Goal: Task Accomplishment & Management: Complete application form

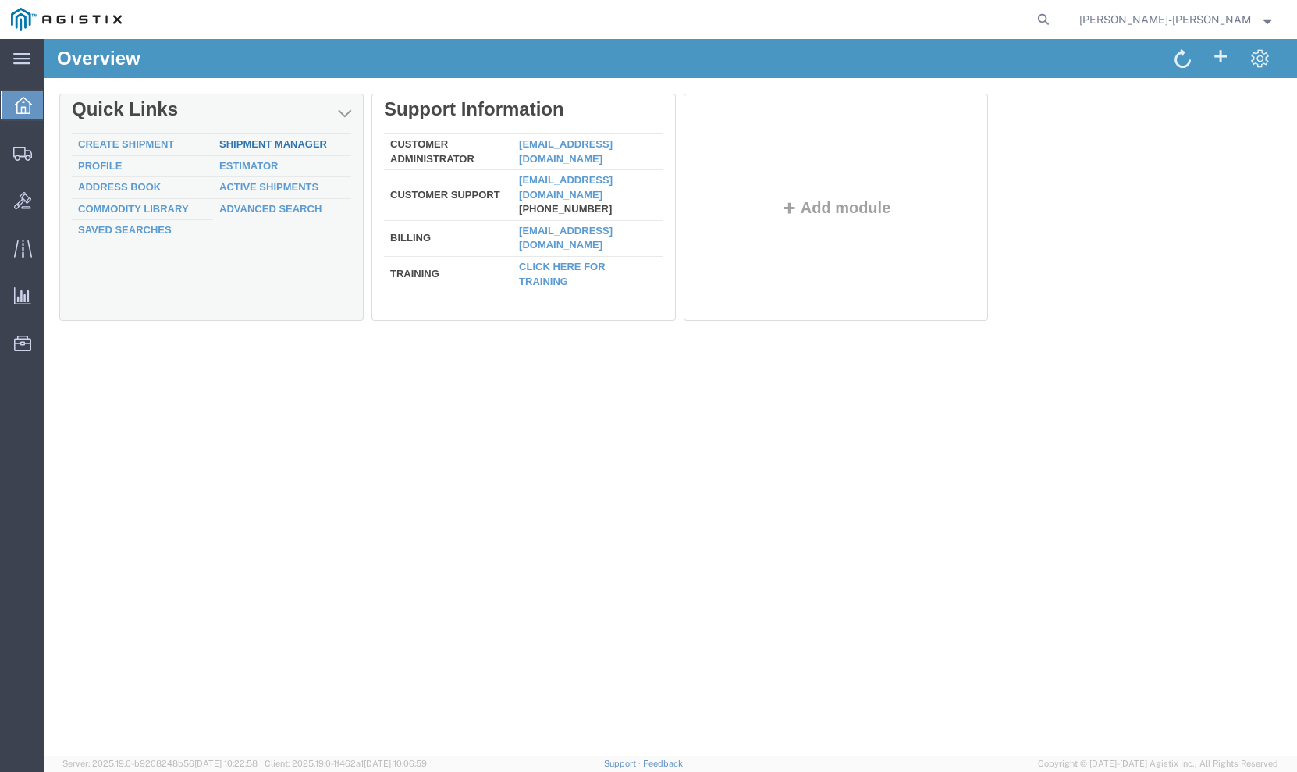
click at [279, 141] on link "Shipment Manager" at bounding box center [273, 144] width 108 height 12
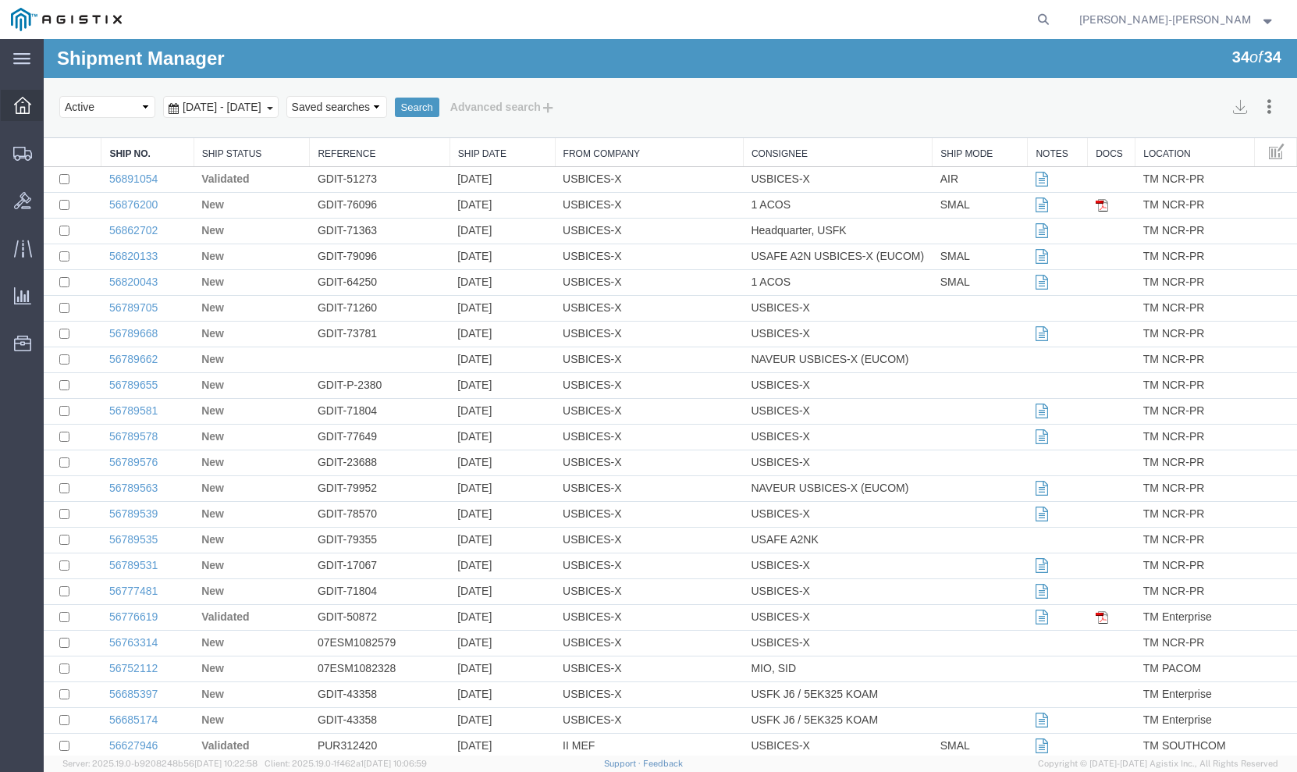
click at [21, 102] on icon at bounding box center [22, 105] width 17 height 17
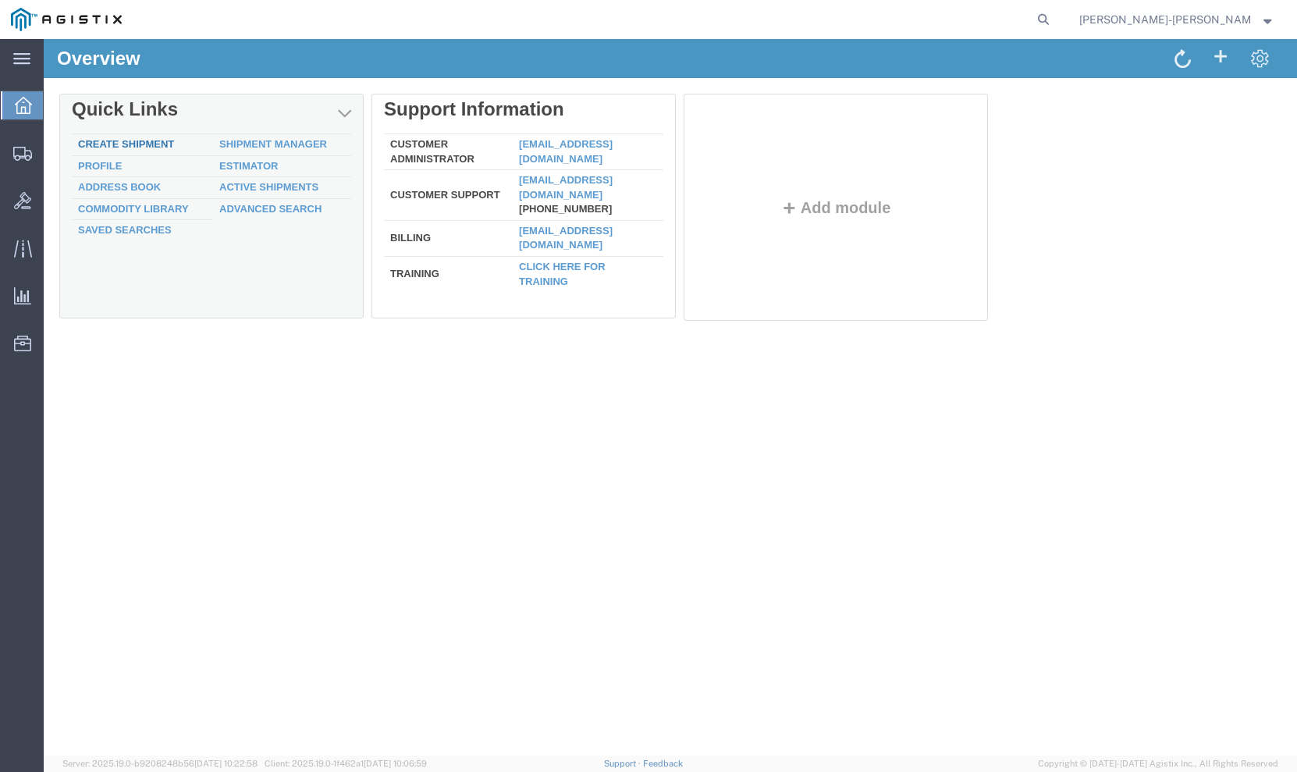
click at [147, 142] on link "Create Shipment" at bounding box center [126, 144] width 96 height 12
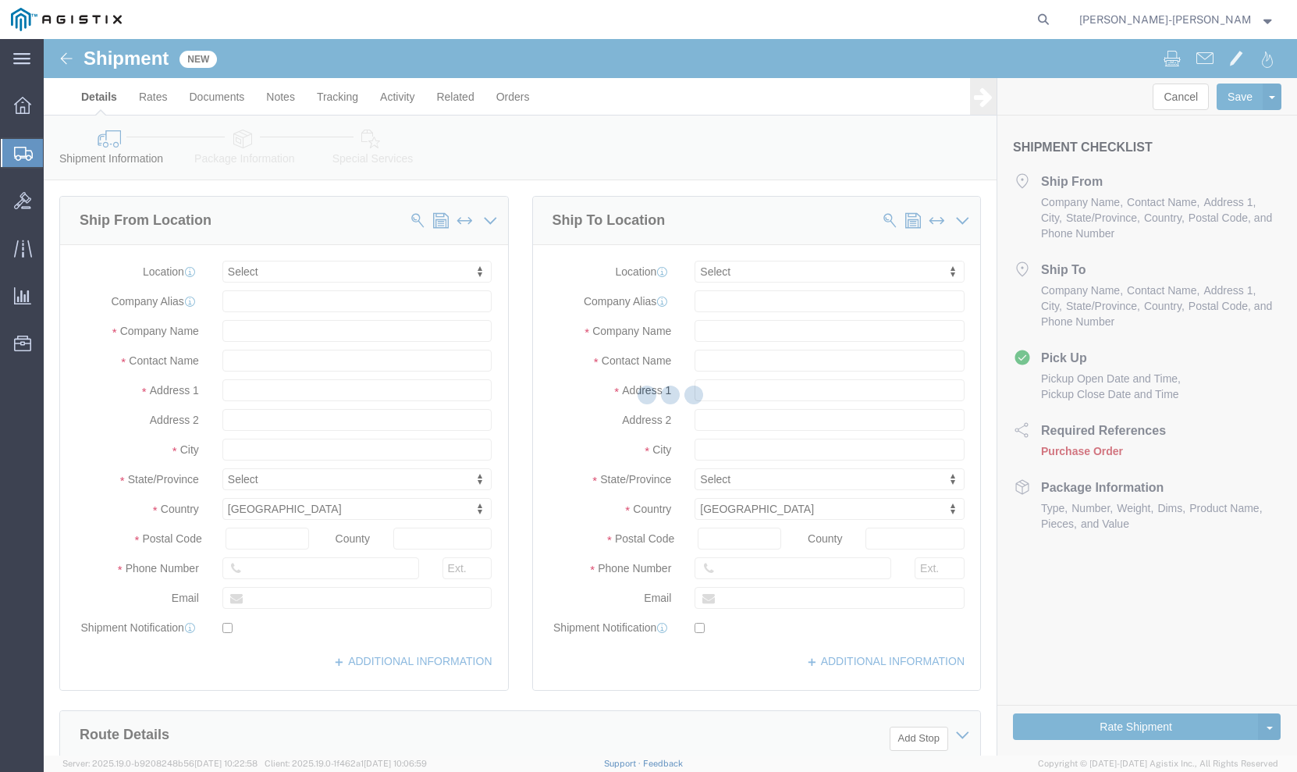
select select
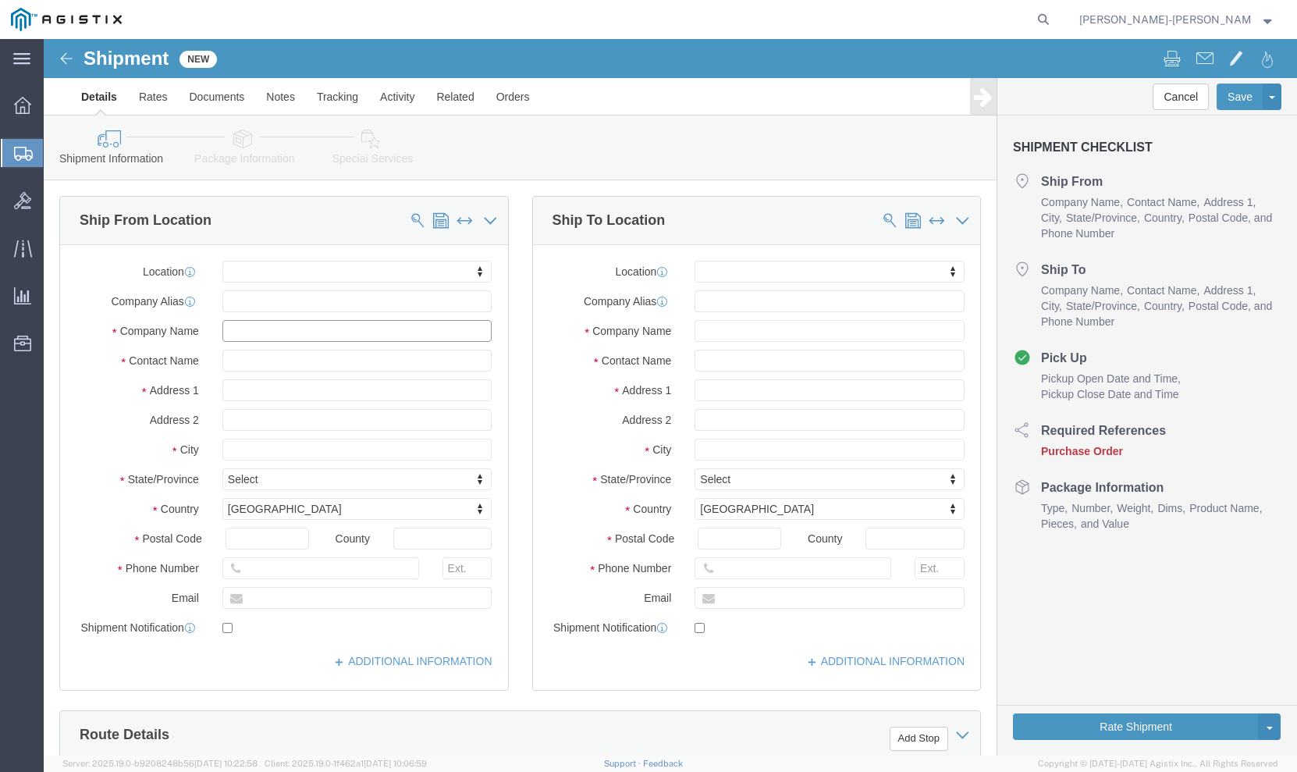
click input "text"
type input "bices"
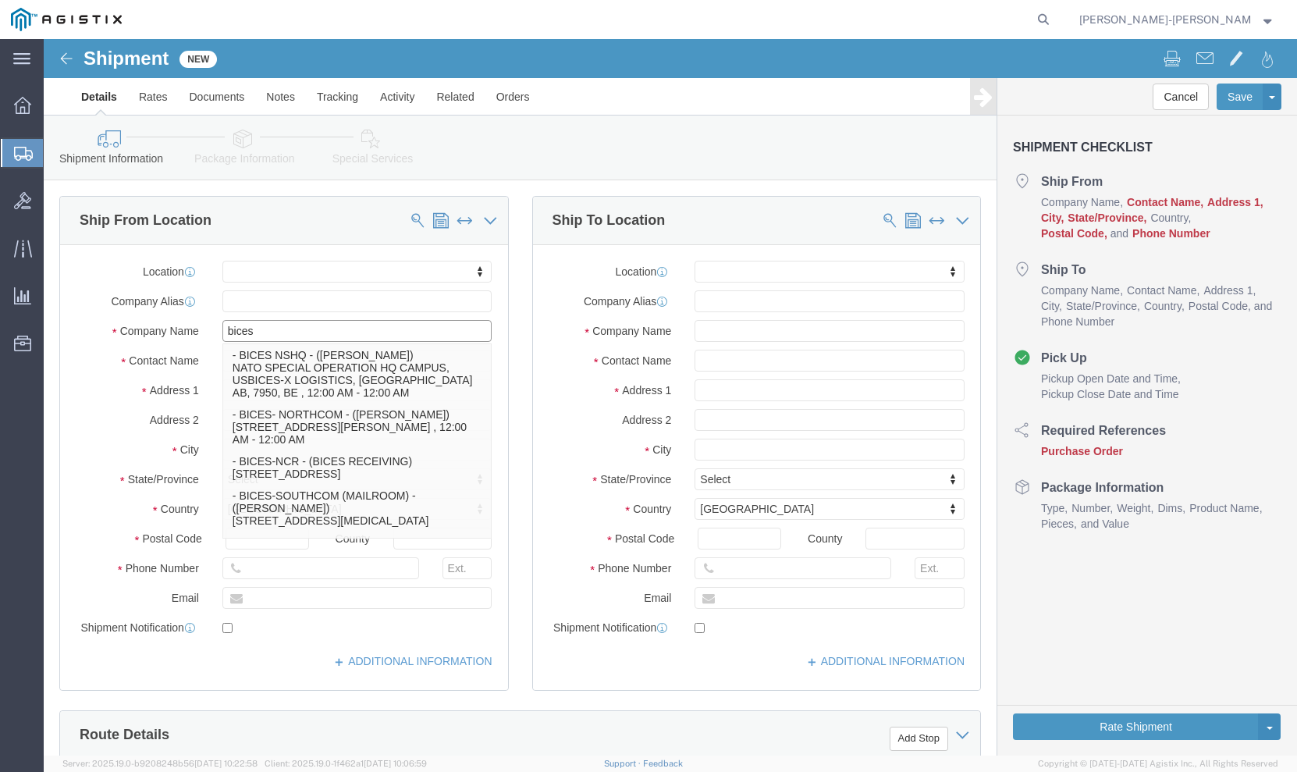
click p "- BICES-TAMPA - (BICES RECEIVING) [STREET_ADDRESS][PERSON_NAME]"
select select
type input "BICES-[GEOGRAPHIC_DATA]"
type input "BICES RECEIVING"
type input "[STREET_ADDRESS][PERSON_NAME]"
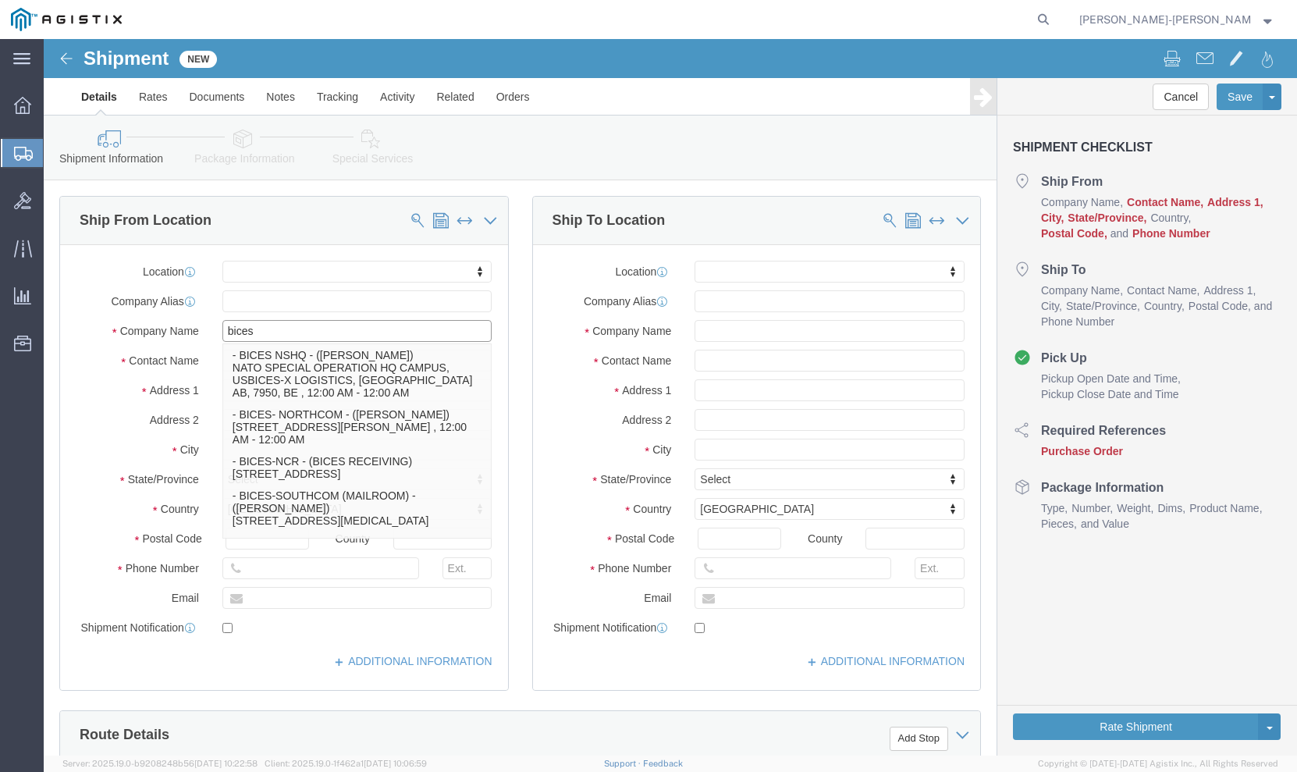
type input "BUILDING 537"
type input "[GEOGRAPHIC_DATA]"
type input "33621"
type input "[PHONE_NUMBER]"
select select "FL"
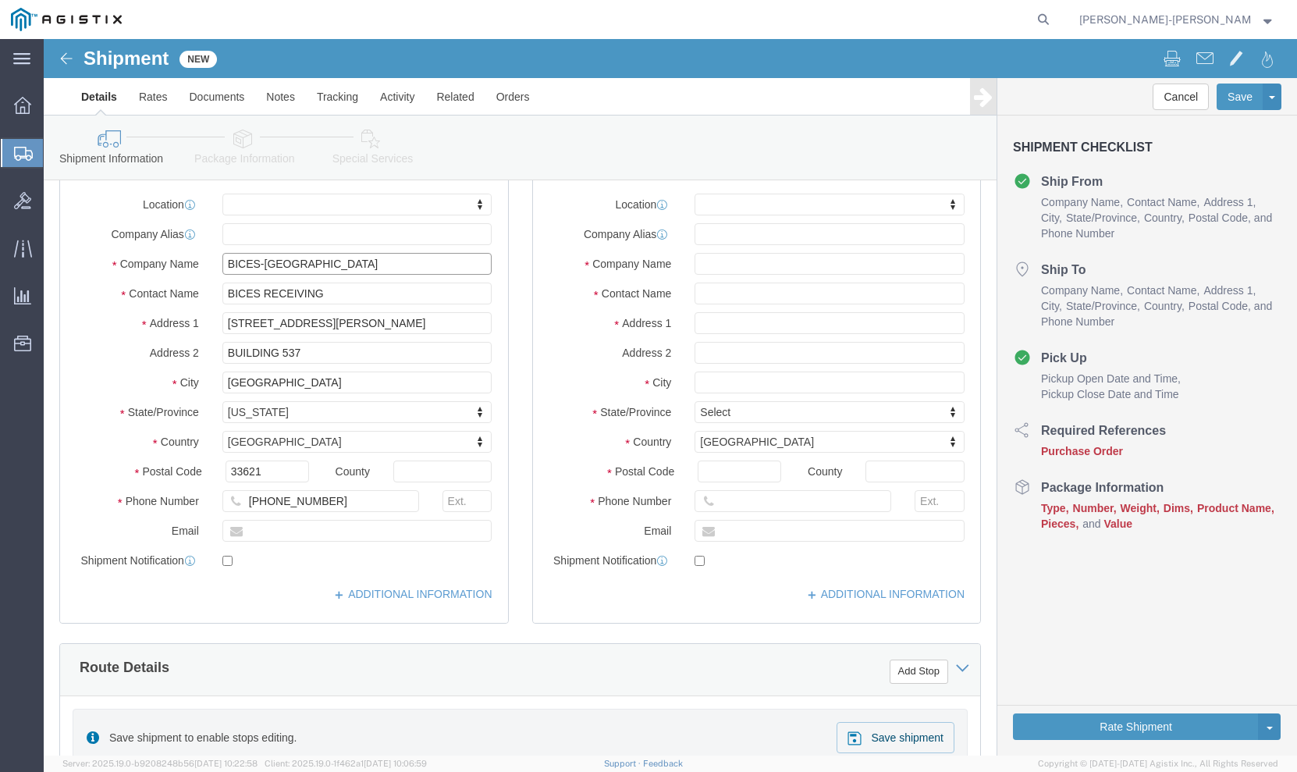
type input "BICES-[GEOGRAPHIC_DATA]"
click input "text"
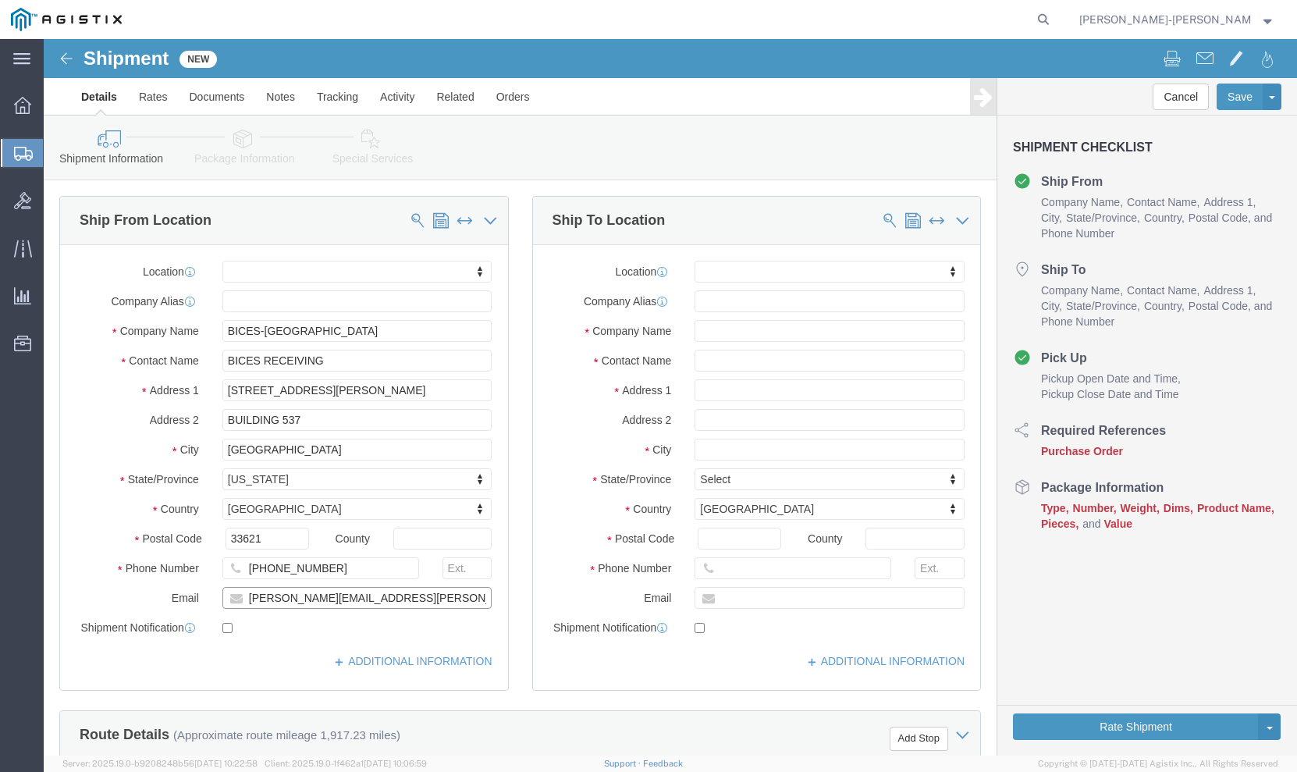
type input "[PERSON_NAME][EMAIL_ADDRESS][PERSON_NAME][DOMAIN_NAME]"
click input "checkbox"
checkbox input "true"
click input "text"
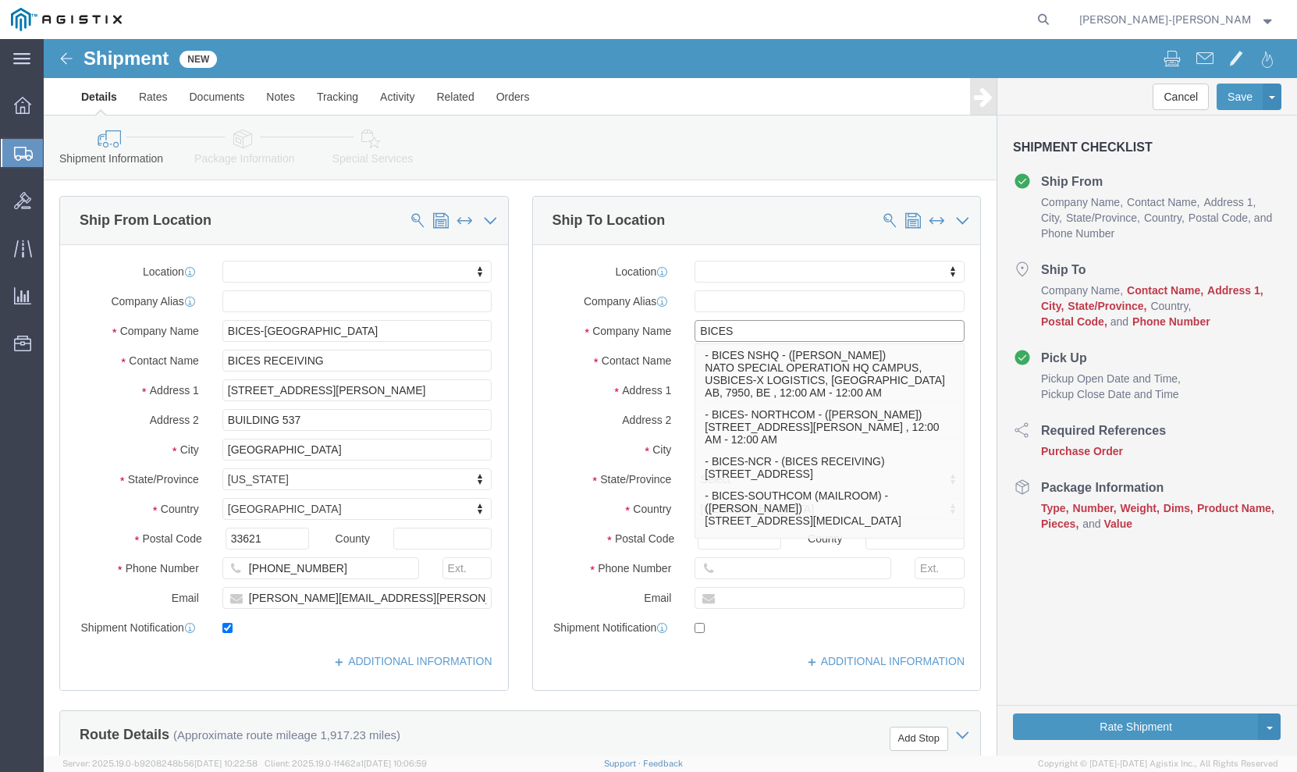
click input "BICES"
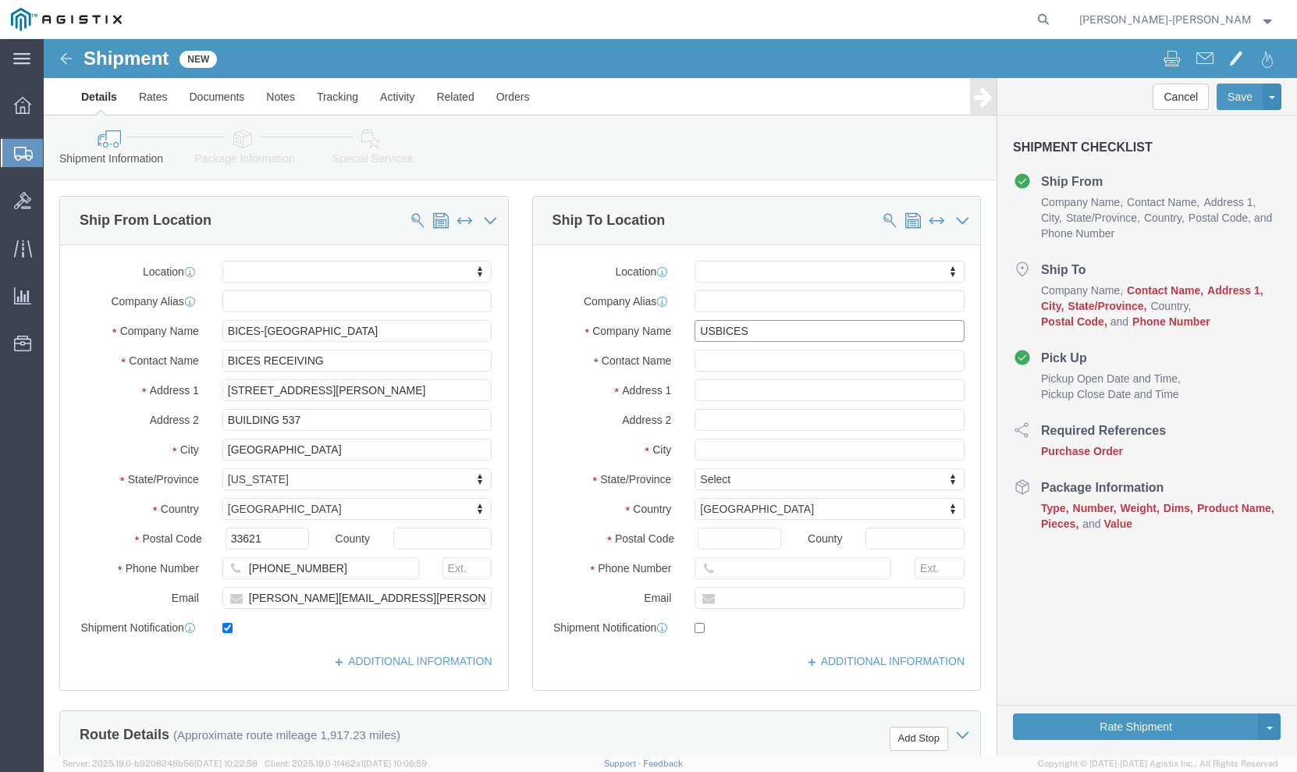
type input "US BICES"
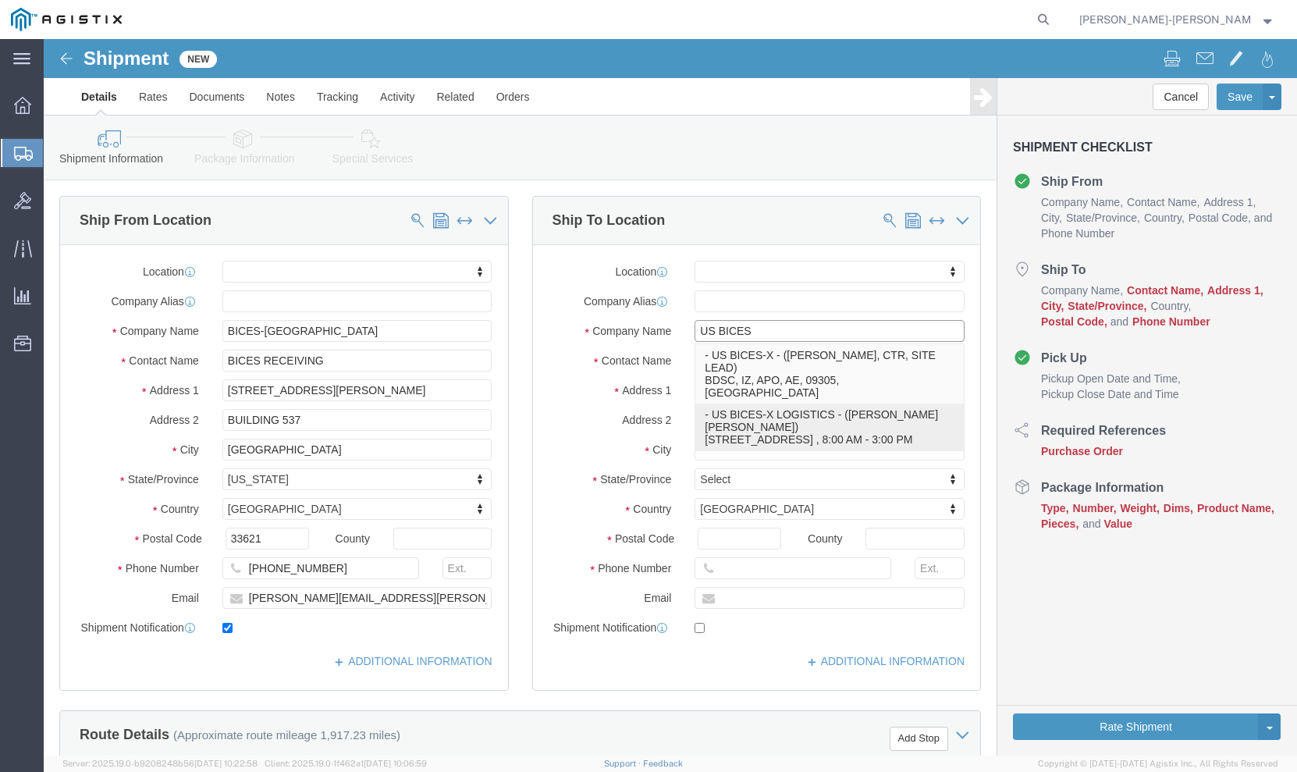
click p "- US BICES-X LOGISTICS - ([PERSON_NAME] [PERSON_NAME]) [STREET_ADDRESS] , 8:00 …"
select select
type input "US BICES-X LOGISTICS"
type input "[PERSON_NAME] [PERSON_NAME]"
type input "[STREET_ADDRESS]"
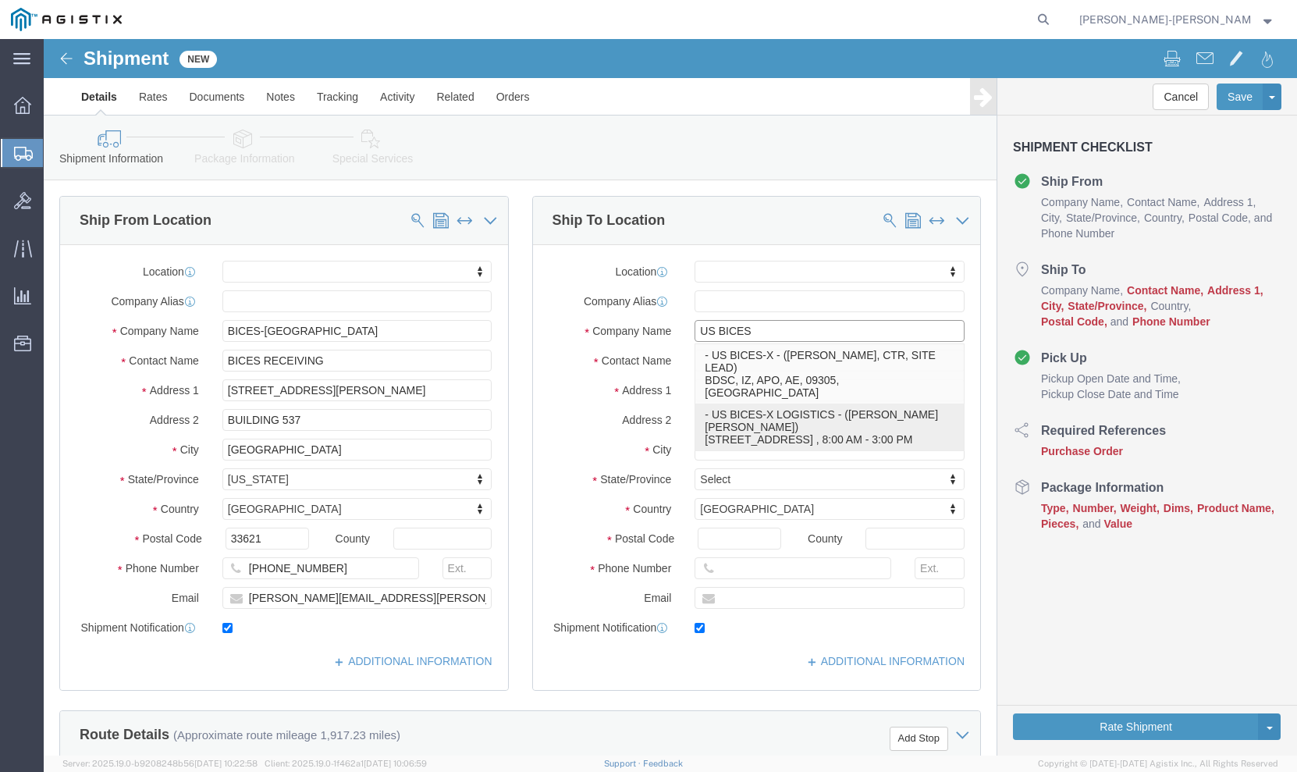
type input "Building 338, Room 125"
type input "Hampton"
type input "23665"
type input "[PHONE_NUMBER]"
type input "[PERSON_NAME][EMAIL_ADDRESS][PERSON_NAME][DOMAIN_NAME]"
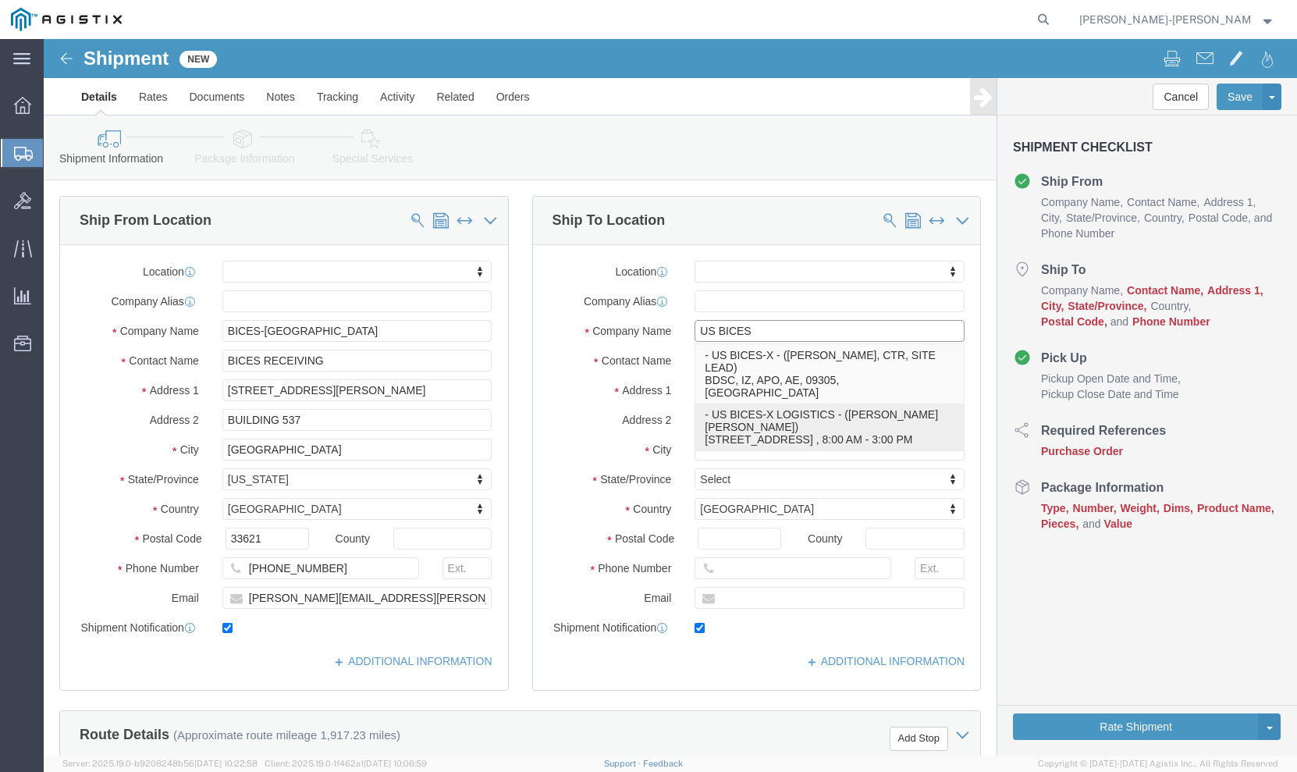
checkbox input "true"
select select "VA"
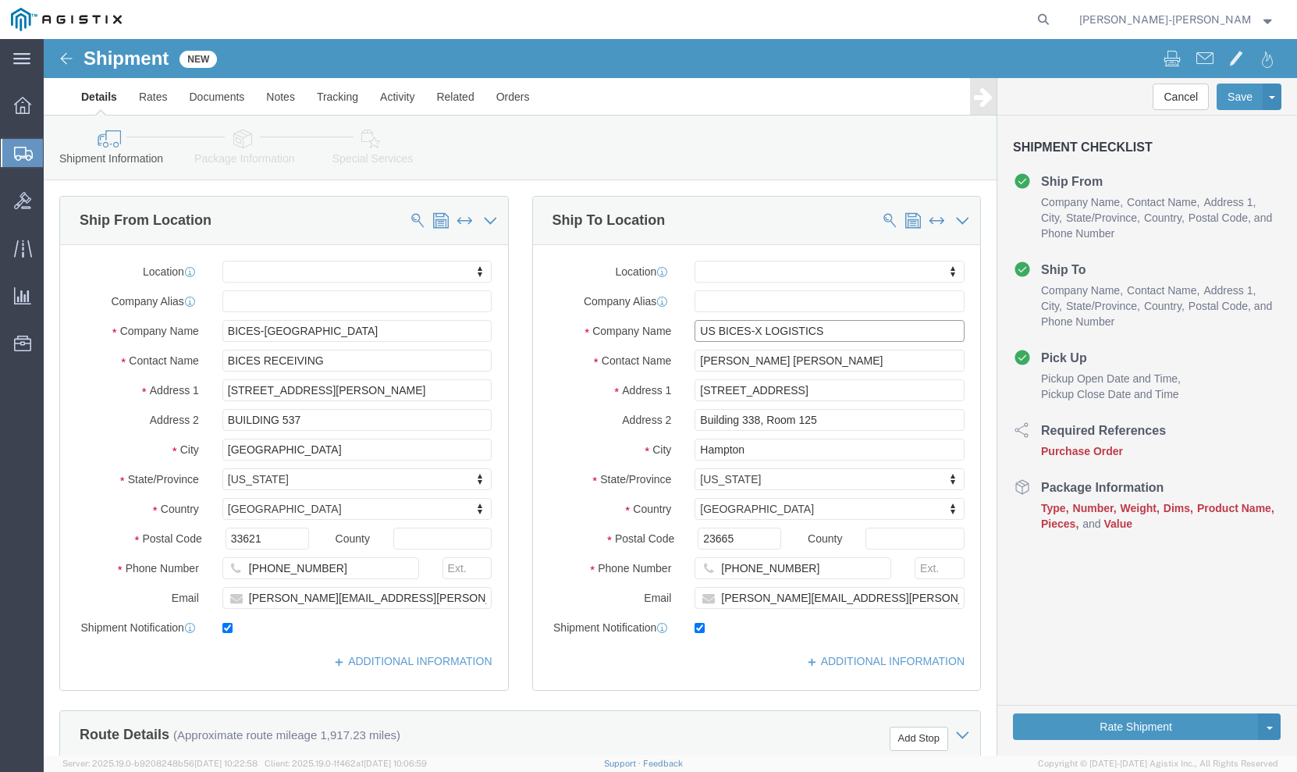
type input "US BICES-X LOGISTICS"
click input "[PERSON_NAME] [PERSON_NAME]"
type input "A"
paste input "[PERSON_NAME]"
type input "[PERSON_NAME]"
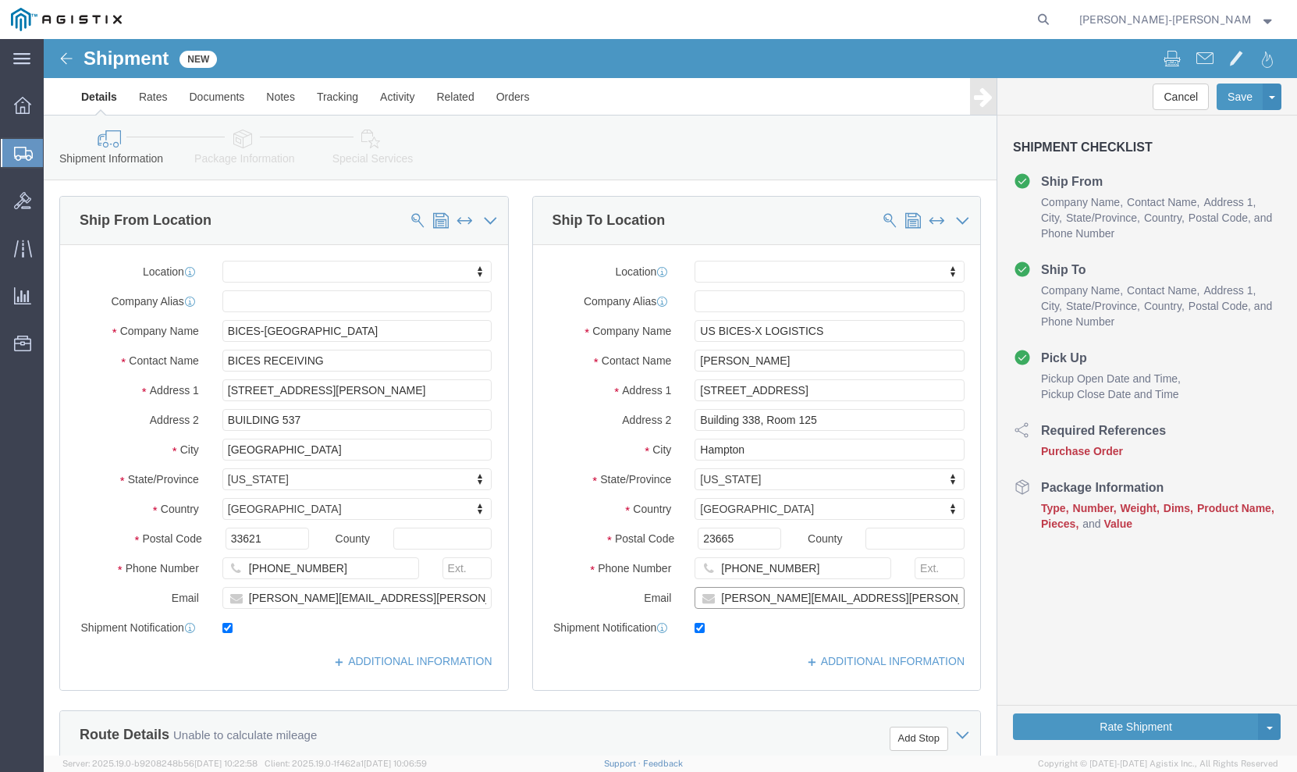
click input "[PERSON_NAME][EMAIL_ADDRESS][PERSON_NAME][DOMAIN_NAME]"
type input "[PERSON_NAME][EMAIL_ADDRESS][PERSON_NAME][DOMAIN_NAME]"
click label
click input "checkbox"
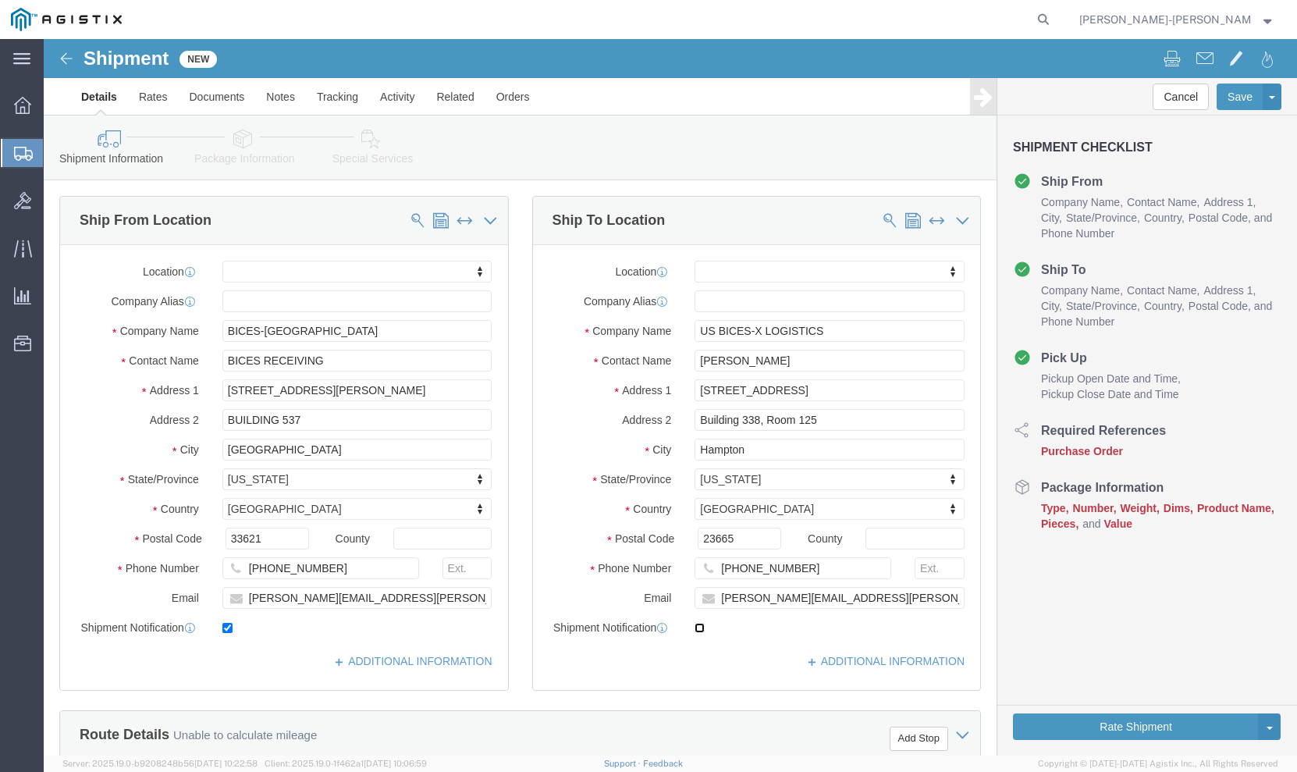
checkbox input "true"
click input "US BICES-X LOGISTICS"
type input "US BICES-X LOGISTIC"
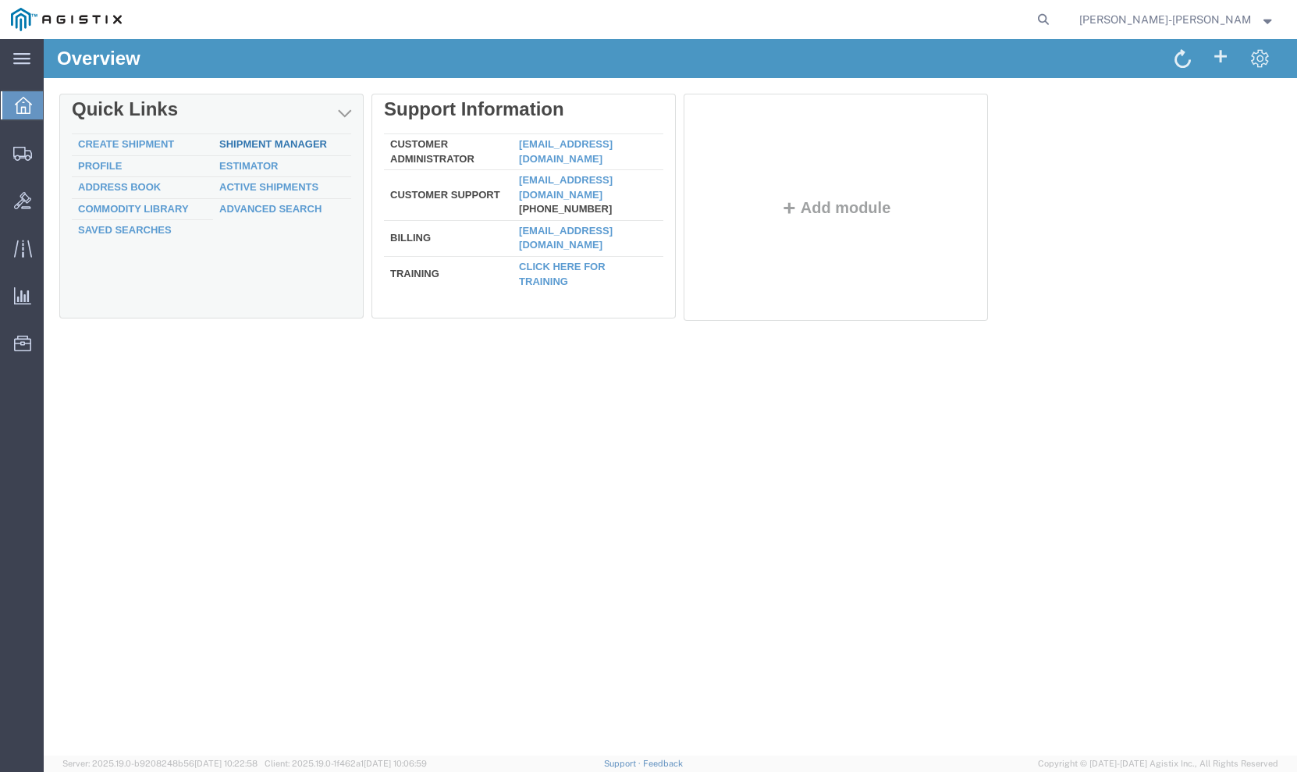
click at [232, 141] on link "Shipment Manager" at bounding box center [273, 144] width 108 height 12
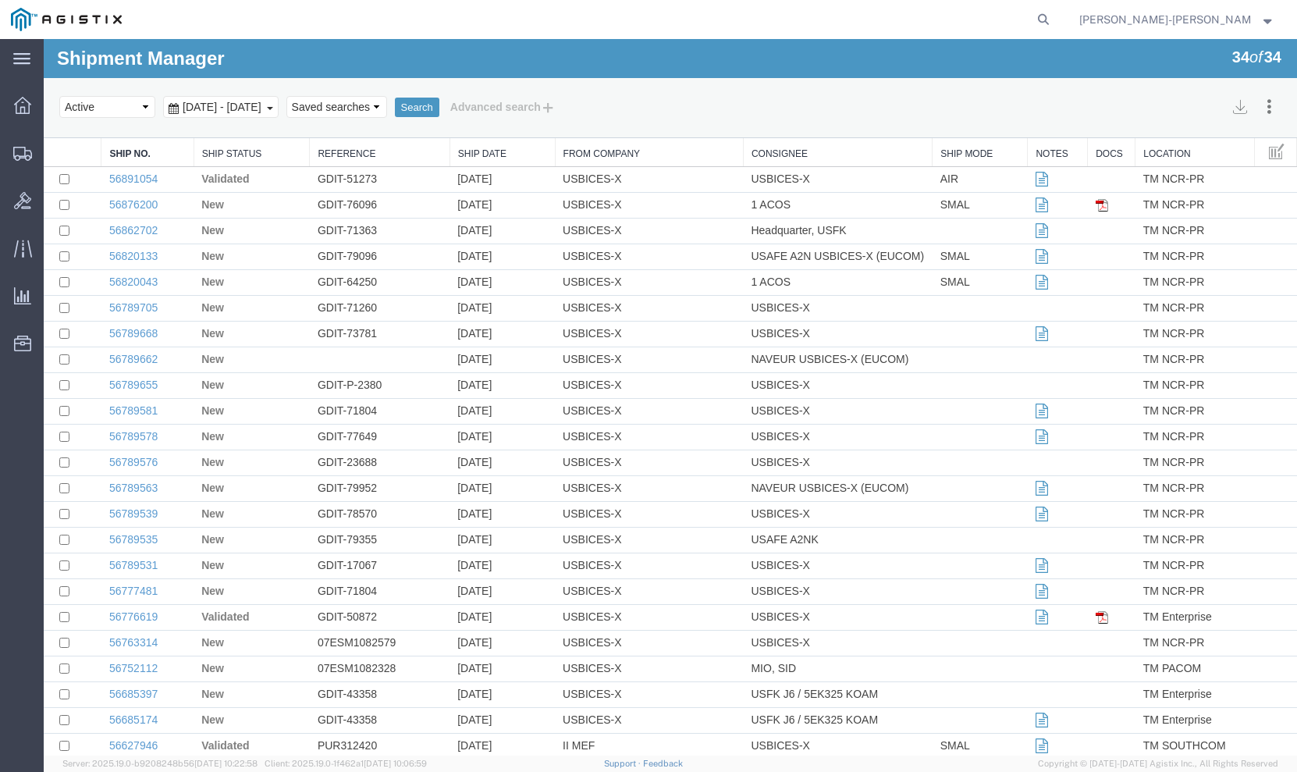
click at [172, 104] on icon at bounding box center [174, 108] width 10 height 11
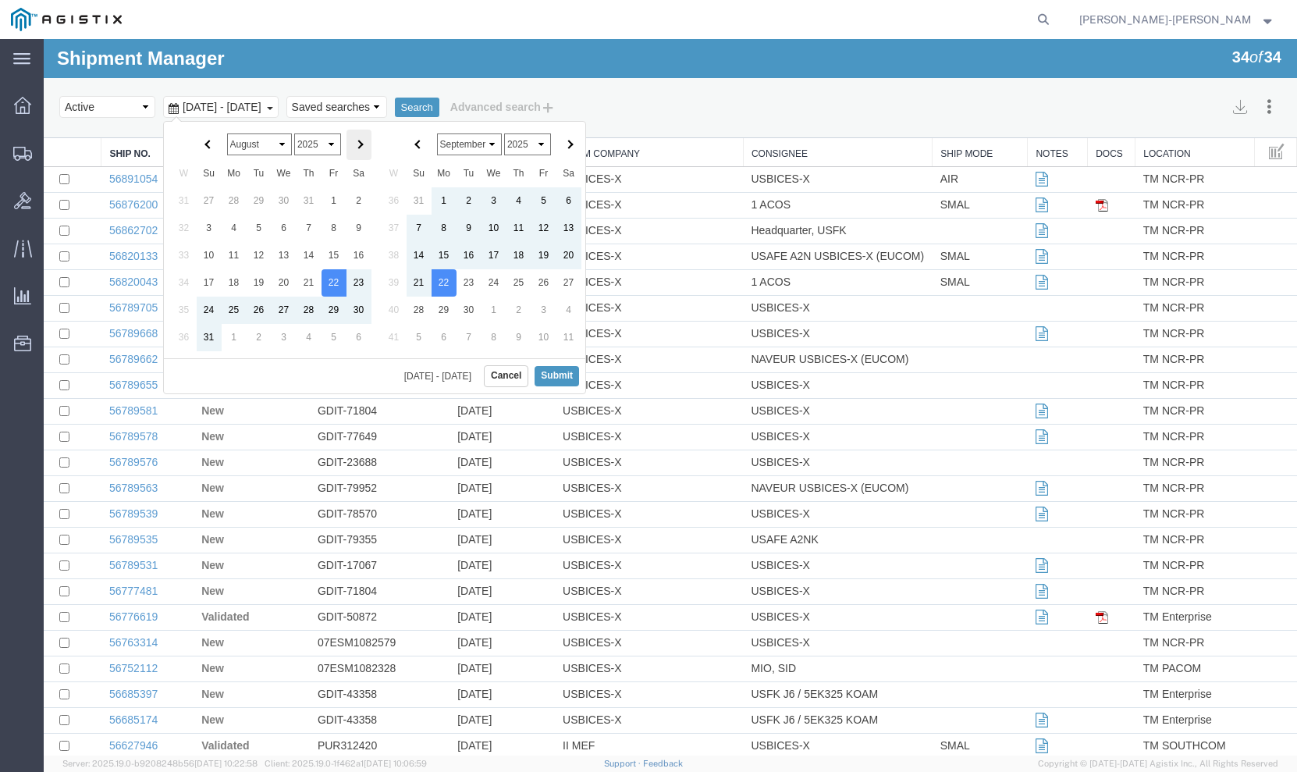
click at [359, 144] on span at bounding box center [358, 145] width 9 height 9
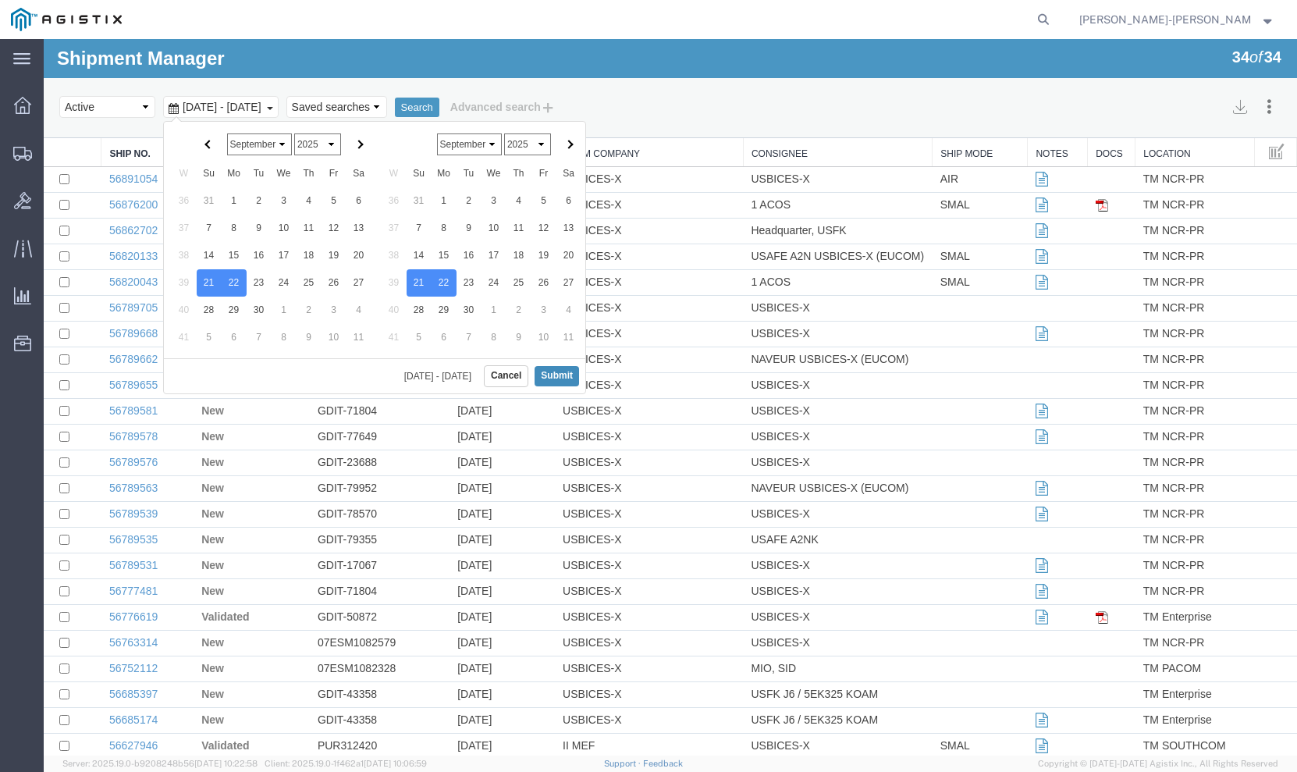
click at [553, 375] on button "Submit" at bounding box center [557, 376] width 44 height 20
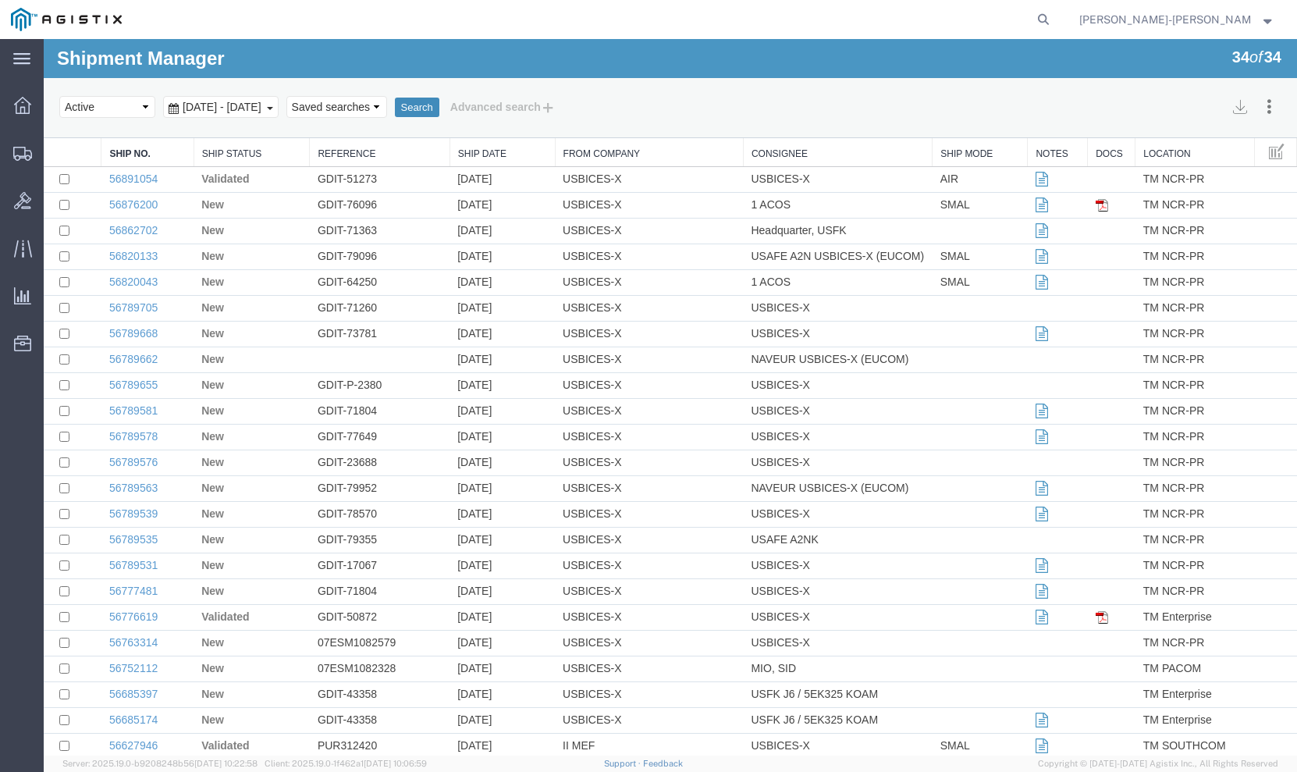
click at [439, 102] on button "Search" at bounding box center [417, 108] width 44 height 20
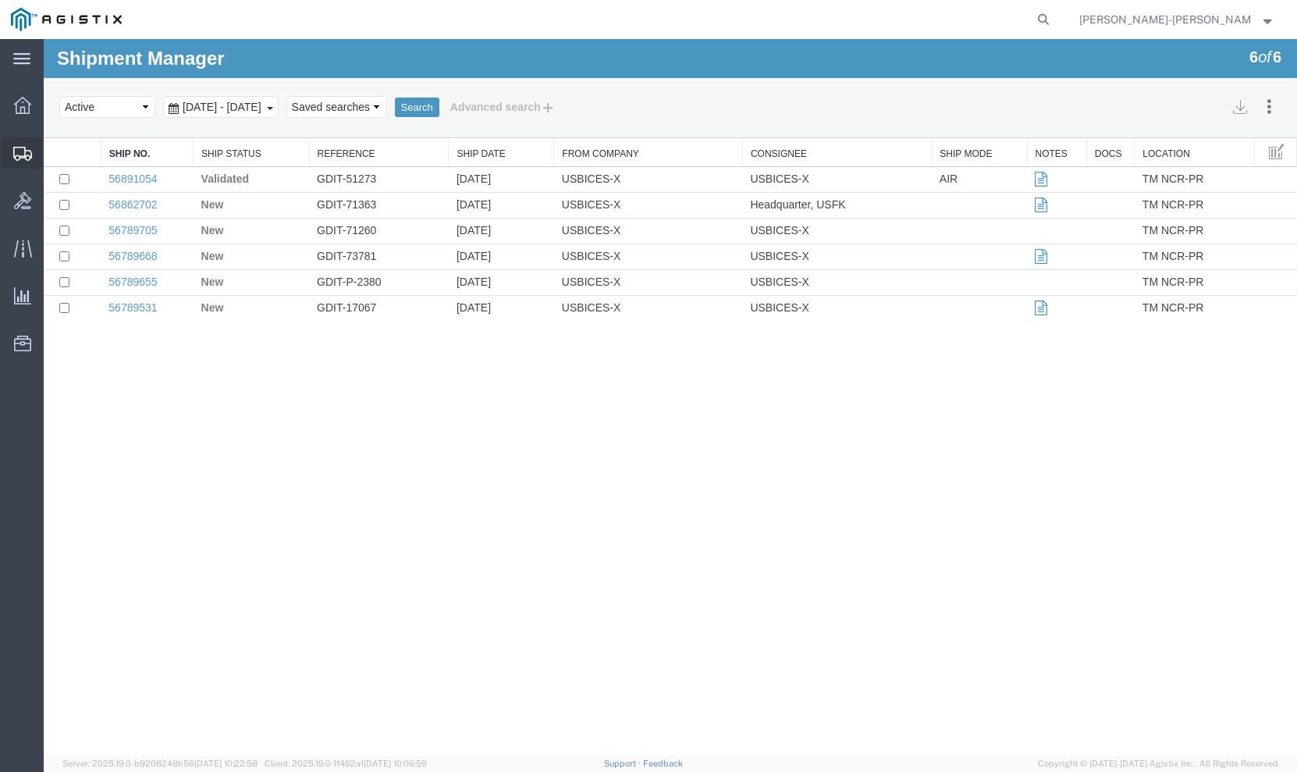
click at [54, 151] on span "Shipments" at bounding box center [48, 152] width 11 height 31
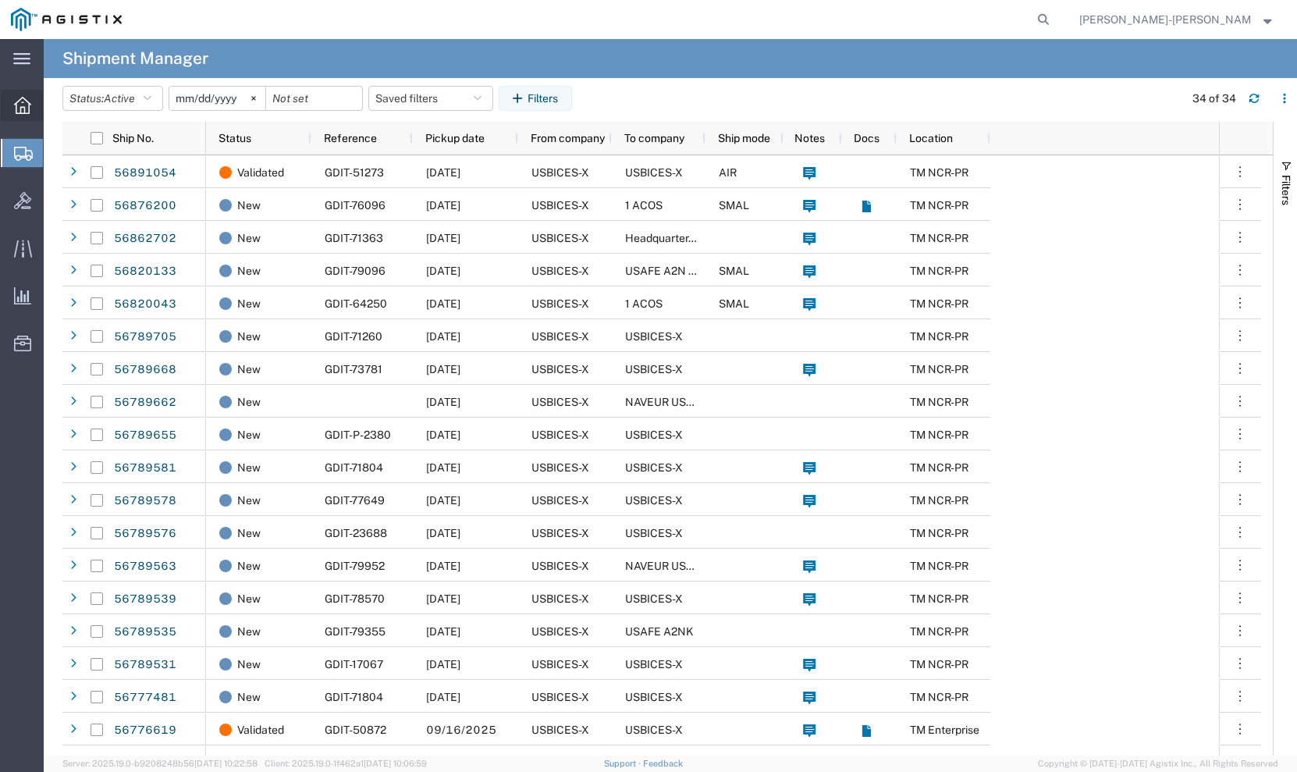
click at [20, 107] on icon at bounding box center [22, 105] width 17 height 17
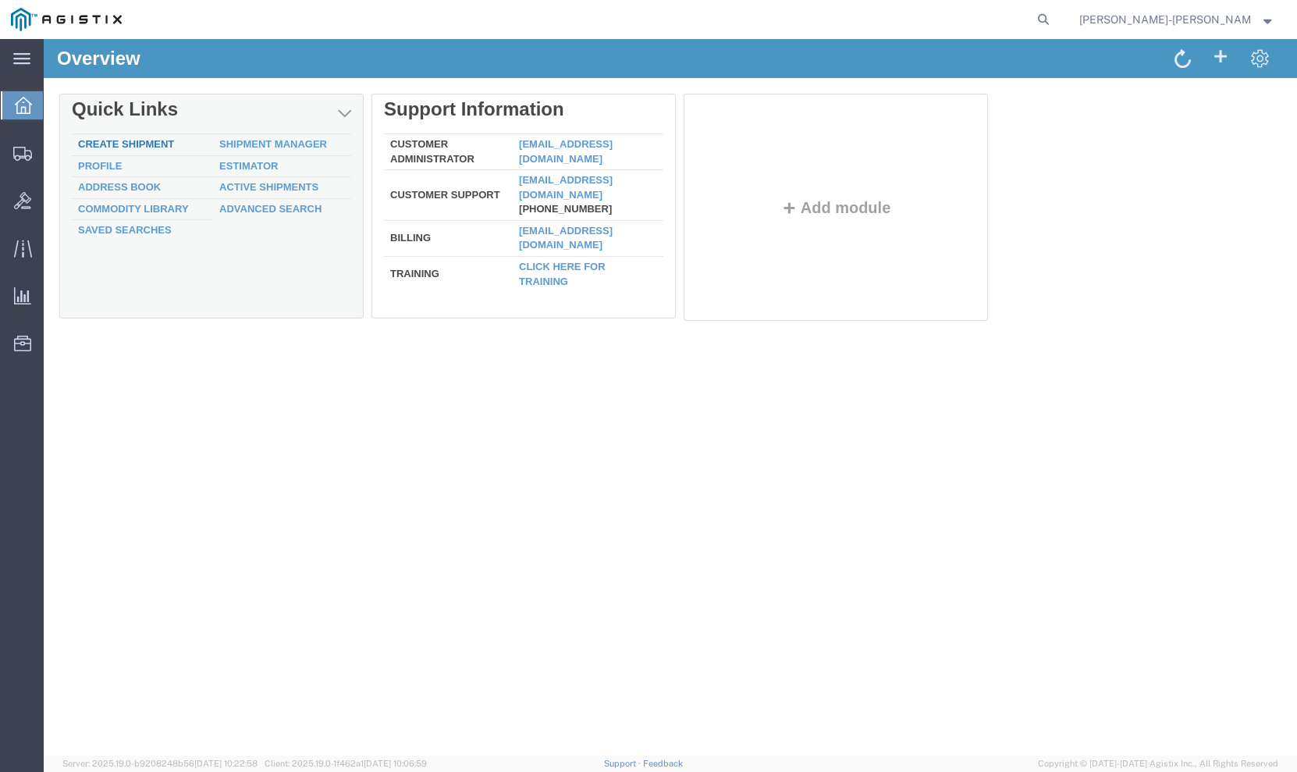
click at [140, 144] on link "Create Shipment" at bounding box center [126, 144] width 96 height 12
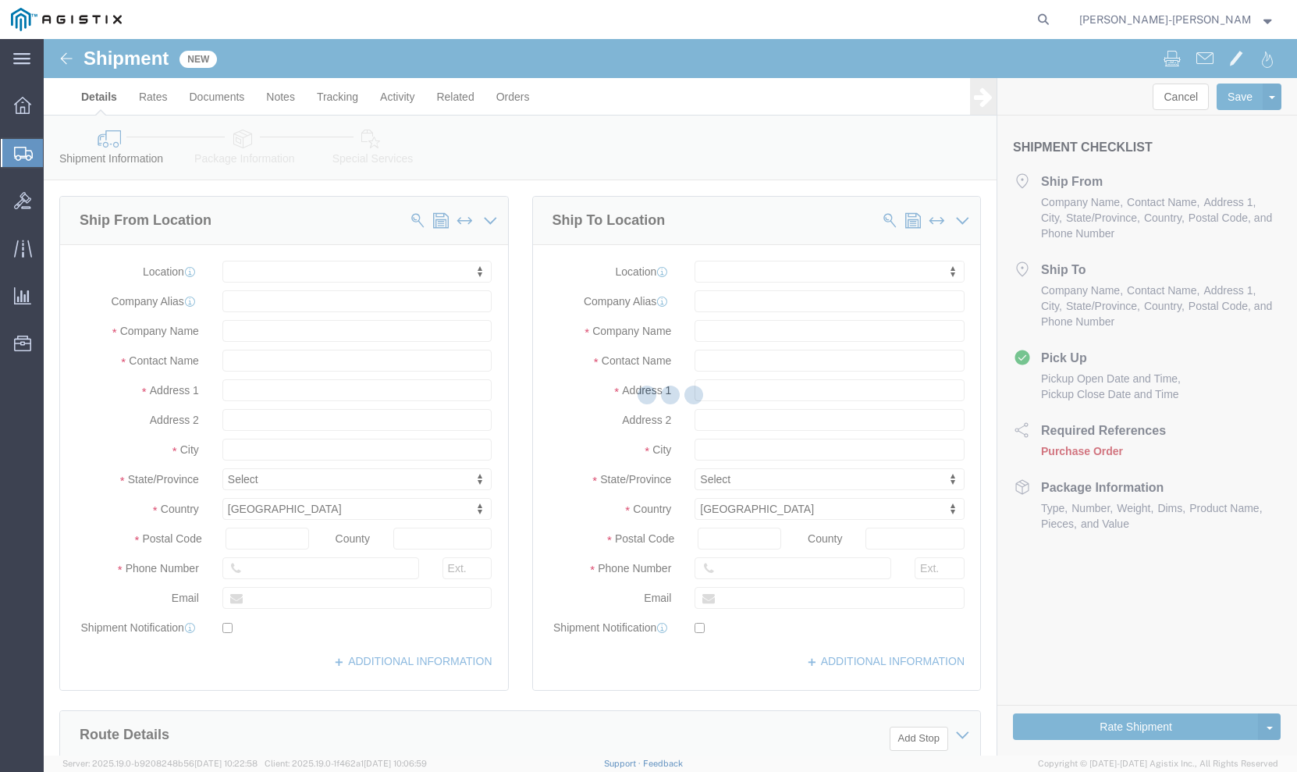
select select
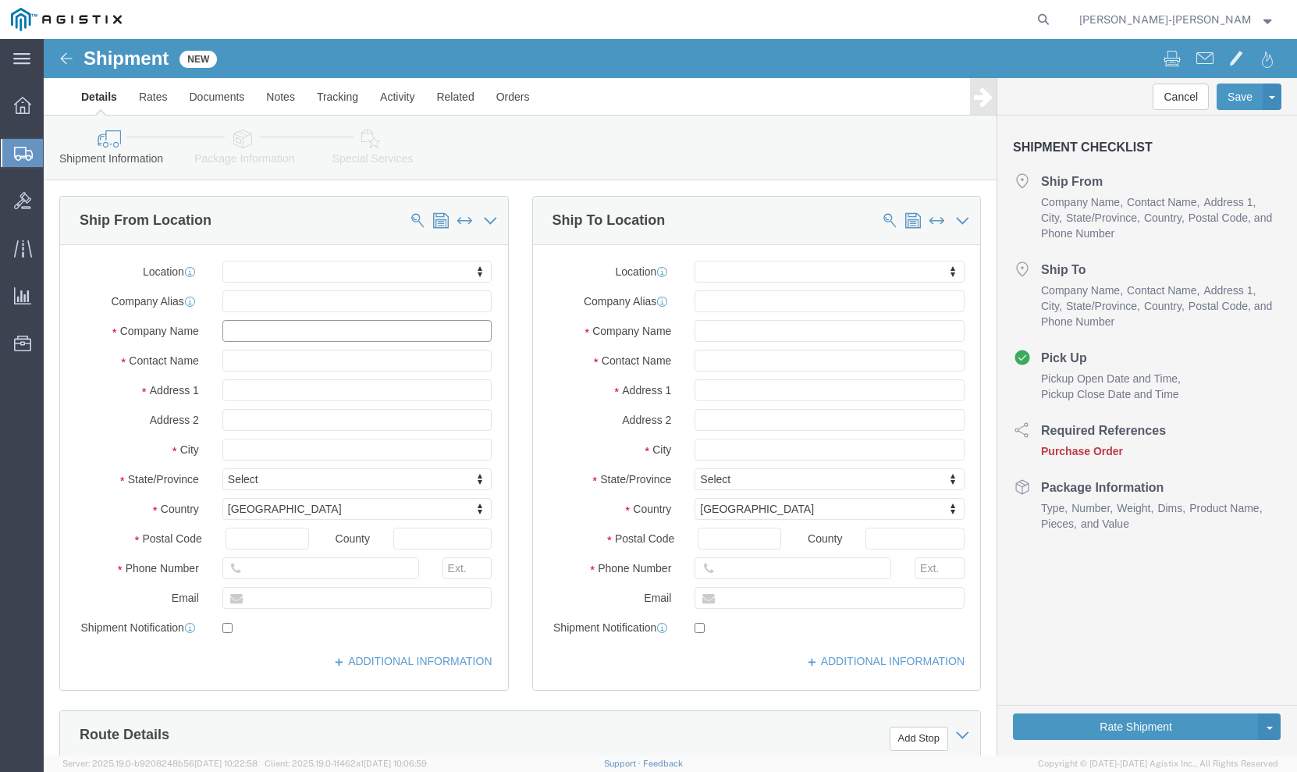
click input "text"
type input "bices"
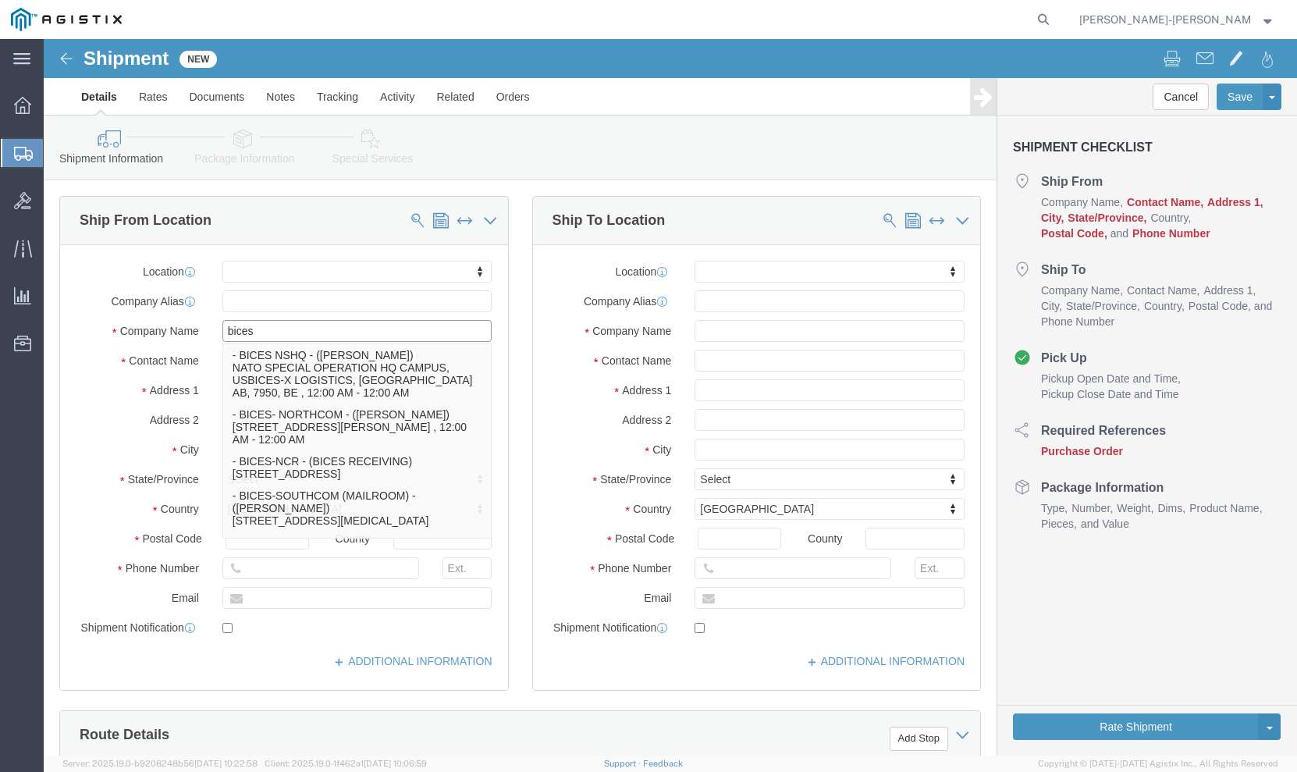
click p "- BICES-TAMPA - (BICES RECEIVING) [STREET_ADDRESS][PERSON_NAME]"
select select
type input "BICES-[GEOGRAPHIC_DATA]"
type input "BICES RECEIVING"
type input "[STREET_ADDRESS][PERSON_NAME]"
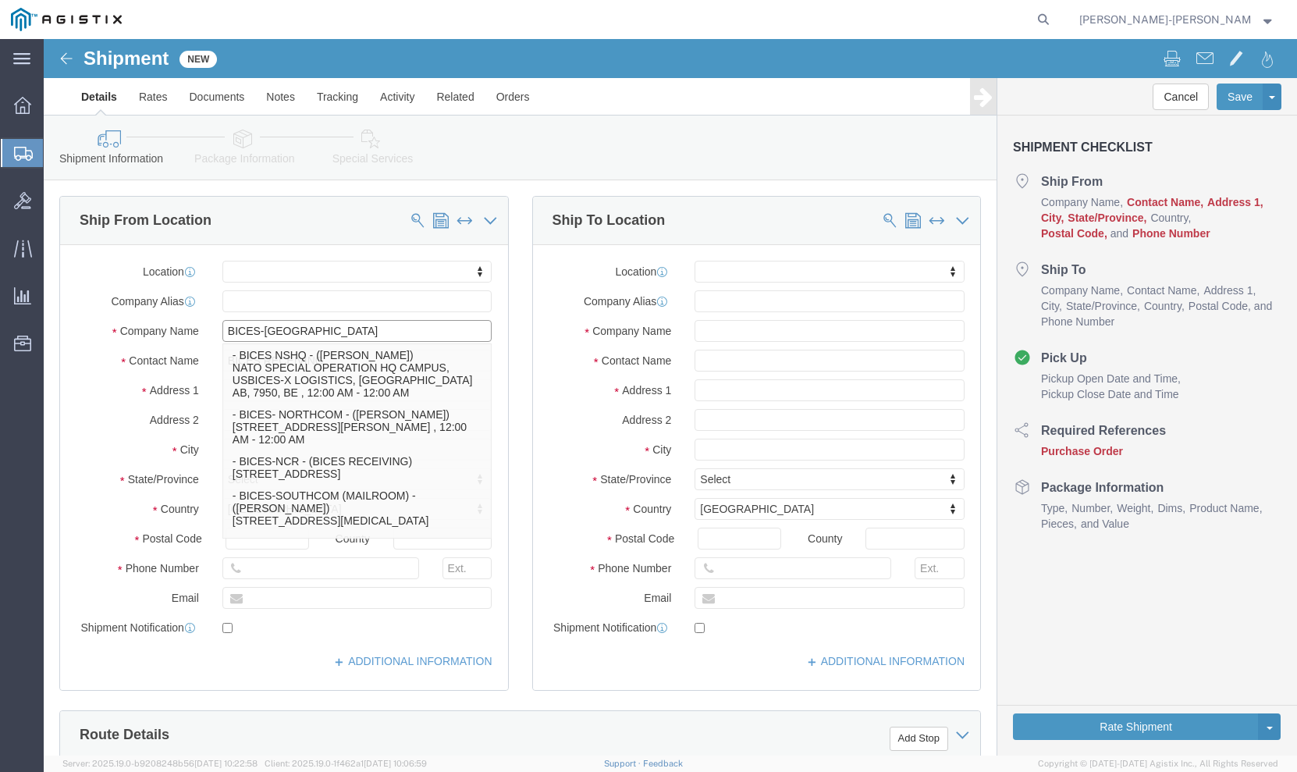
type input "BUILDING 537"
type input "[GEOGRAPHIC_DATA]"
type input "33621"
type input "[PHONE_NUMBER]"
select select "FL"
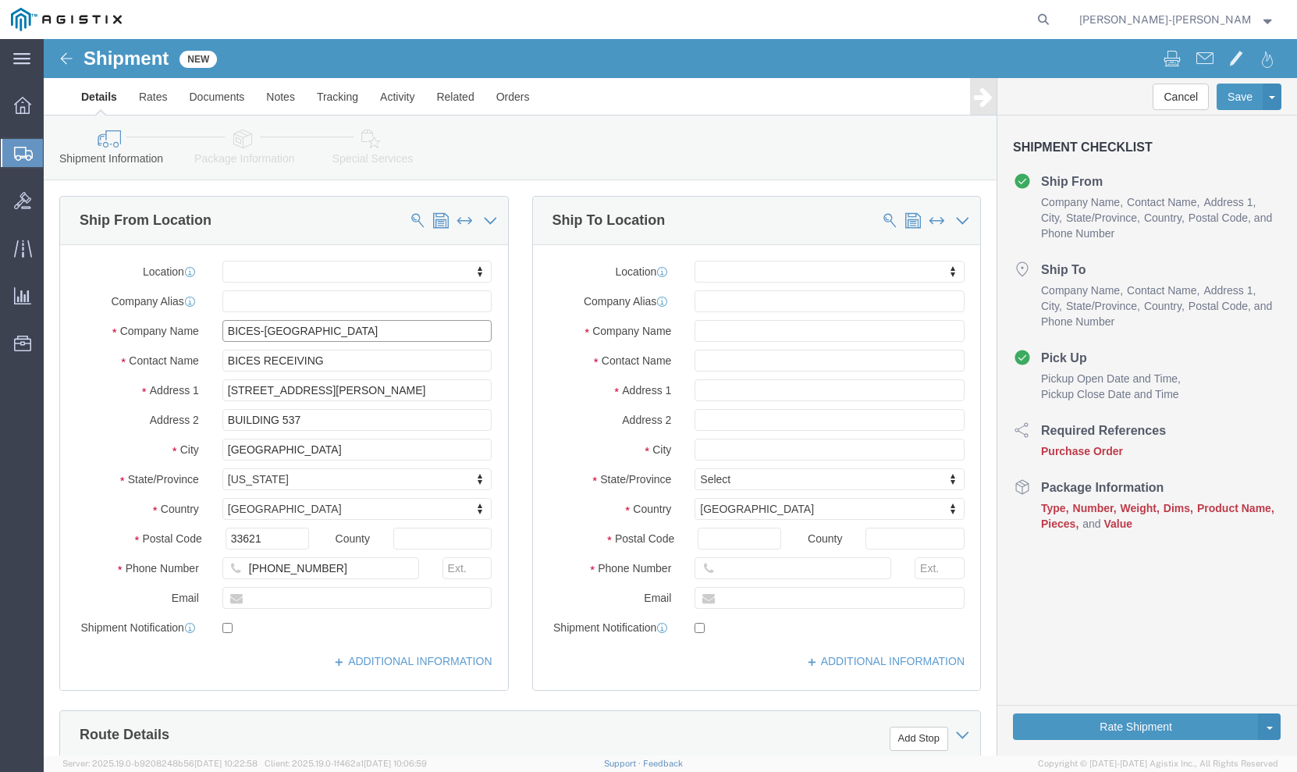
type input "BICES-[GEOGRAPHIC_DATA]"
click input "text"
type input "[PERSON_NAME][EMAIL_ADDRESS][PERSON_NAME][DOMAIN_NAME]"
click input "text"
checkbox input "true"
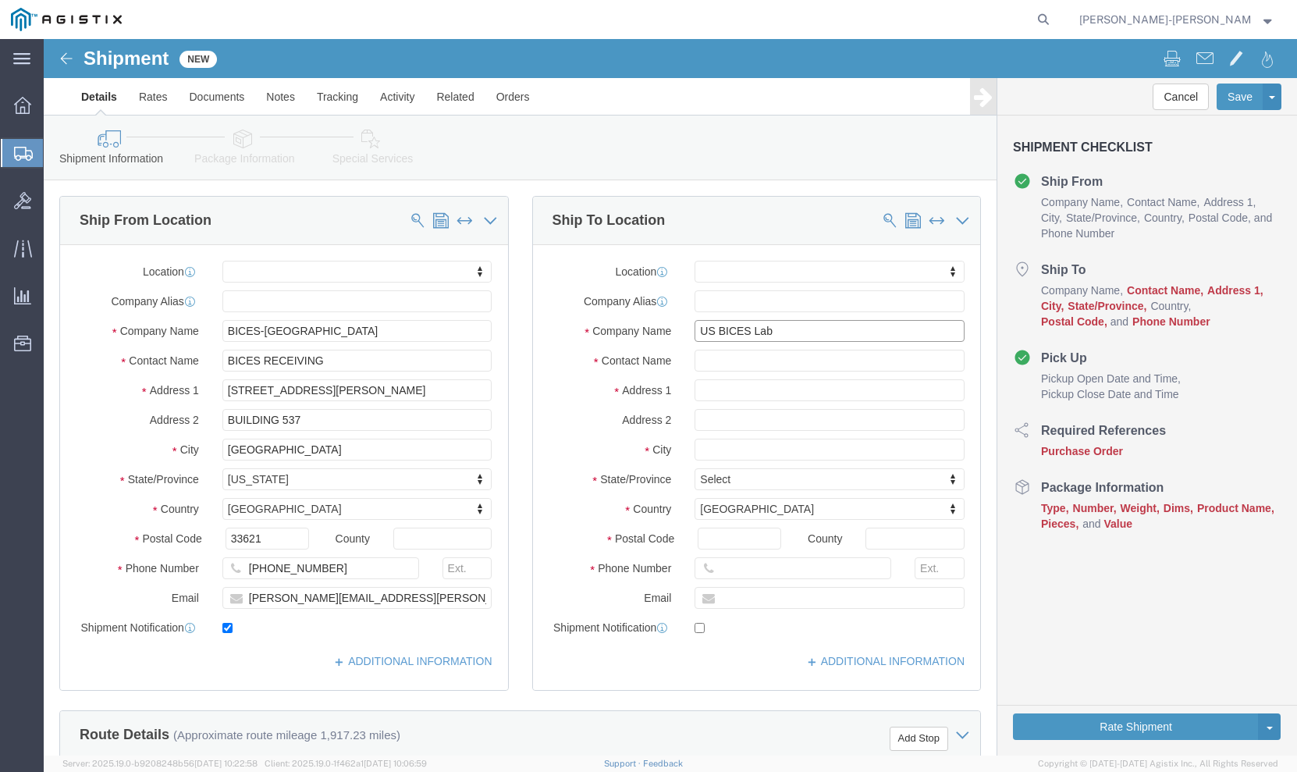
type input "US BICES Lab"
click input "text"
type input "[PERSON_NAME]"
type input "50"
select select
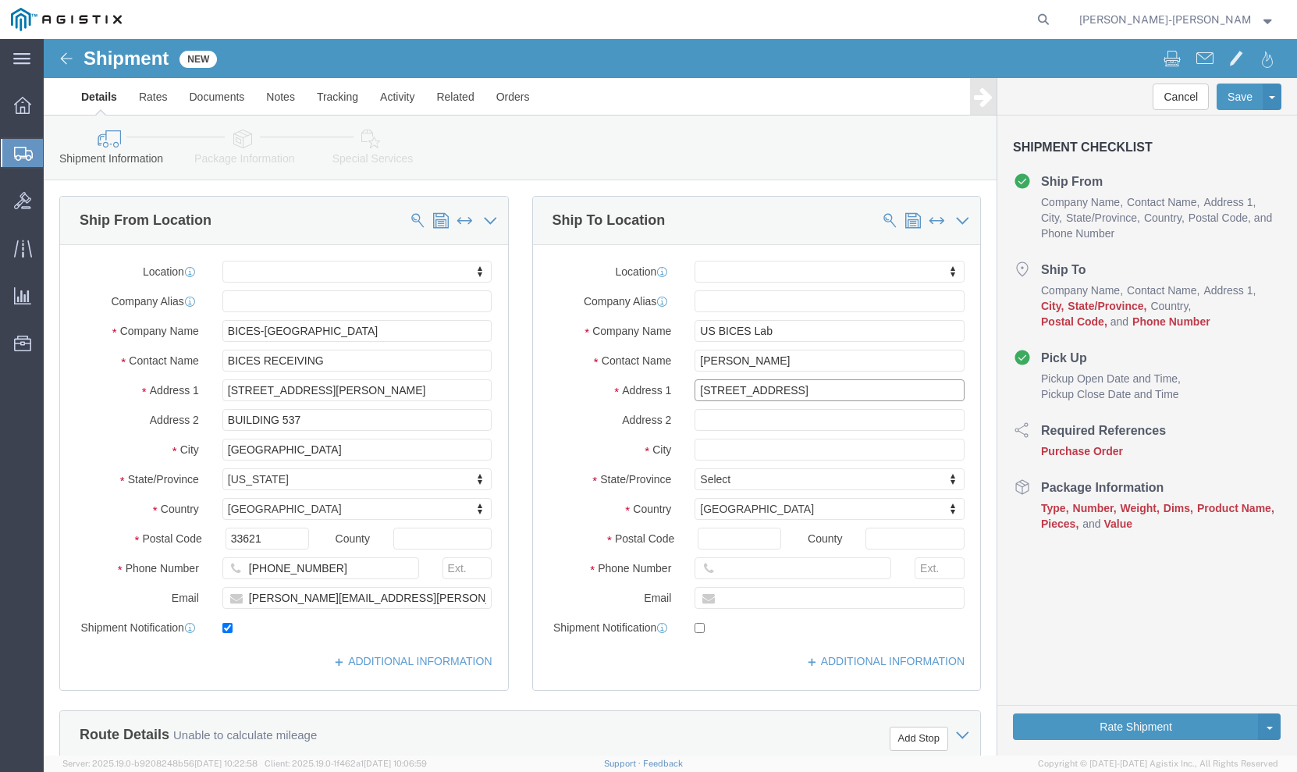
type input "50 West Flightline Rd."
select select
type input "Bldg: 338"
click input "text"
paste input "Joint Base Langley-Eustis"
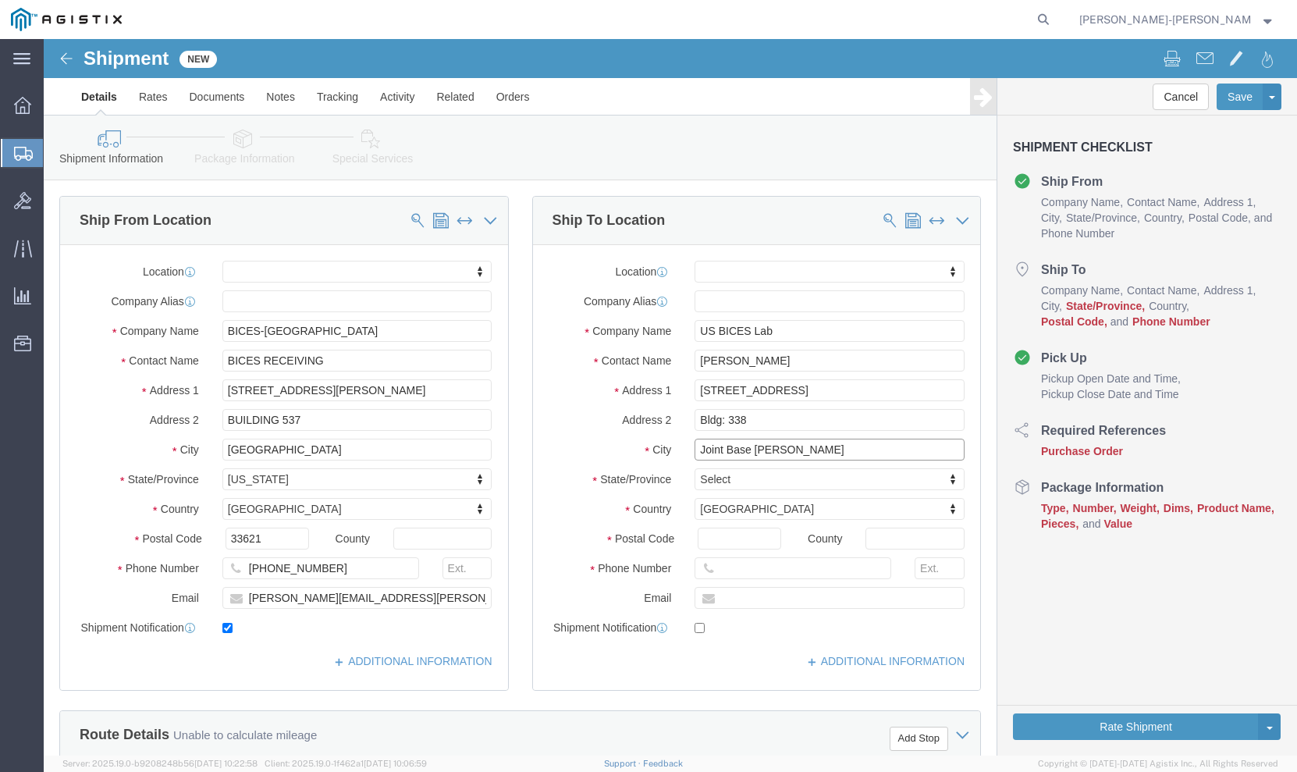
type input "Joint Base Langley-Eustis"
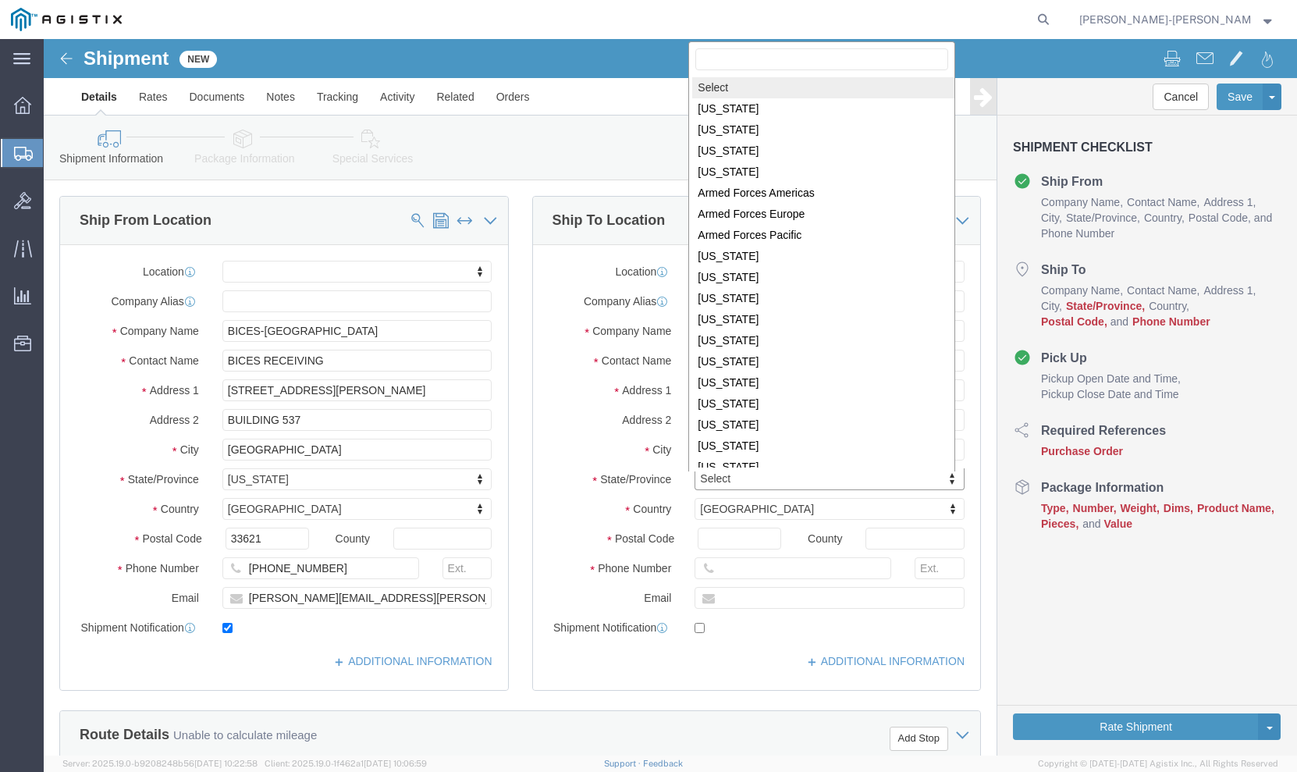
click body "Shipment New Details Rates Documents Notes Tracking Activity Related Orders Can…"
select select
select select "VA"
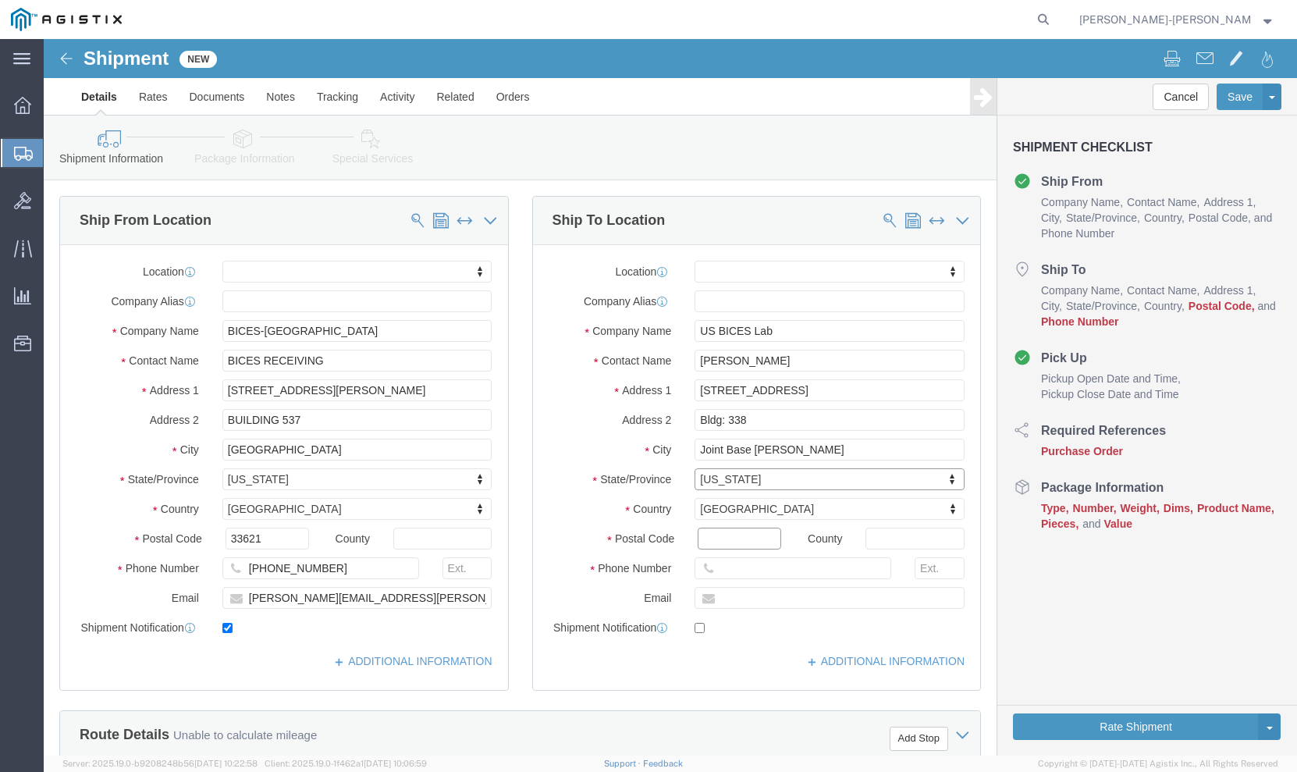
click input "Postal Code"
paste input "23665"
type input "23665"
select select
click input "text"
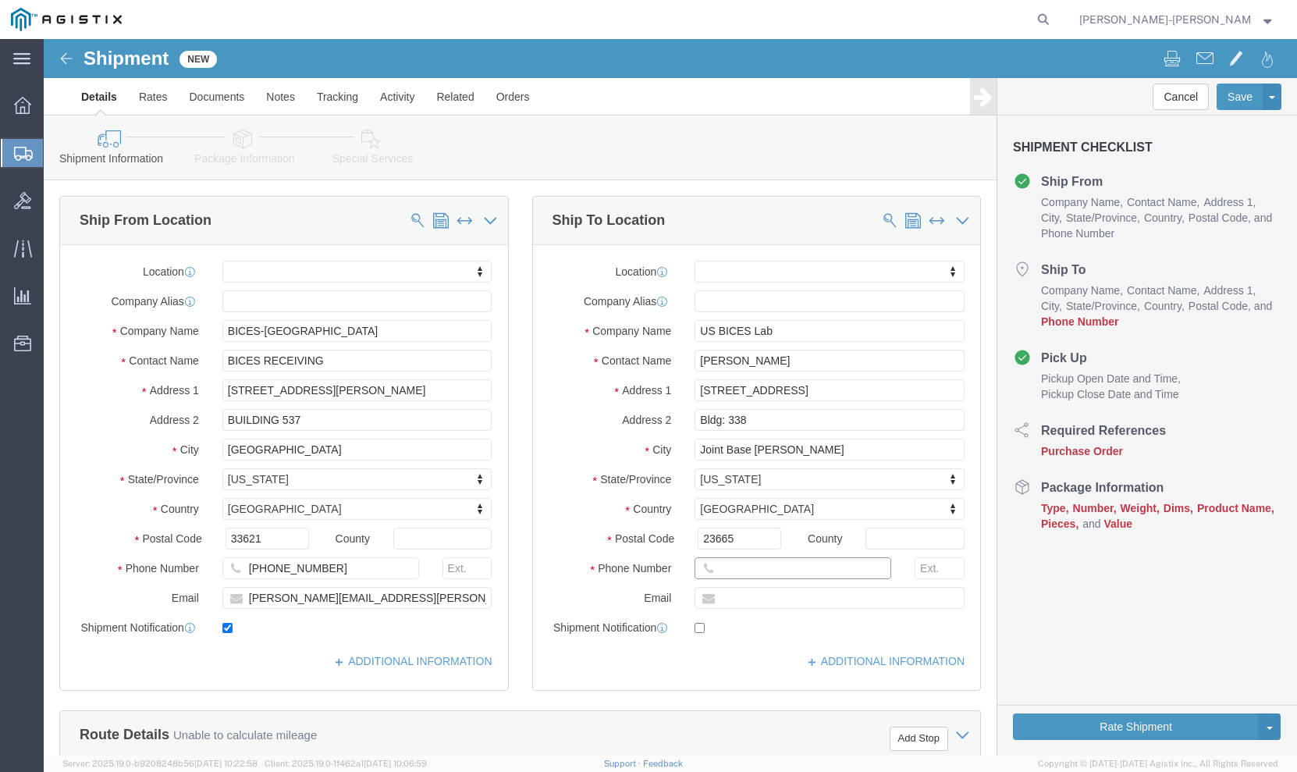
paste input "256-479-7689"
type input "256-479-7689"
click input "text"
type input "duane.cunningham@gd-ms.com"
click input "checkbox"
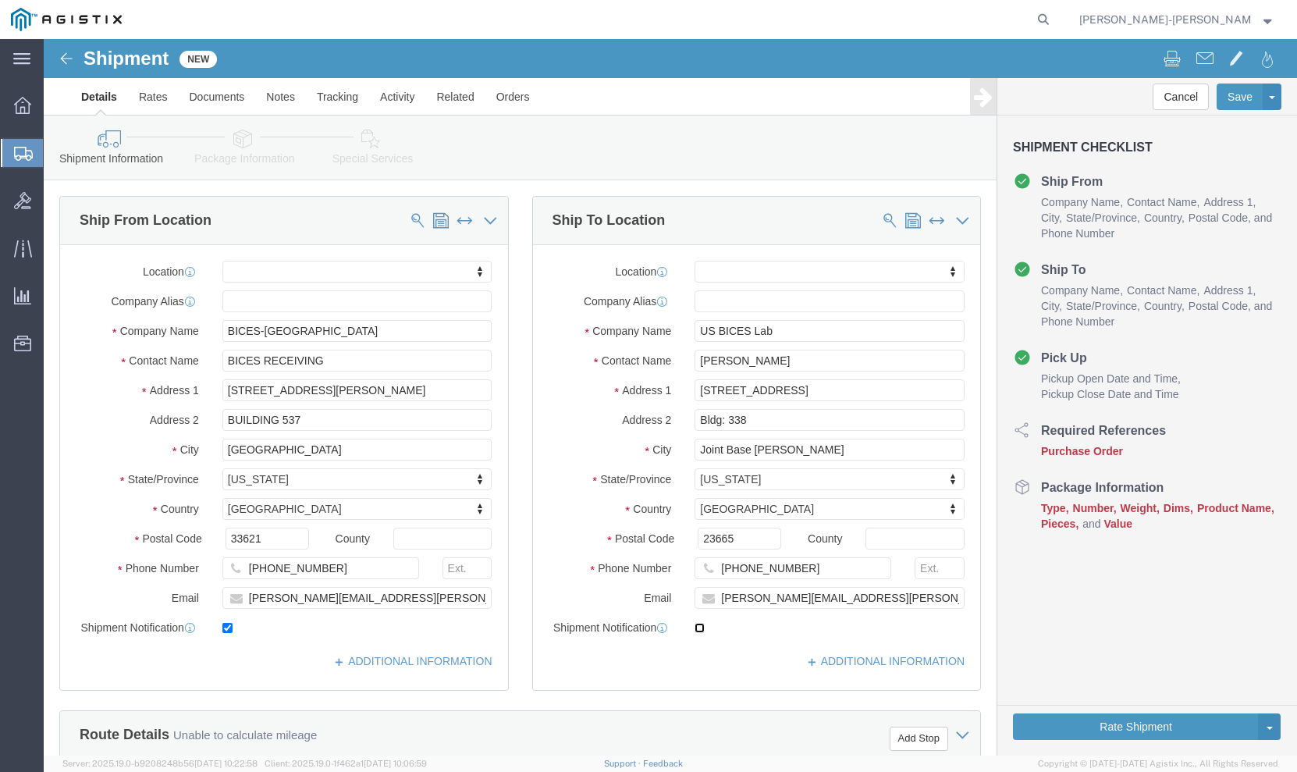
click input "checkbox"
checkbox input "true"
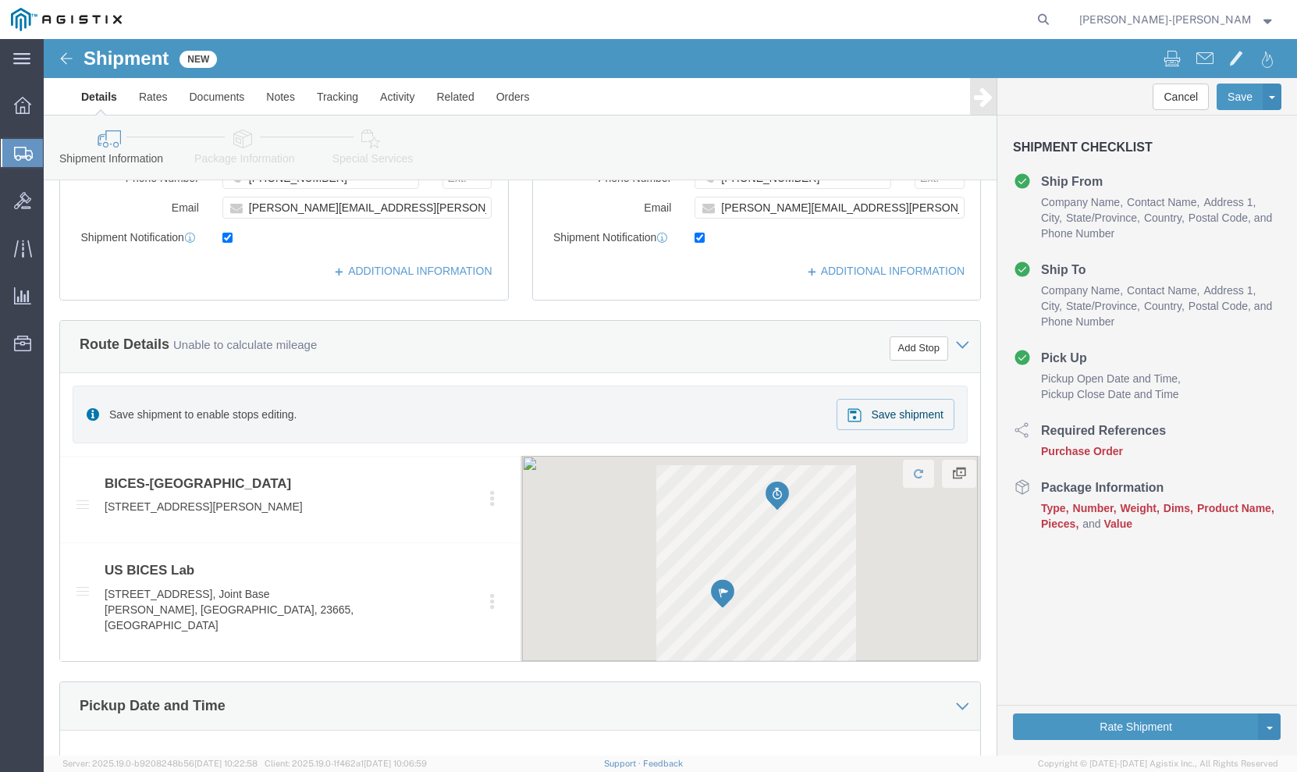
click input "text"
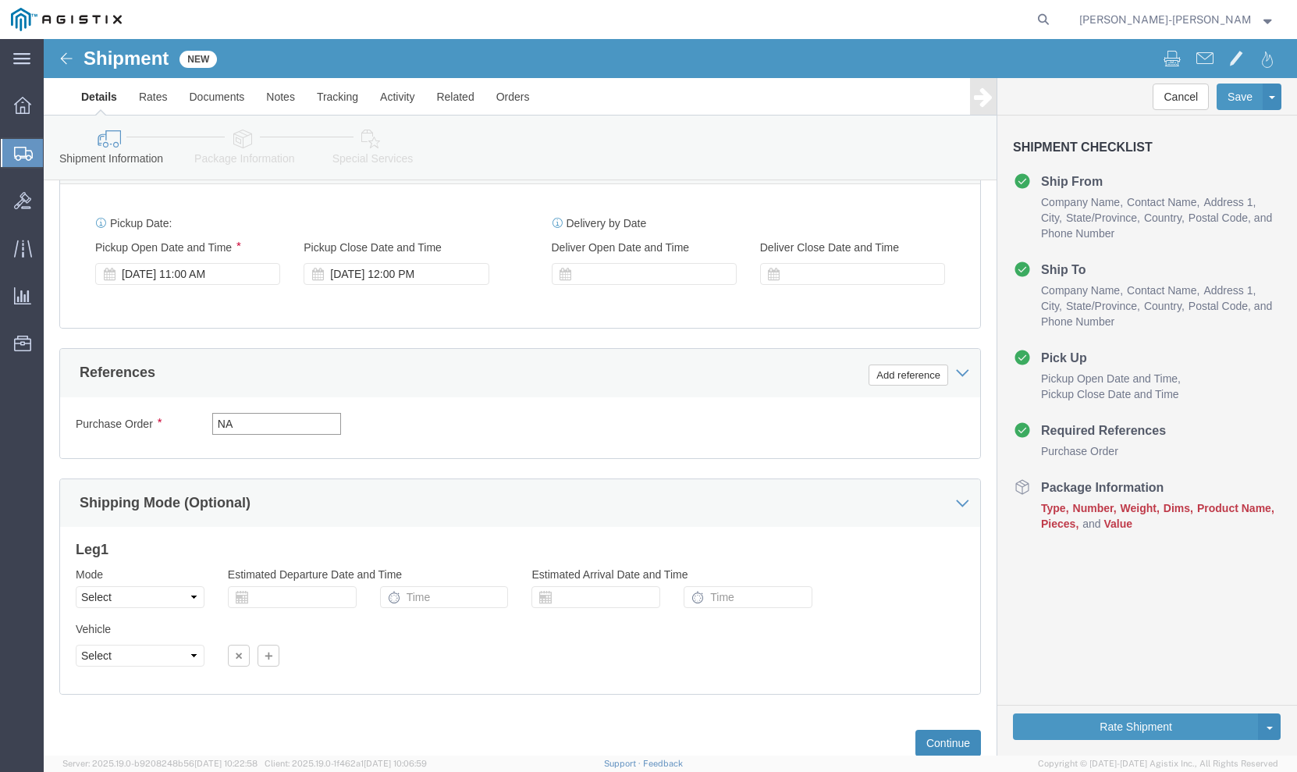
type input "NA"
click button "Continue"
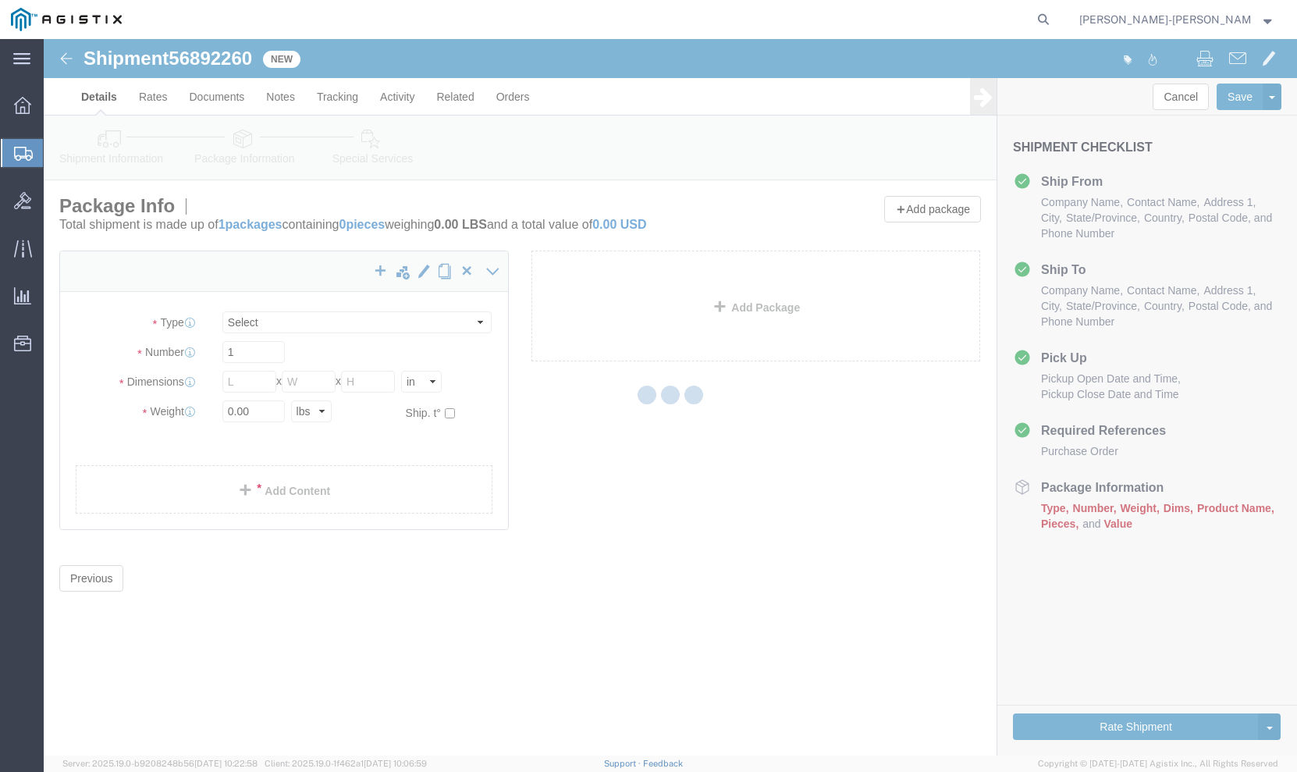
select select "CBOX"
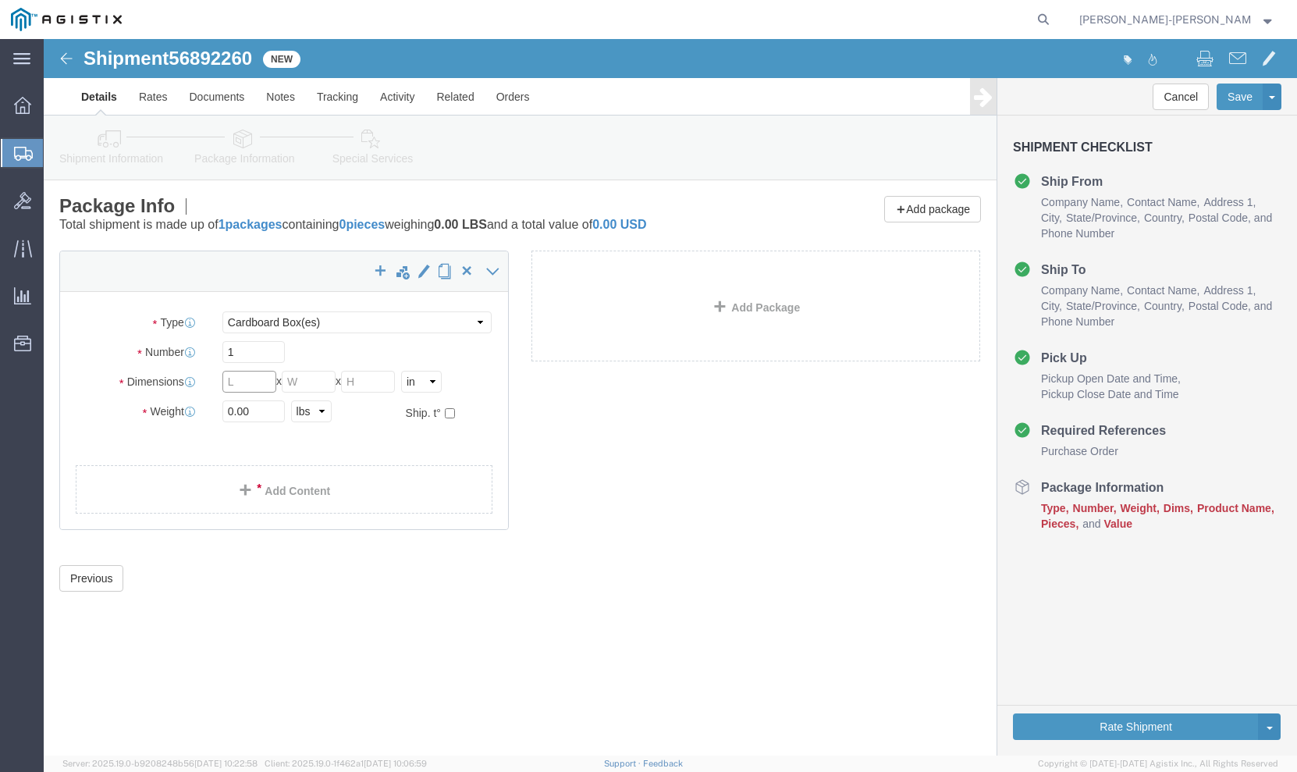
click input "text"
type input "36"
click input "text"
type input "22"
click input "text"
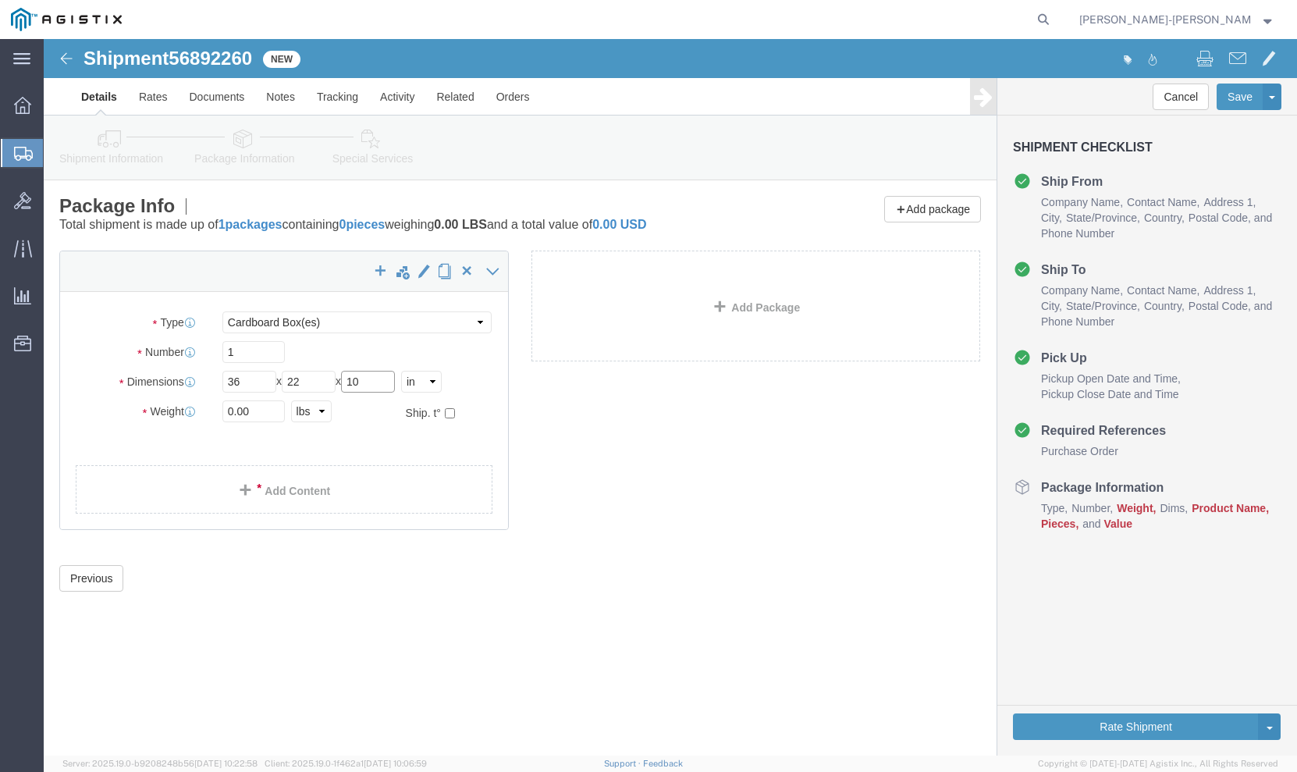
type input "10"
click input "0.00"
type input "50.00"
click link "Add Content"
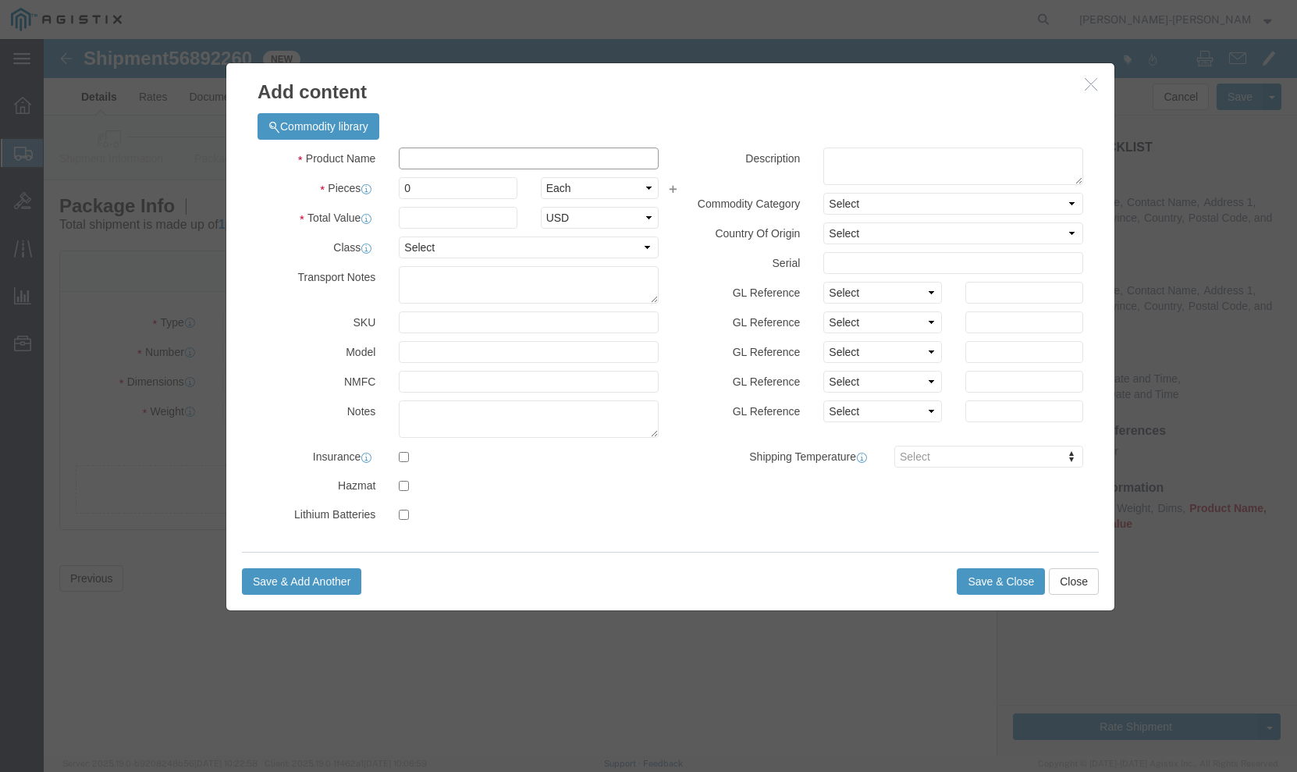
click input "text"
type input "BAE CDS Guard"
click input "0"
type input "1"
click input "text"
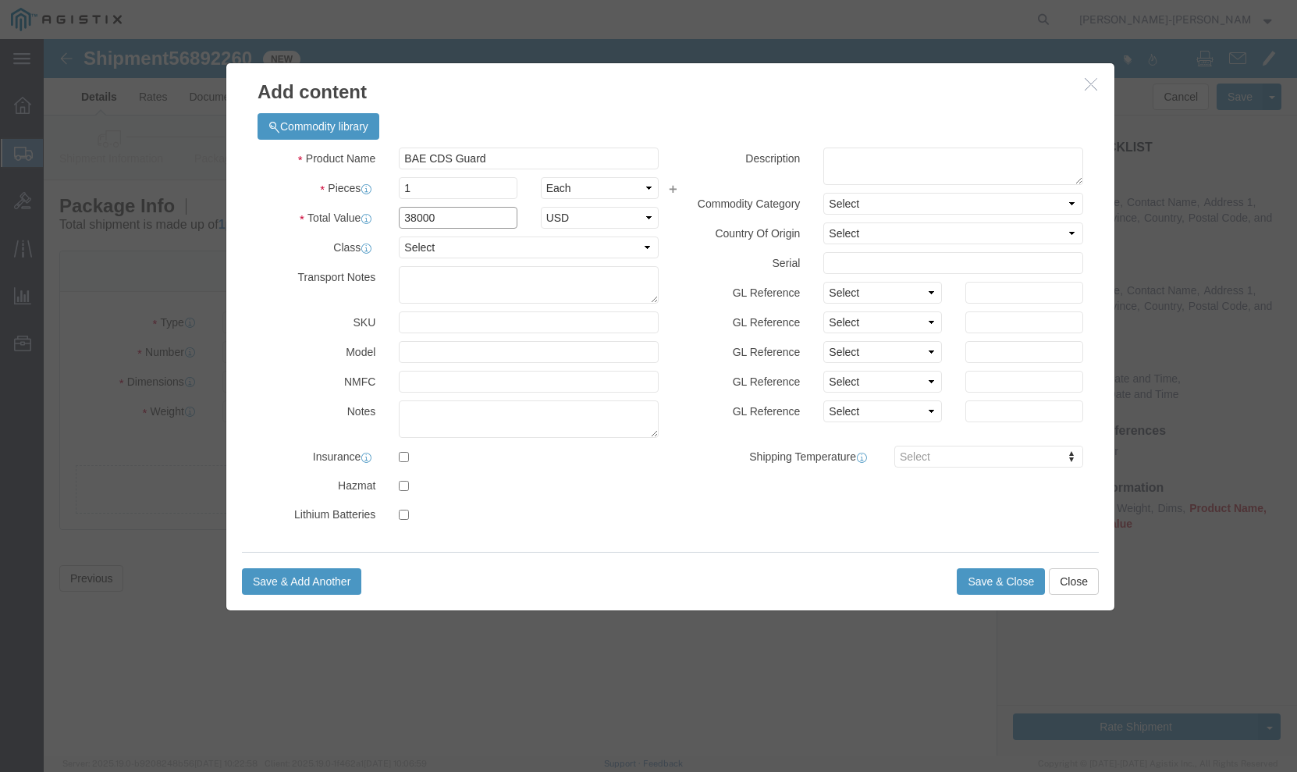
type input "38000"
click input "text"
click input "BAE CDS Guard"
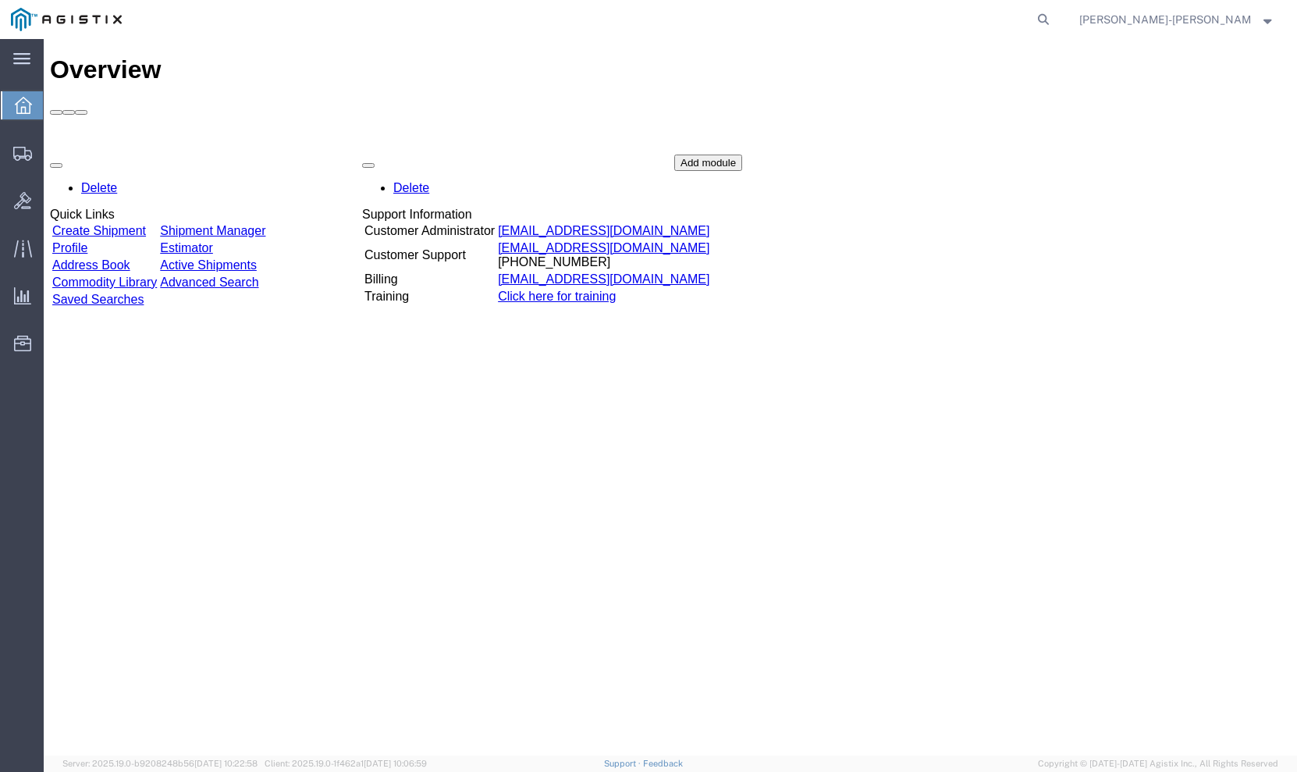
click at [253, 224] on link "Shipment Manager" at bounding box center [212, 230] width 105 height 13
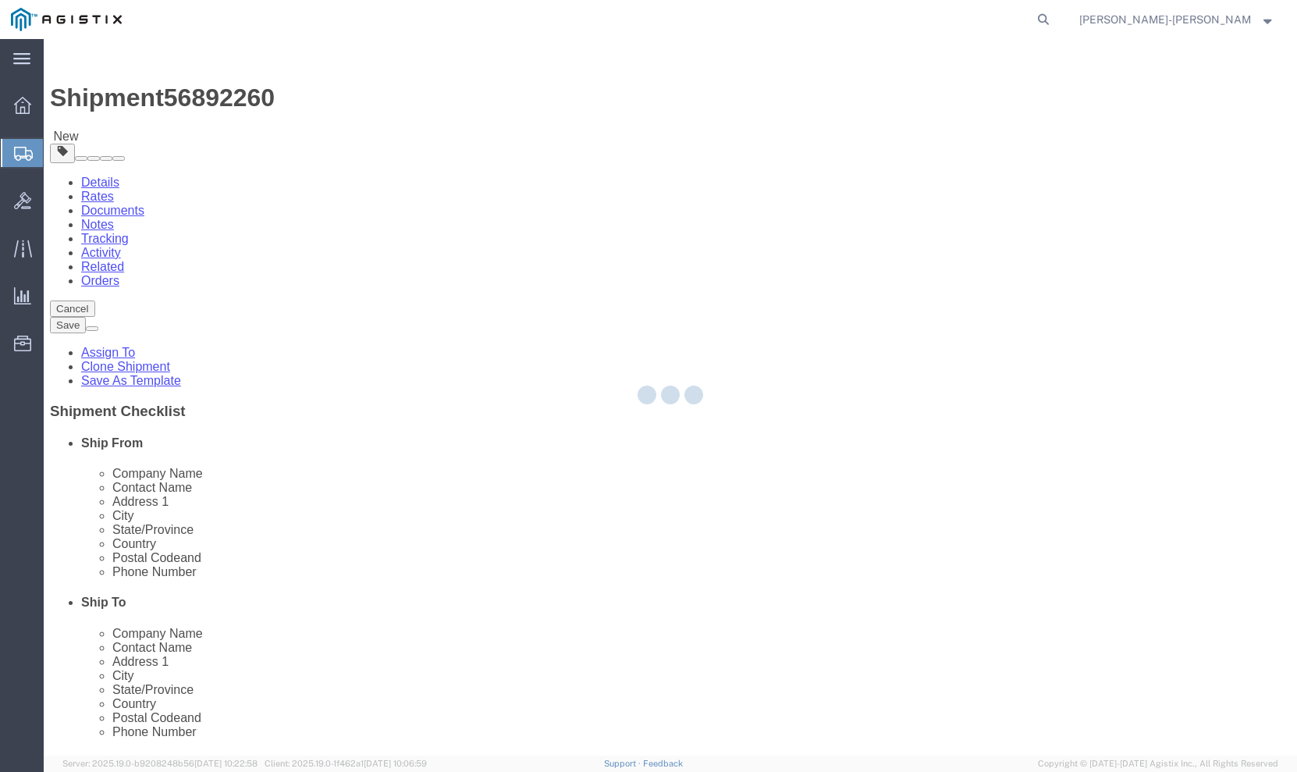
select select
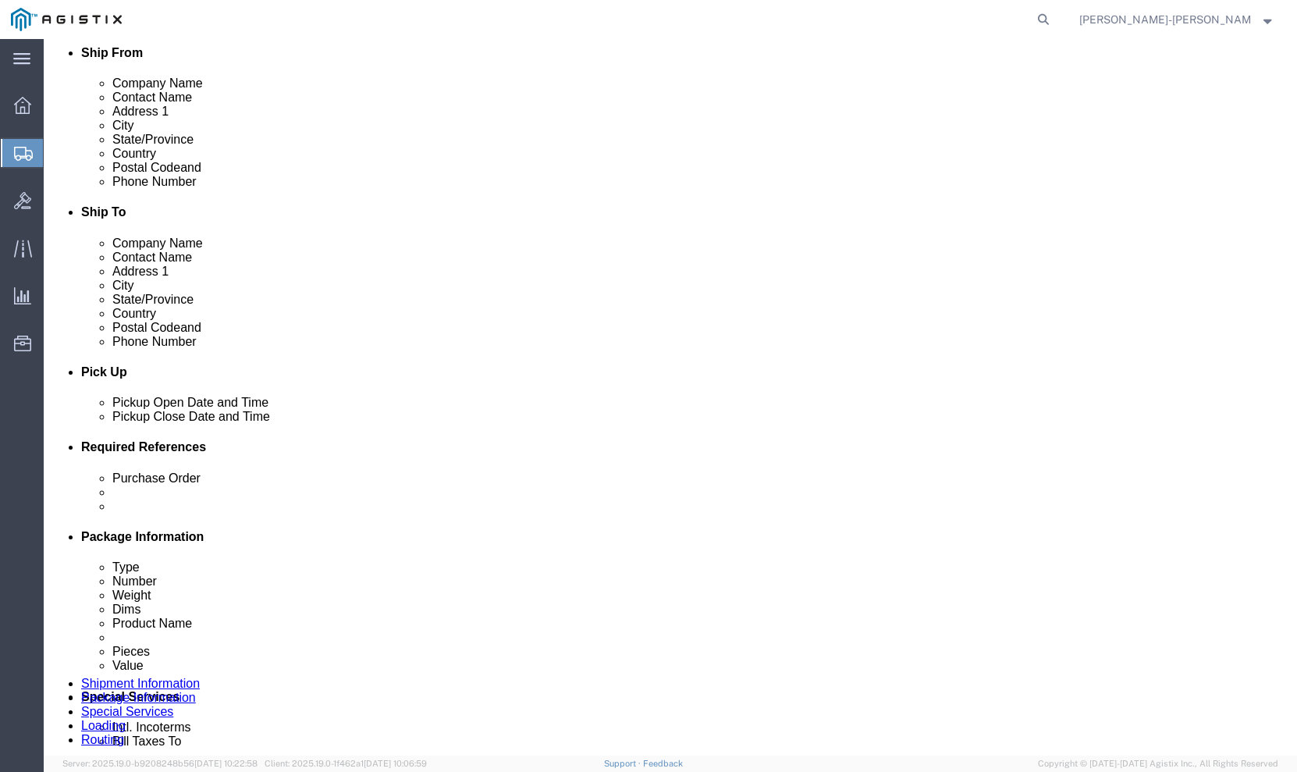
scroll to position [902, 0]
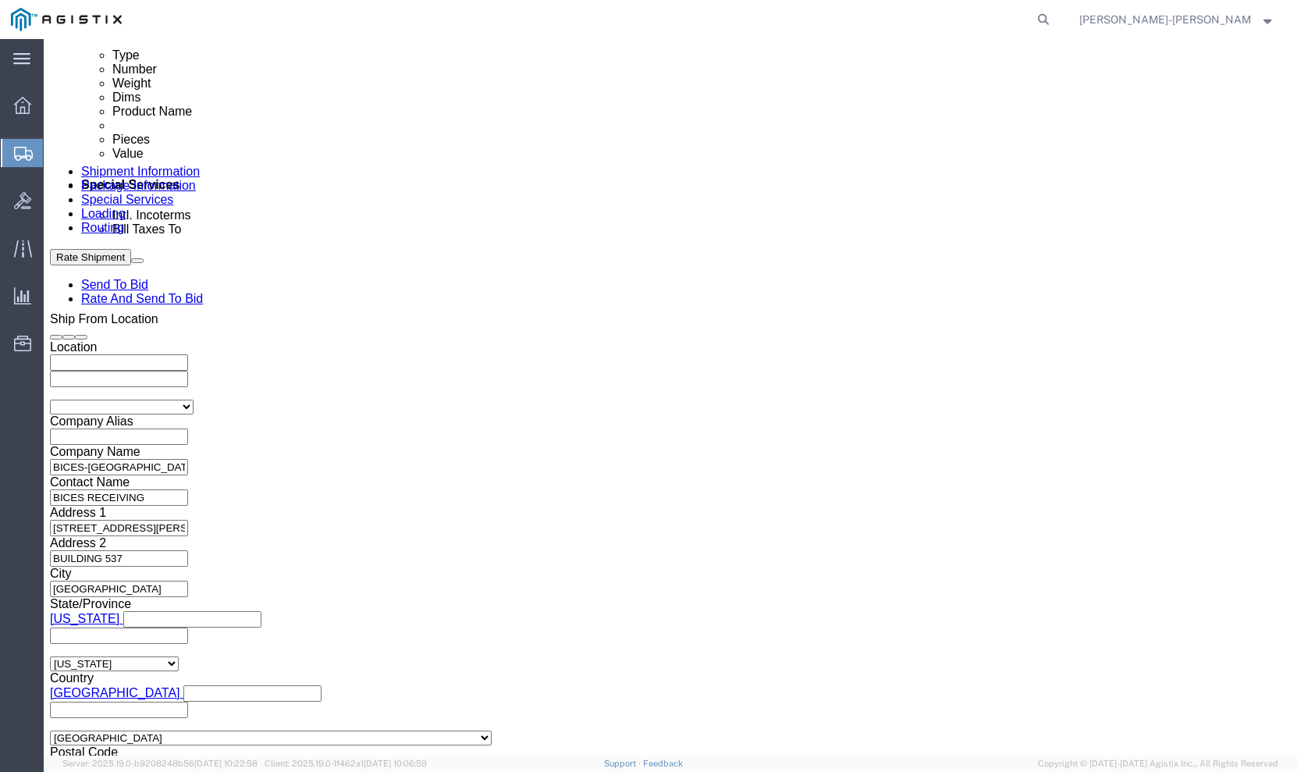
click button "Continue"
click input "text"
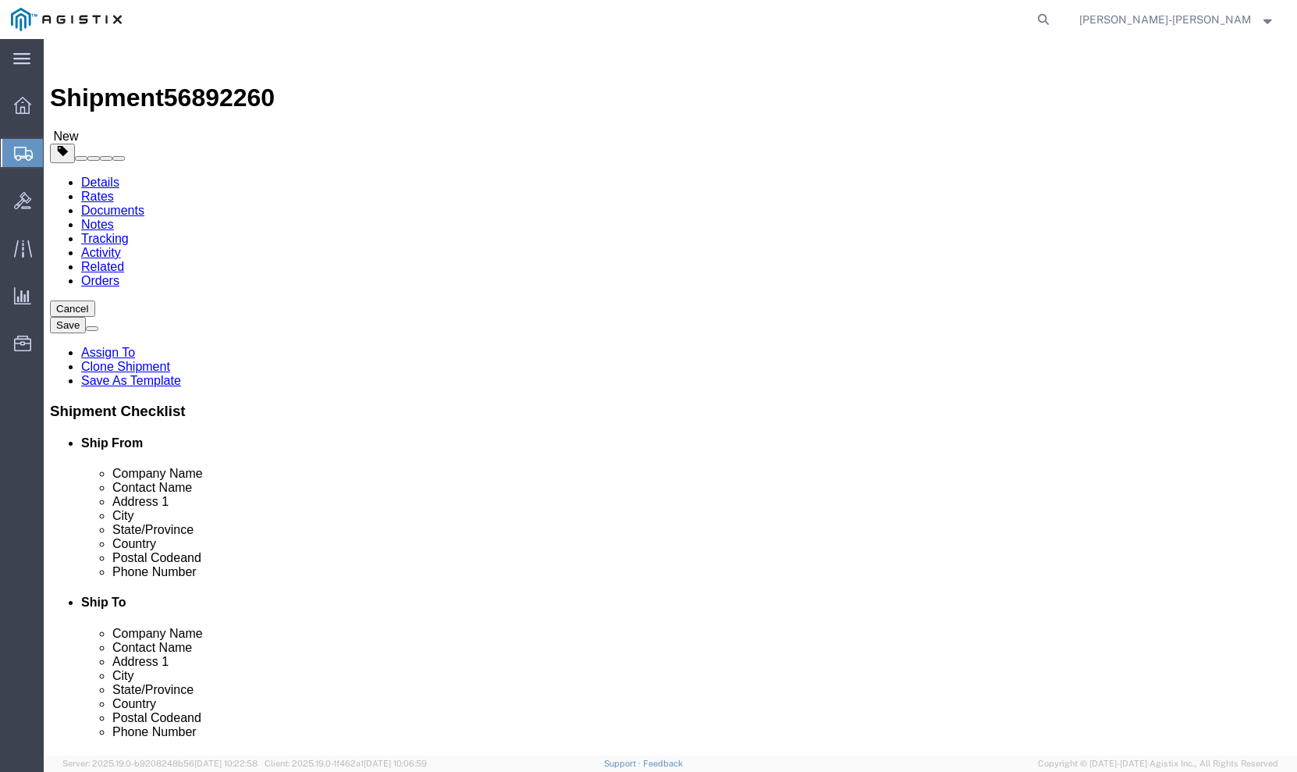
type input "36"
click input "text"
type input "22"
click input "text"
type input "10"
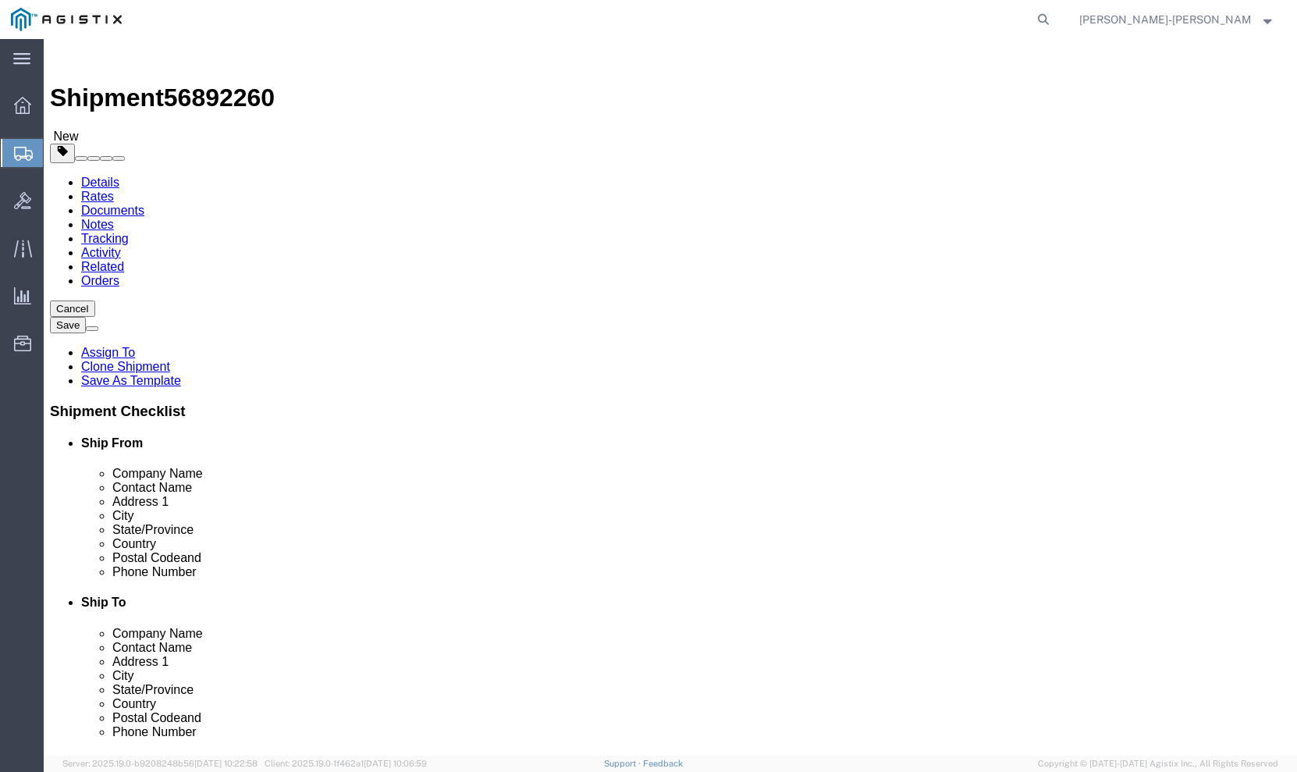
click link "Add Content"
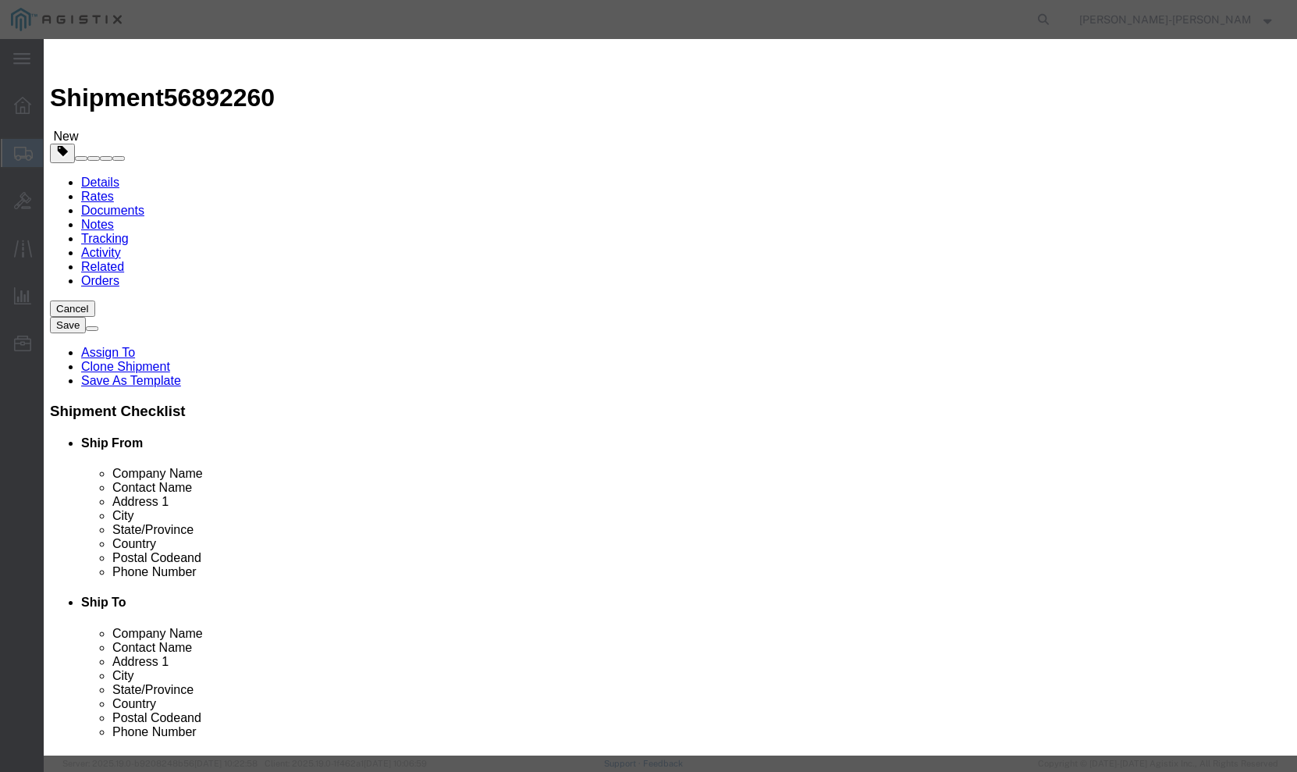
click input "text"
type input "Dell Power"
click td "Model: PowerEdge R450"
type input "1"
select select "USD"
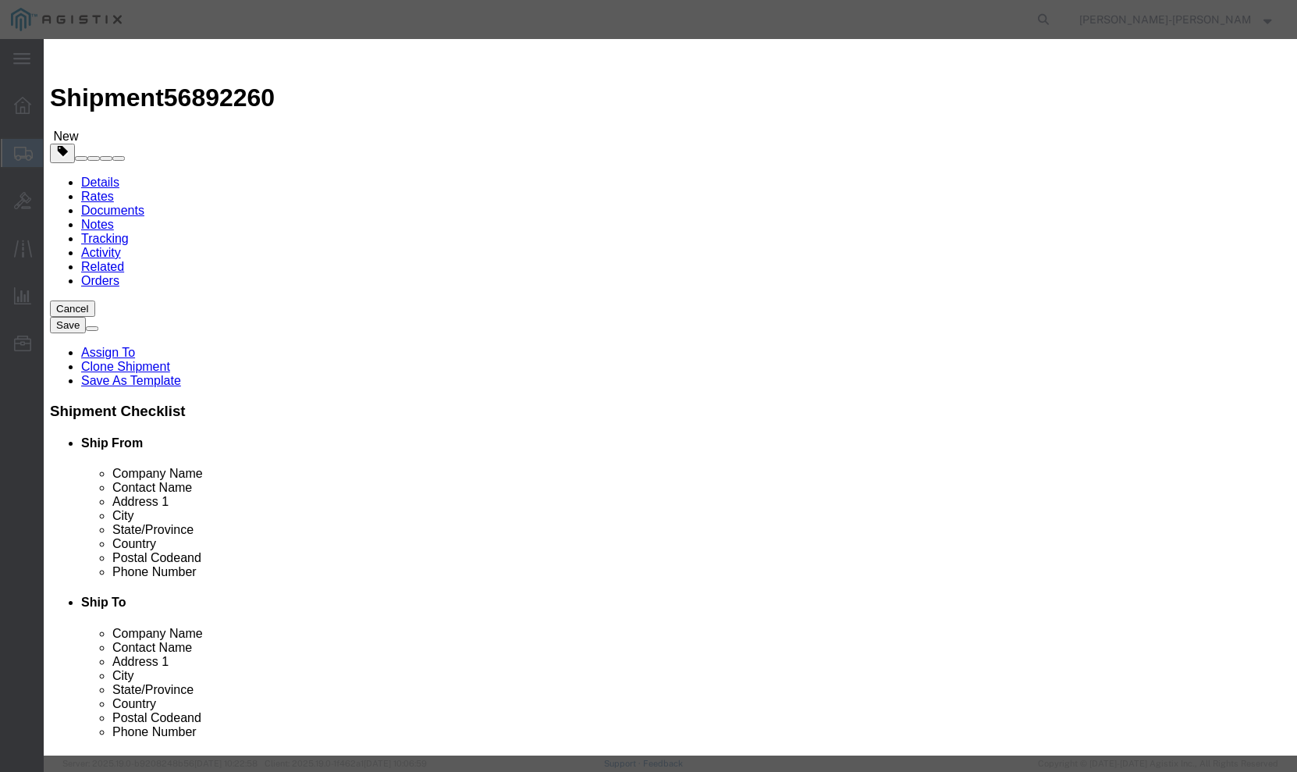
select select "92.5"
type textarea "Asset Tag:"
select select "US"
type input "Dell PowerEdge R450 Server"
type input "210-AZDS"
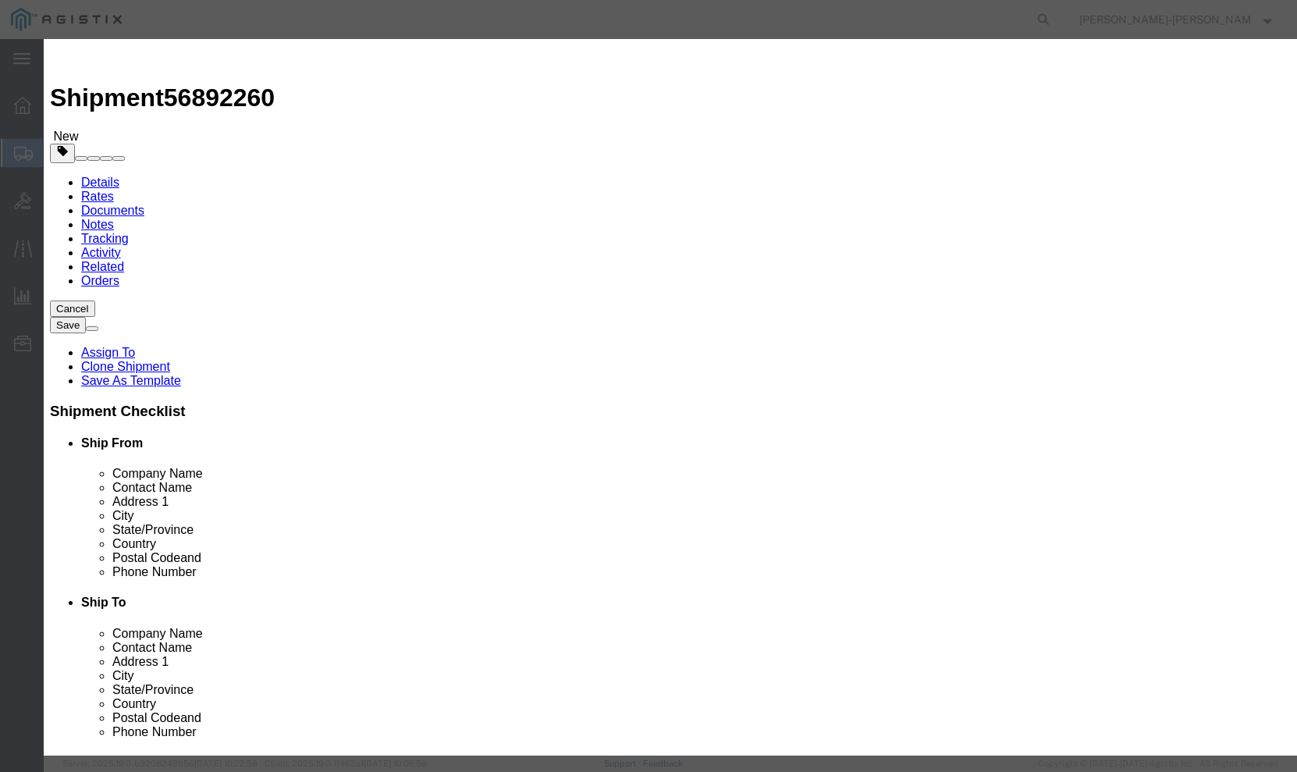
type input "PowerEdge R450"
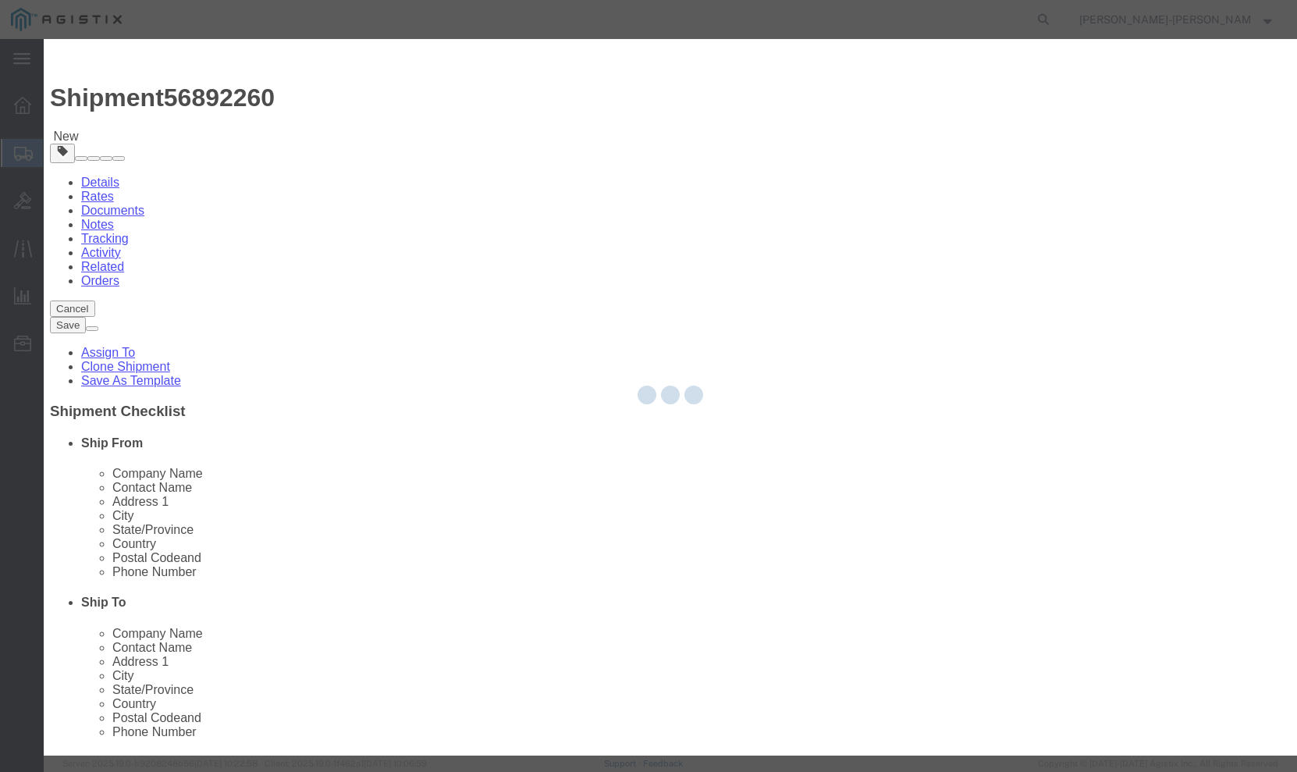
type input "Dell PowerEdge R450 Server"
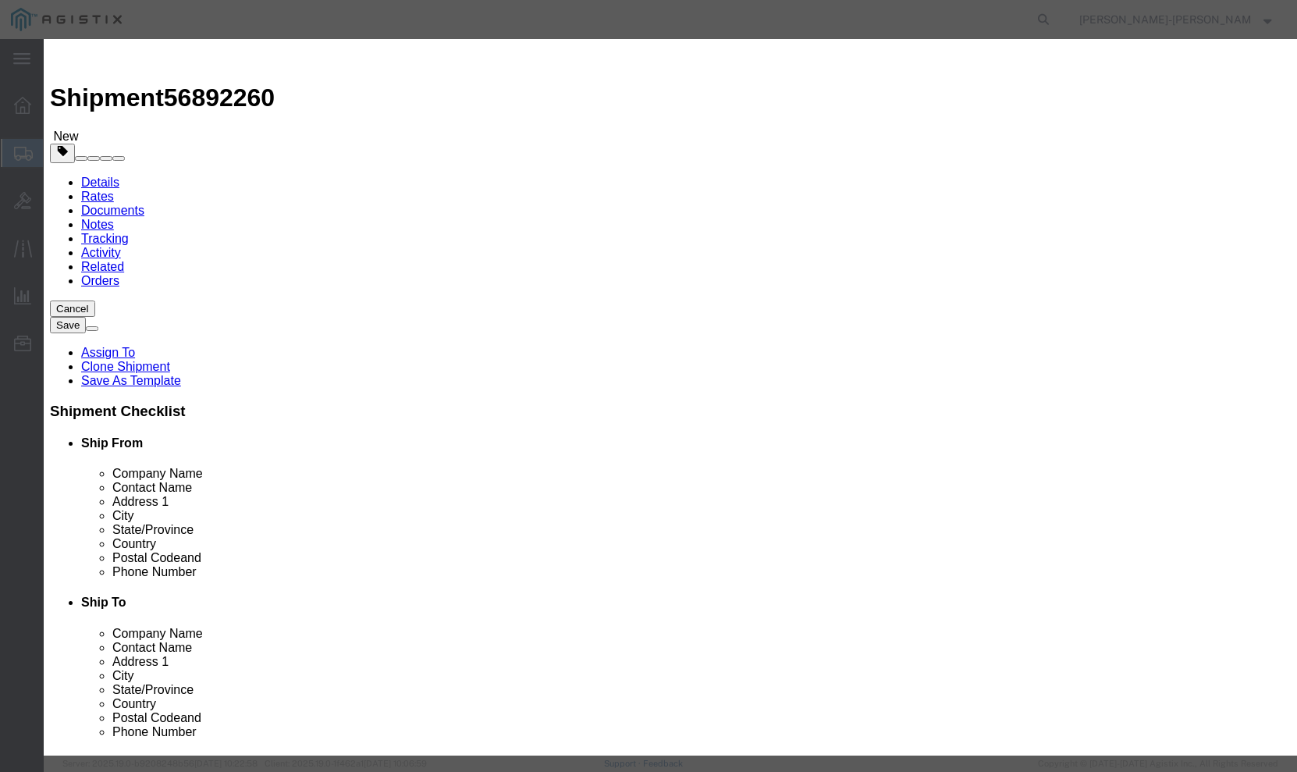
click textarea "Asset Tag:"
type textarea "Asset Tag:101015"
click textarea
type textarea "S"
type textarea "Dell Power"
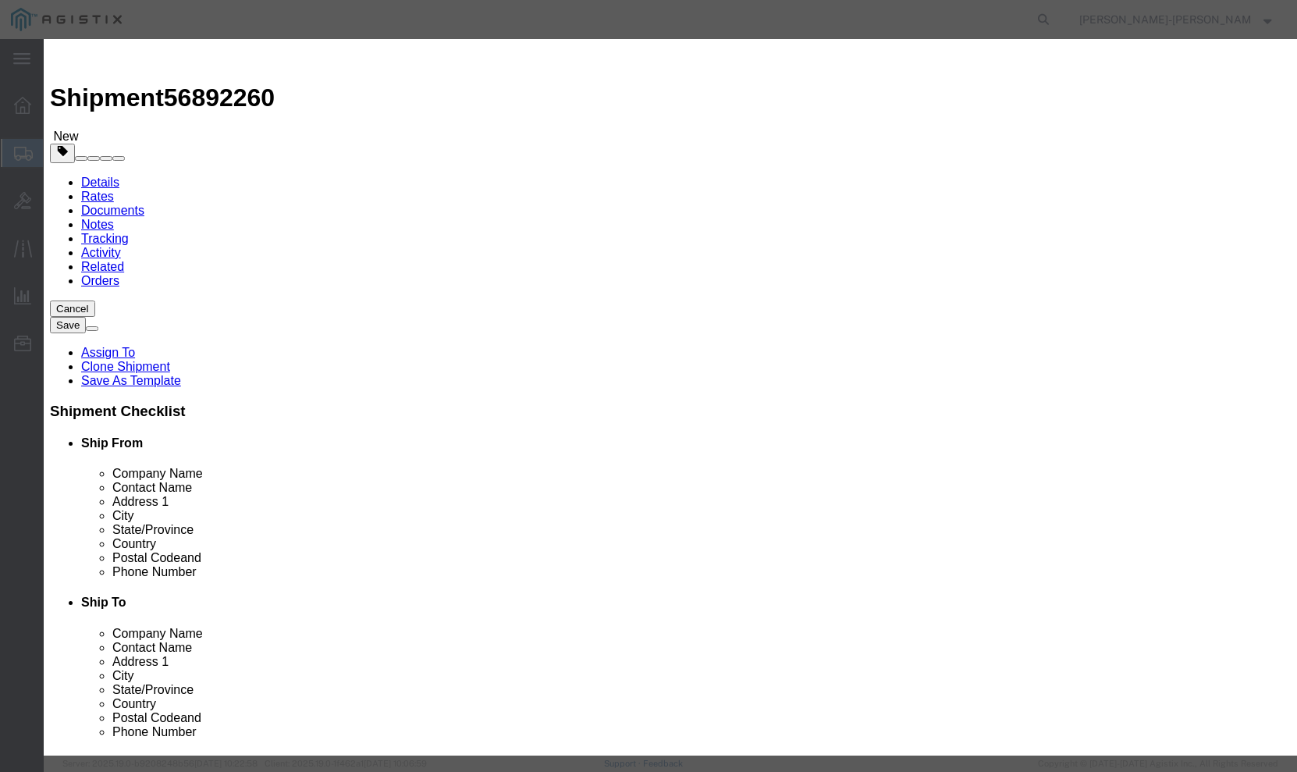
click td "Model: PowerEdge R450"
type textarea "Asset Tag:"
drag, startPoint x: 858, startPoint y: 120, endPoint x: 781, endPoint y: 121, distance: 77.3
click textarea "SN: 1D65N34"
type textarea "SN: 1D65N34"
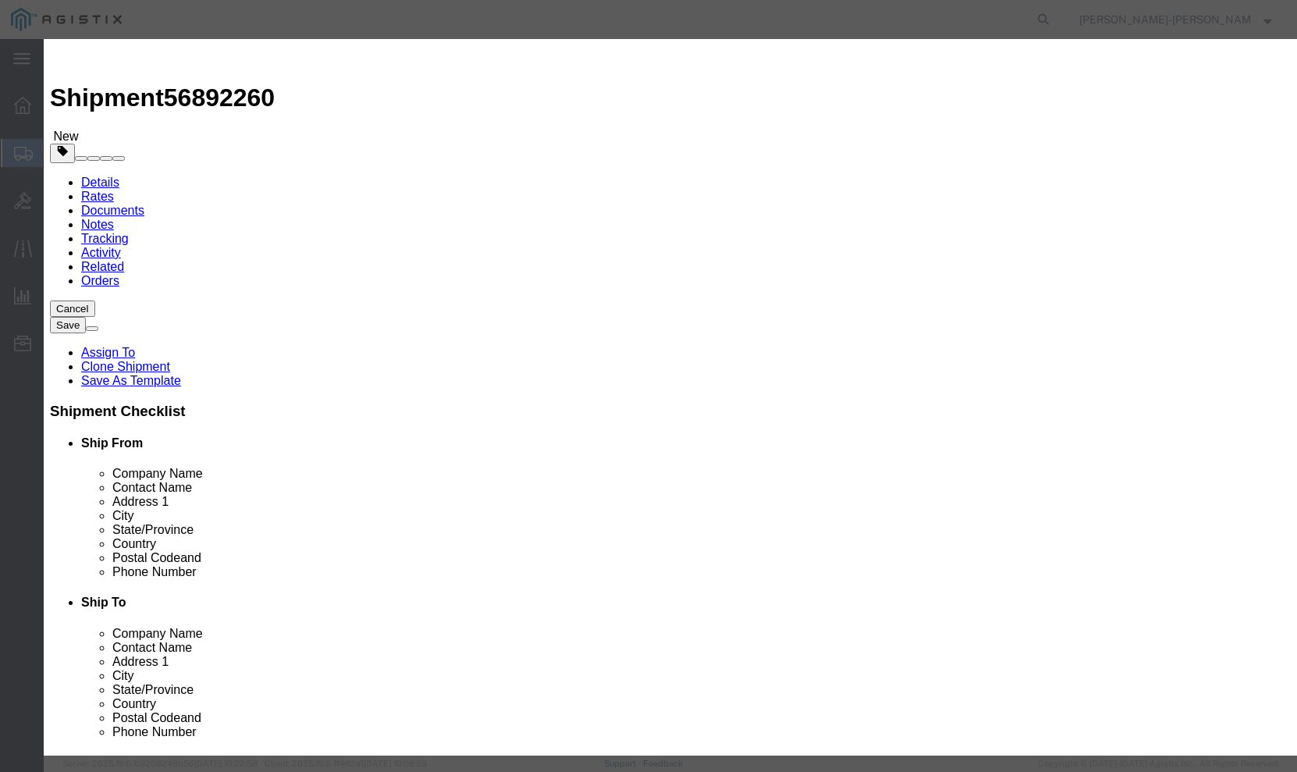
click textarea
paste textarea "SN: 1D65N34"
type textarea "SN: 1D65N34"
click input "text"
type input "38000"
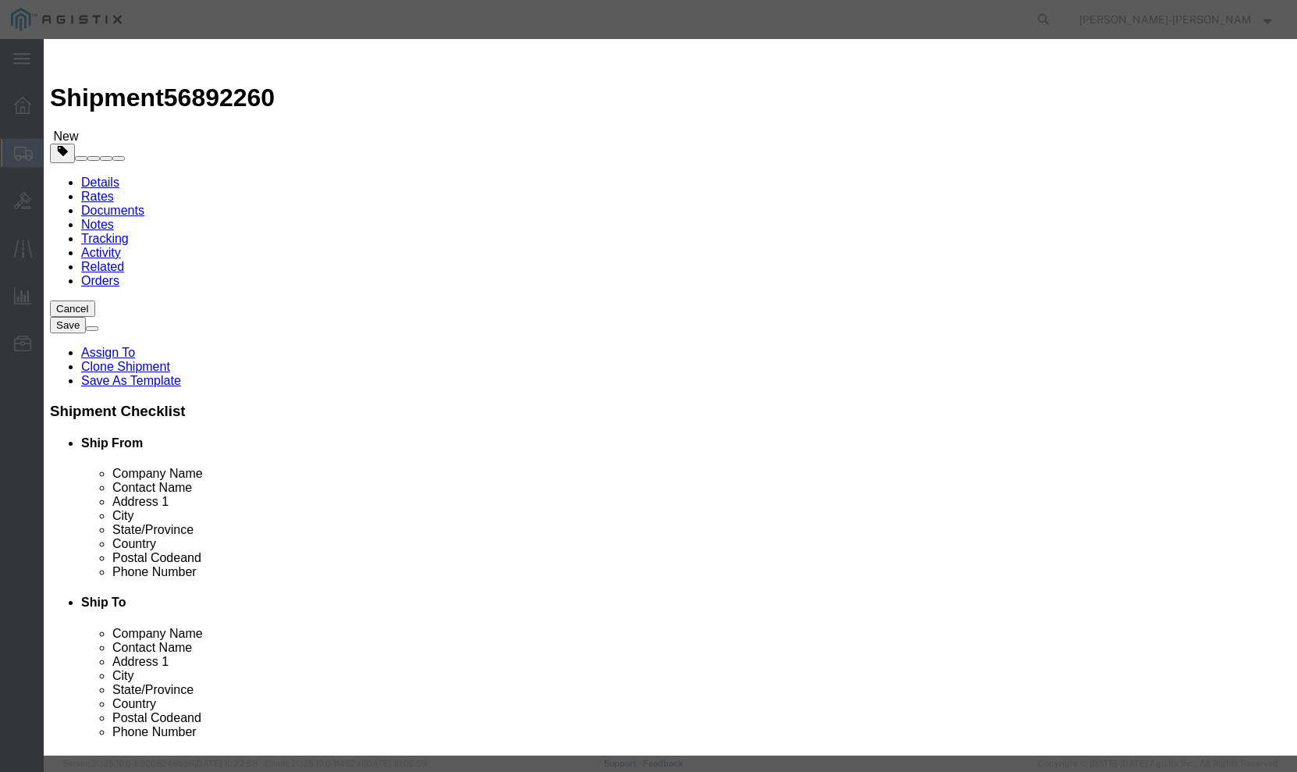
click label
click input "checkbox"
click input "text"
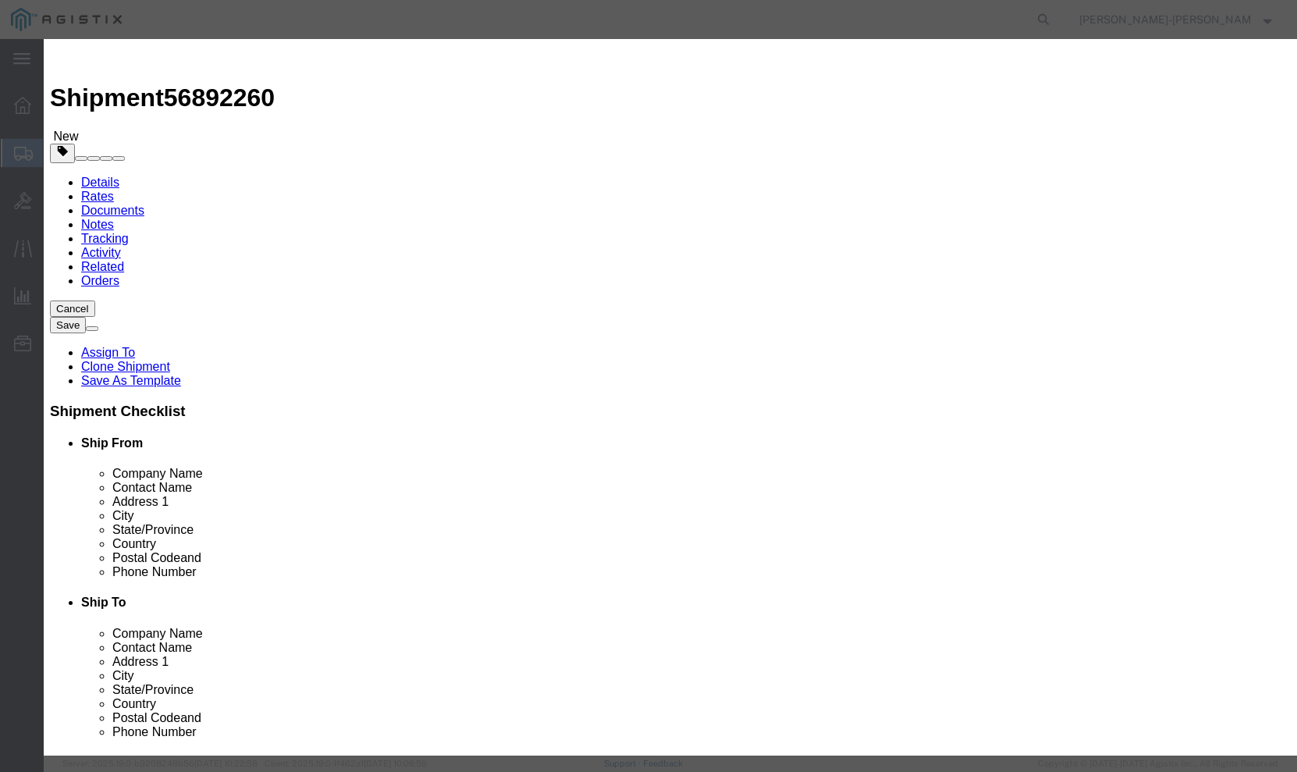
click input "checkbox"
checkbox input "false"
click textarea "Asset Tag:"
type textarea "Asset Tag:101015"
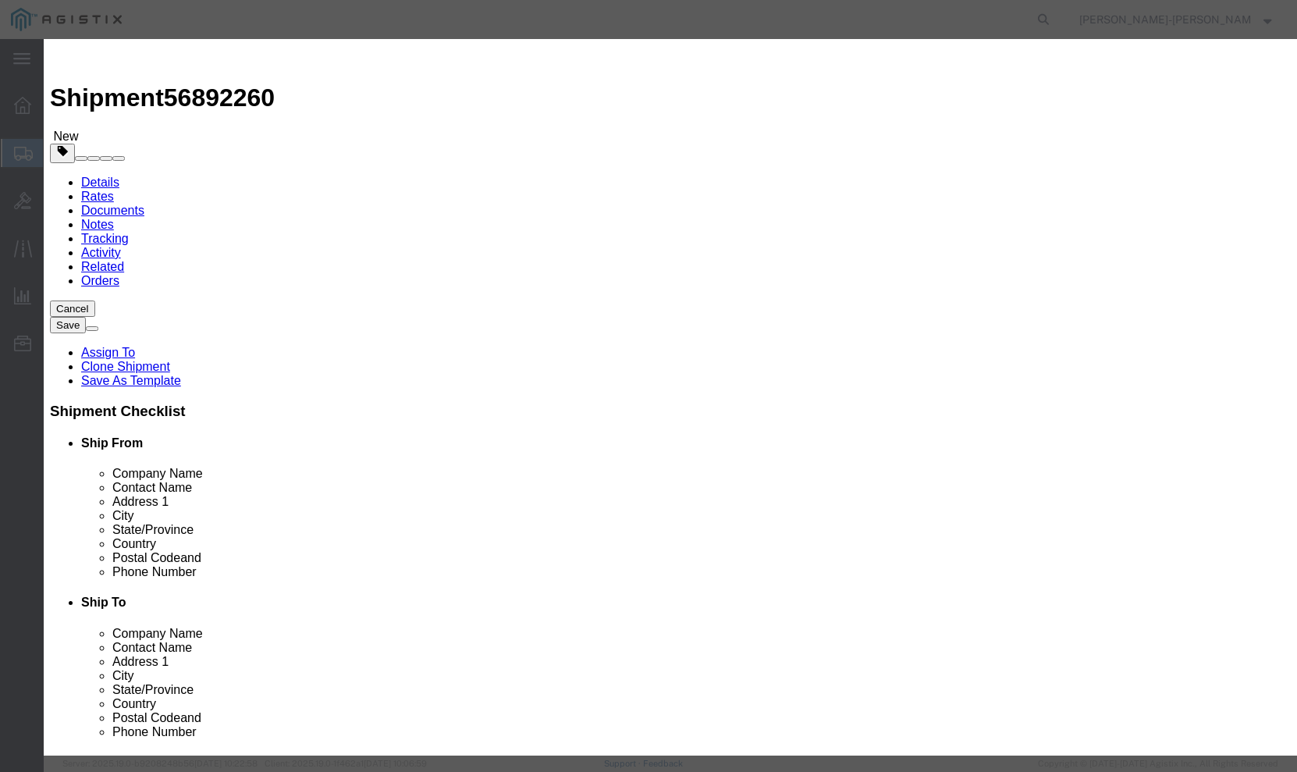
click label
click input "checkbox"
checkbox input "false"
click div "Product Name Dell PowerEdge R450 Server Dell Power Pieces 1 Select Bag Barrels …"
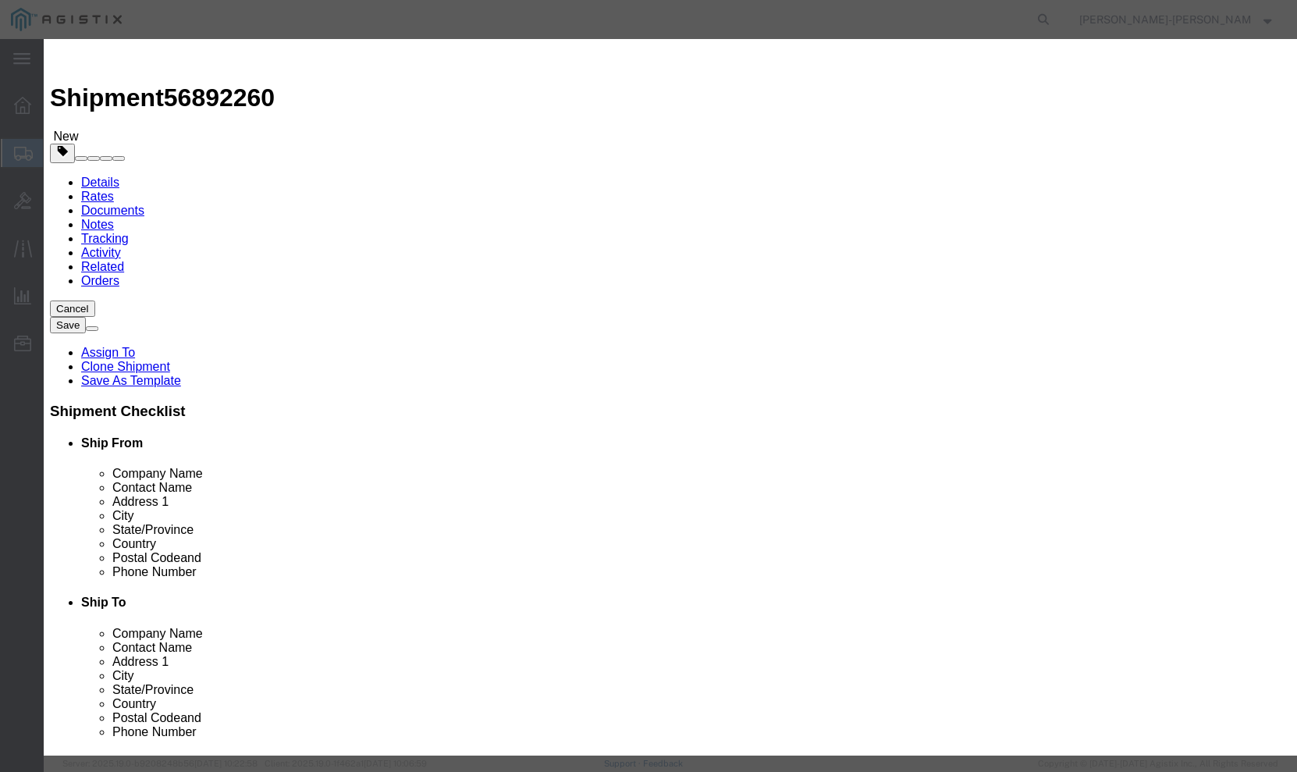
click button "Save & Close"
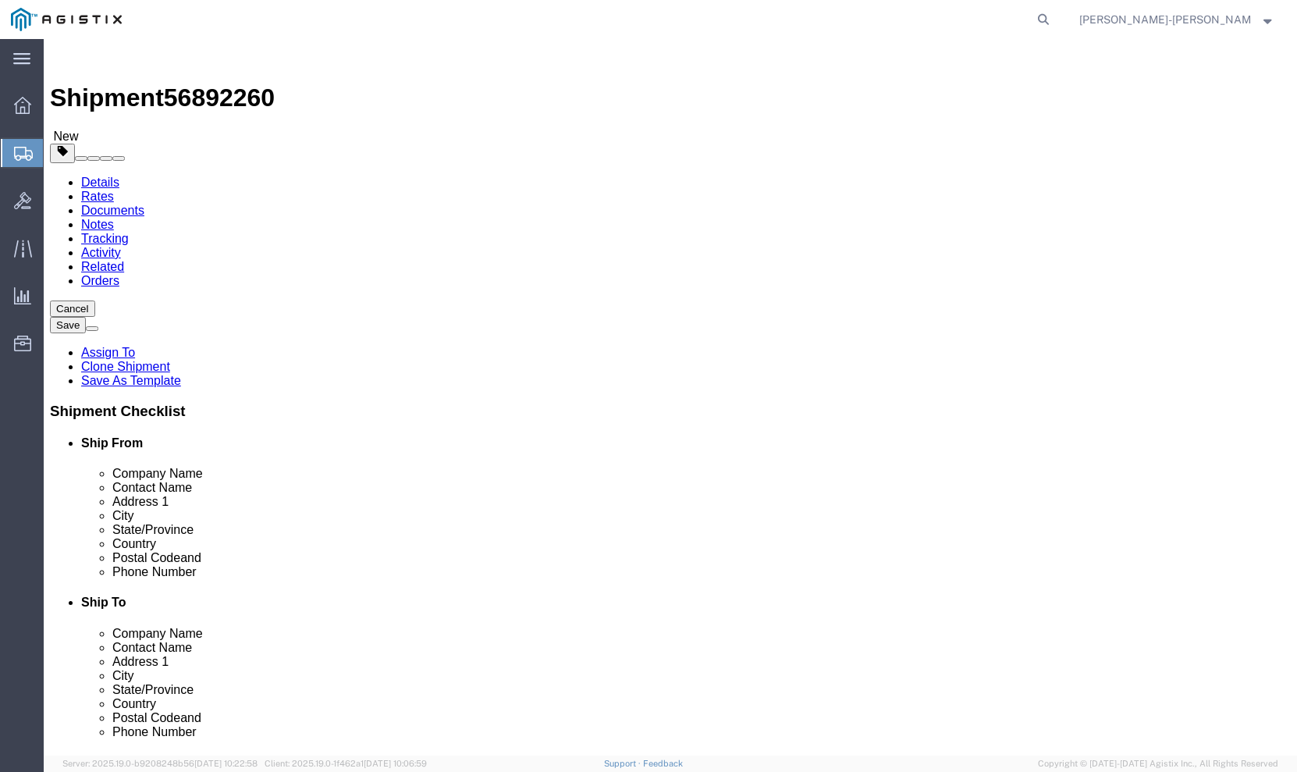
click input "0.00"
type input "50.00"
click div "x Package Type Select Bale(s) Basket(s) Bolt(s) Bottle(s) Buckets Bulk Bundle(s…"
click button "Continue"
click button "Rate Shipment"
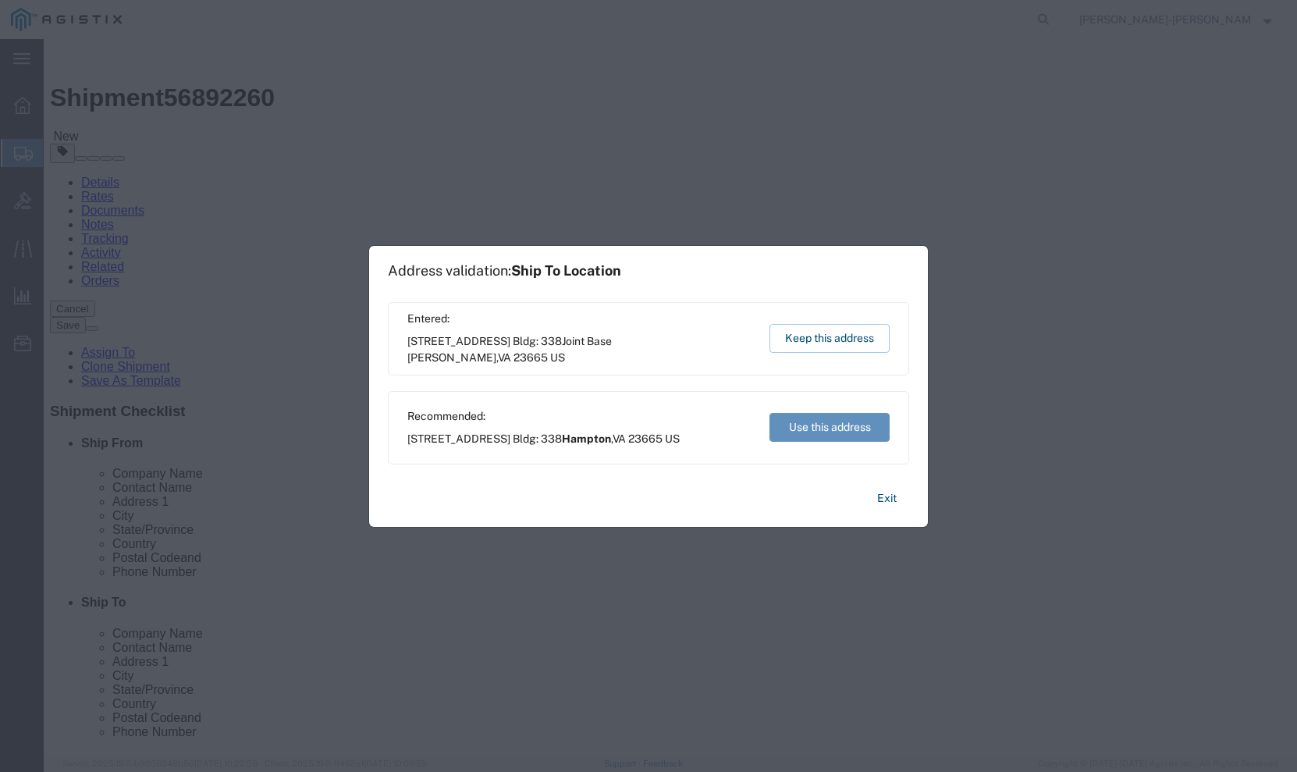
click at [829, 427] on button "Use this address" at bounding box center [830, 427] width 120 height 29
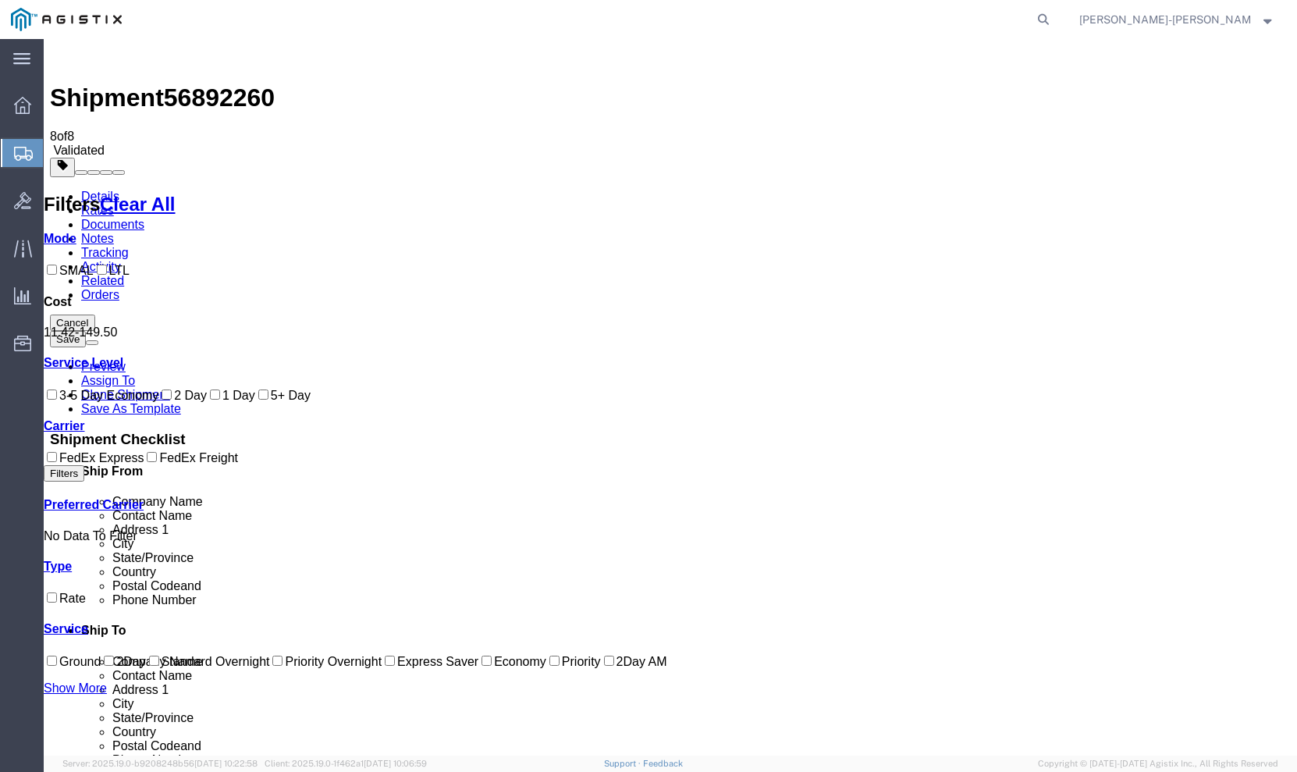
click at [92, 190] on link "Details" at bounding box center [100, 196] width 38 height 13
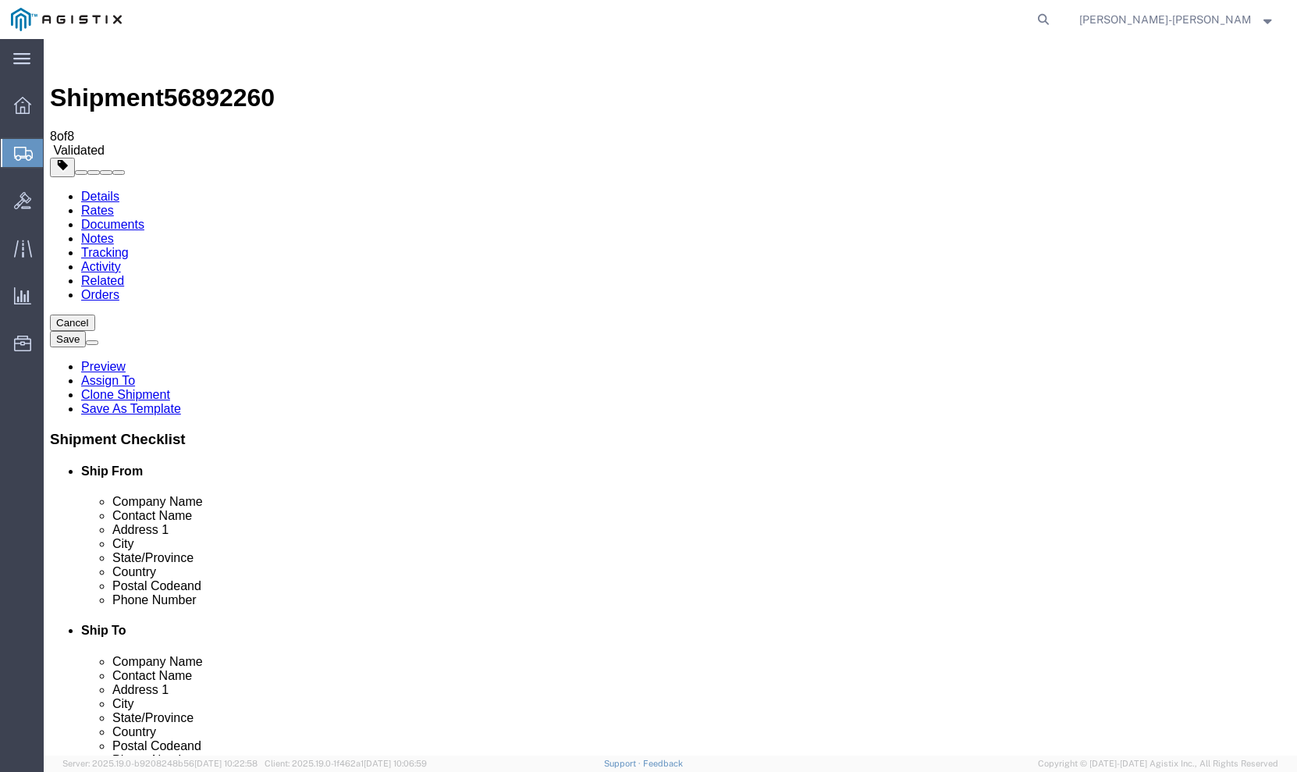
scroll to position [703, 0]
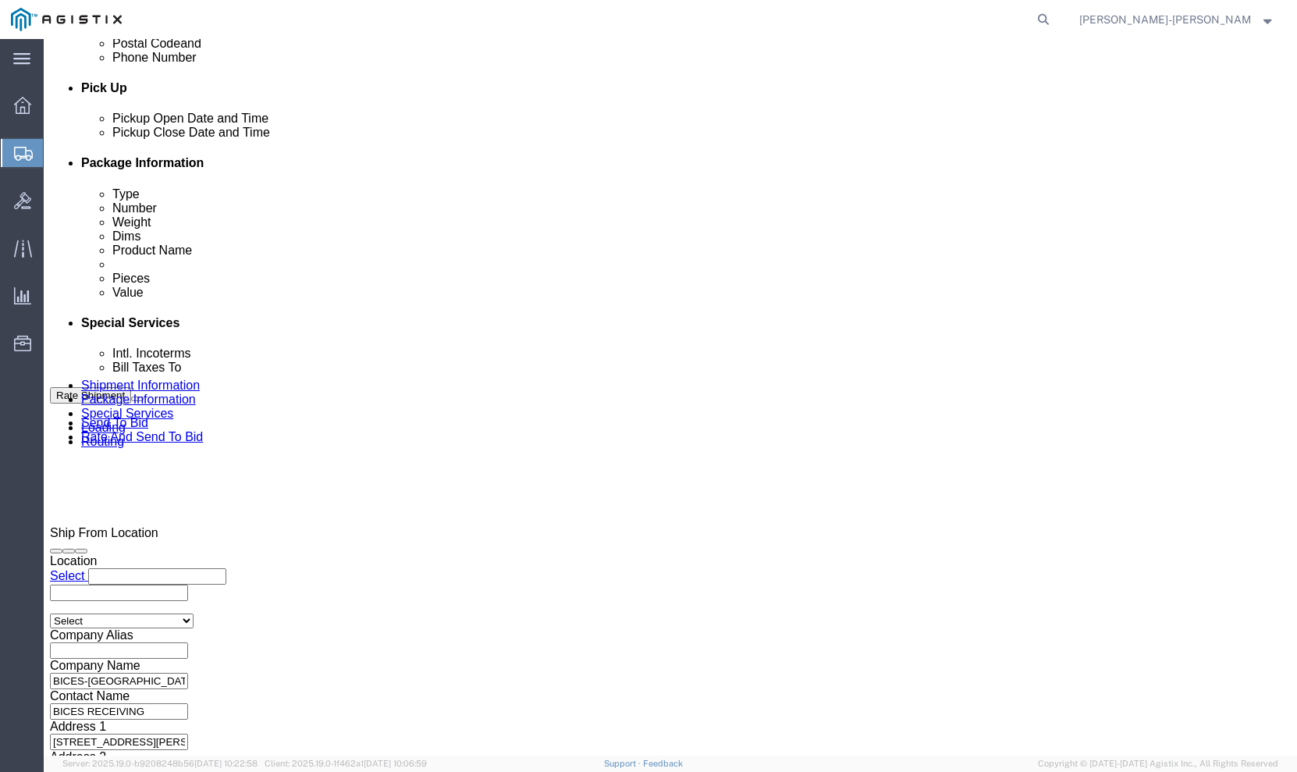
click input "NA"
type input "N"
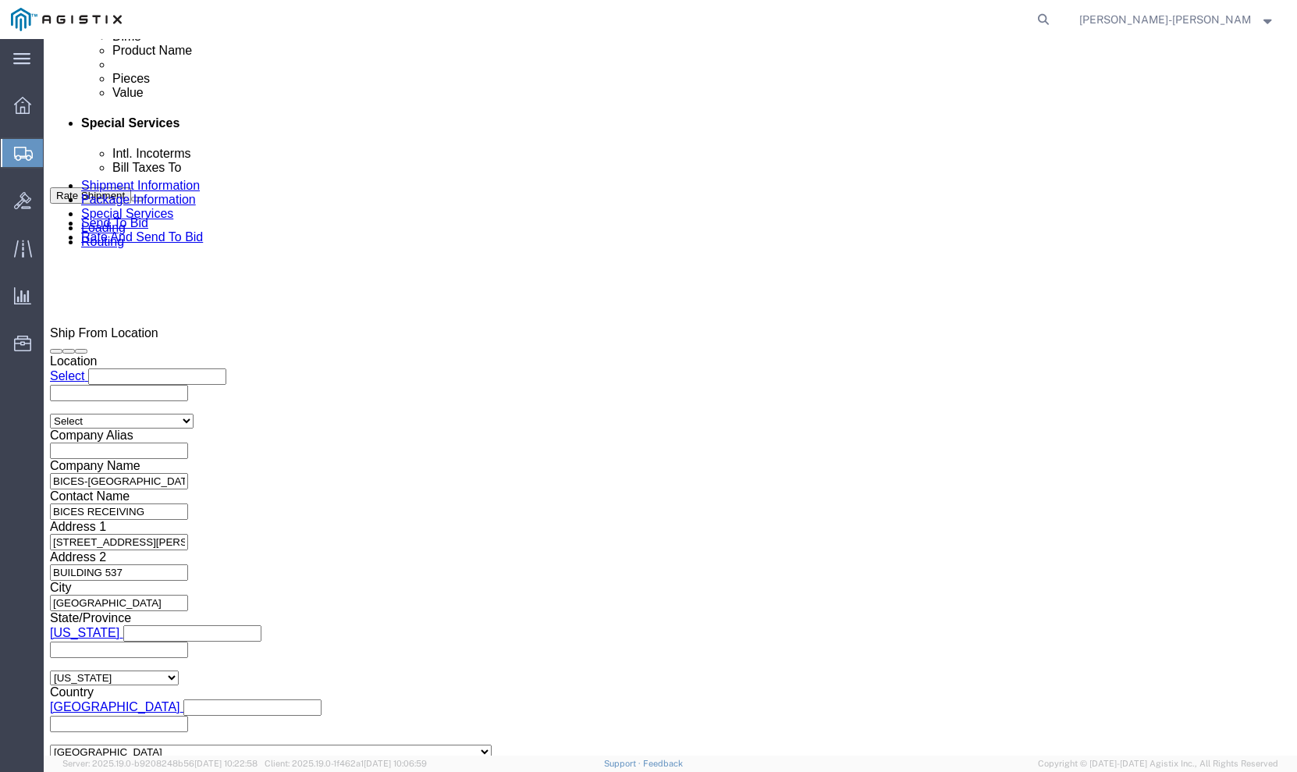
type input "GDIT-55003"
click div "Select Account Type Activity ID Airline Appointment Number ASN Batch Request # …"
click button "Continue"
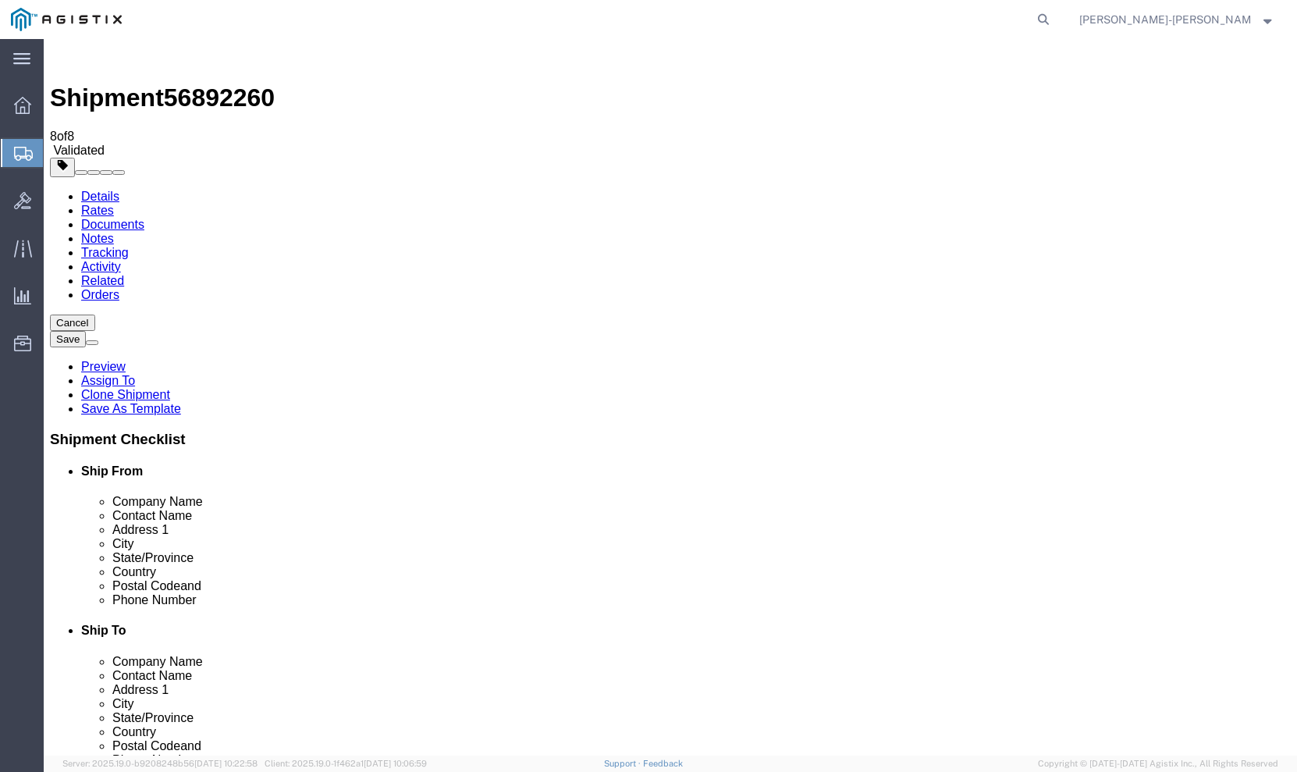
click input "50.00"
type input "49.00"
click button "Continue"
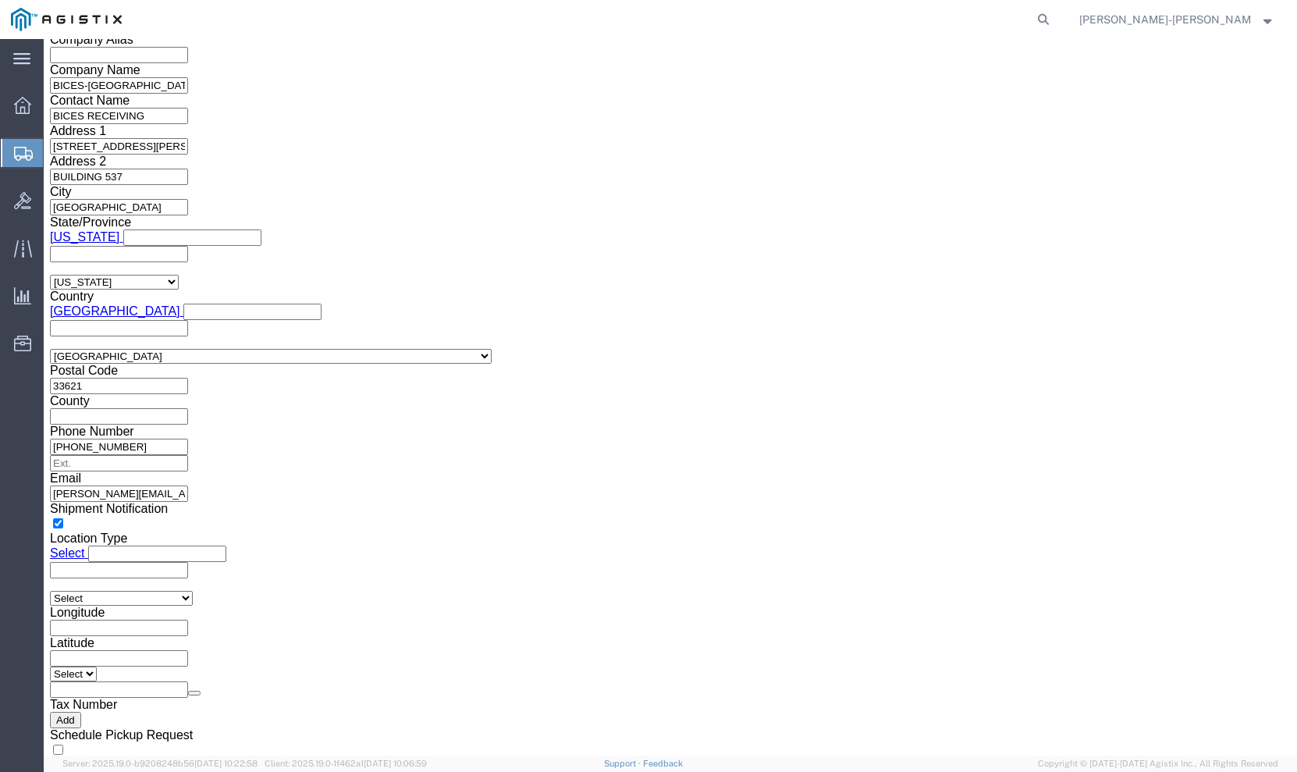
click button "Rate Shipment"
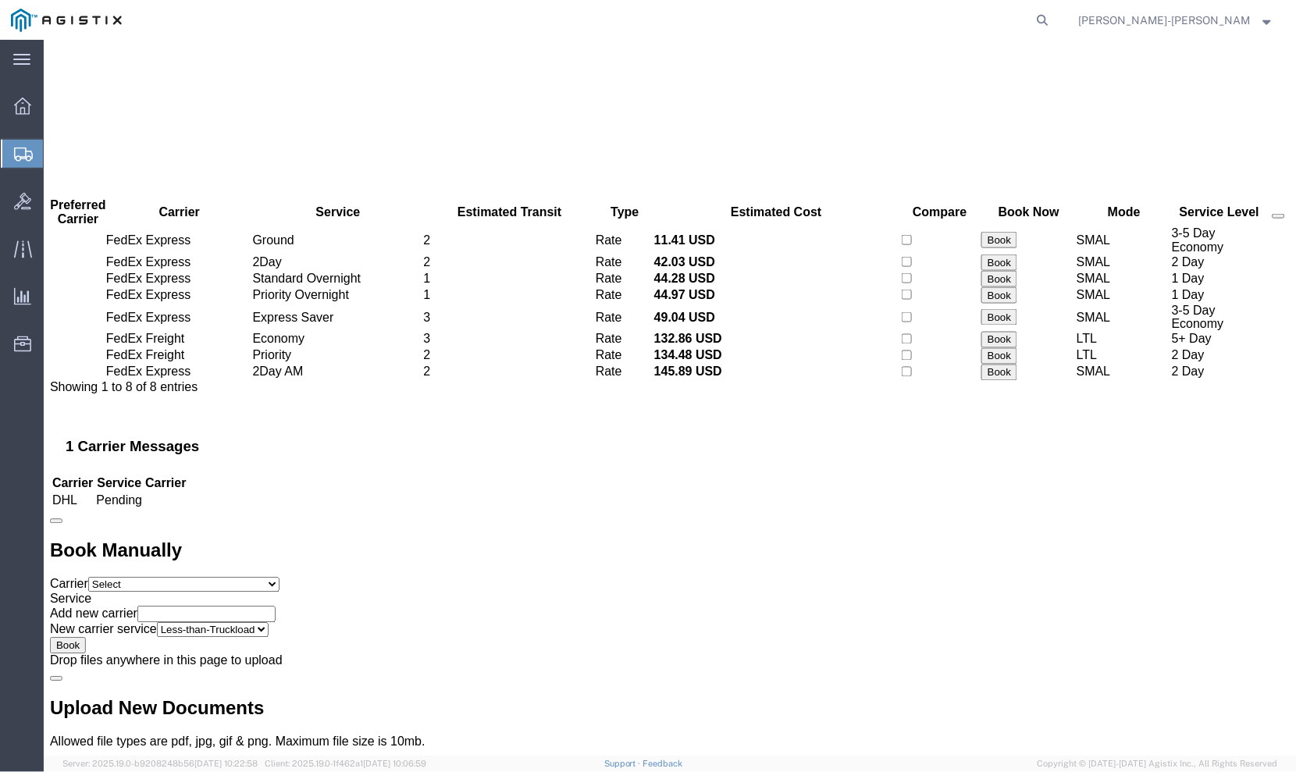
scroll to position [0, 0]
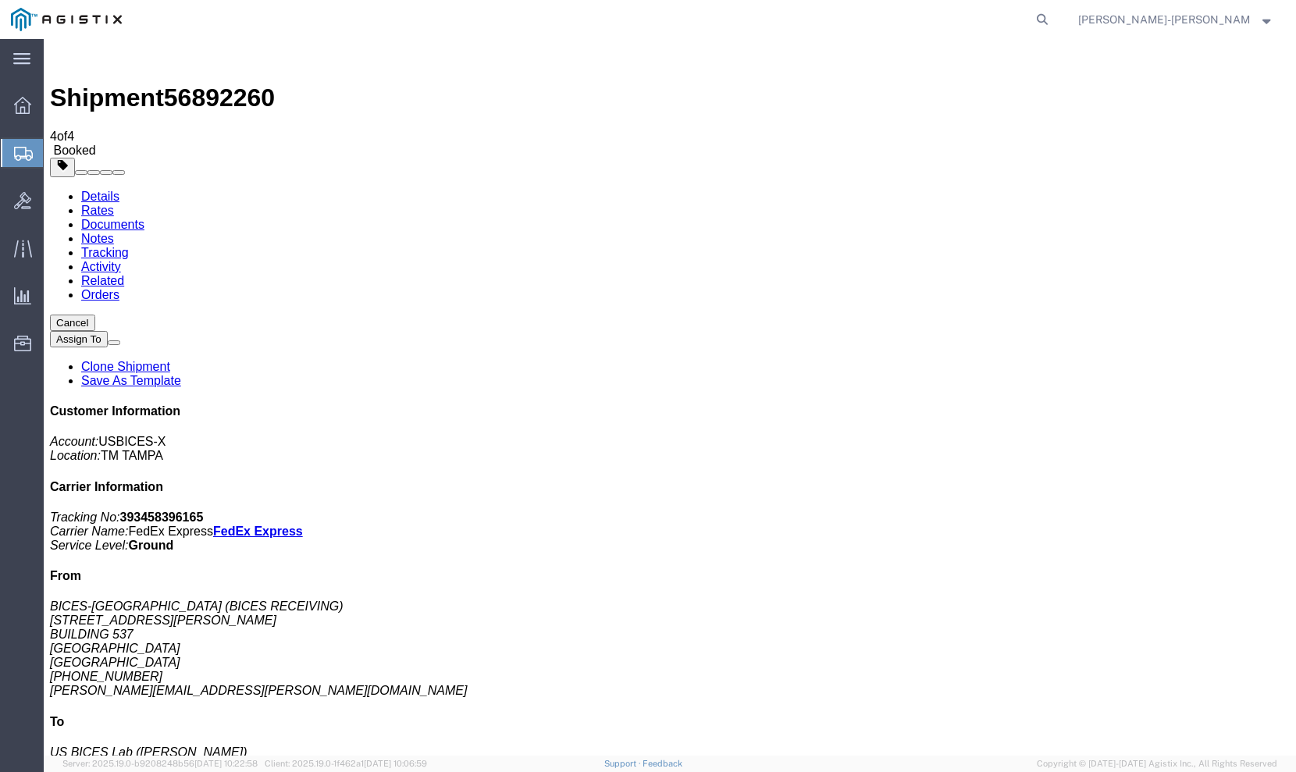
click at [95, 315] on button "Cancel" at bounding box center [72, 323] width 45 height 16
